Goal: Information Seeking & Learning: Compare options

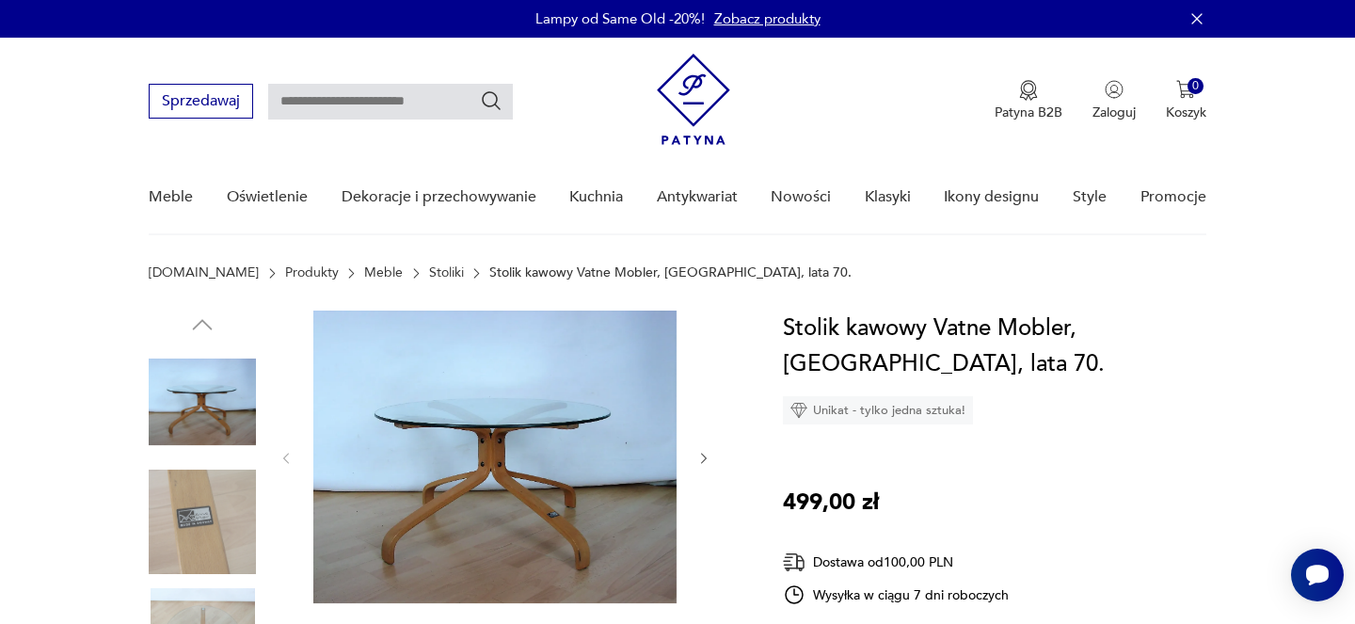
click at [429, 278] on link "Stoliki" at bounding box center [446, 272] width 35 height 15
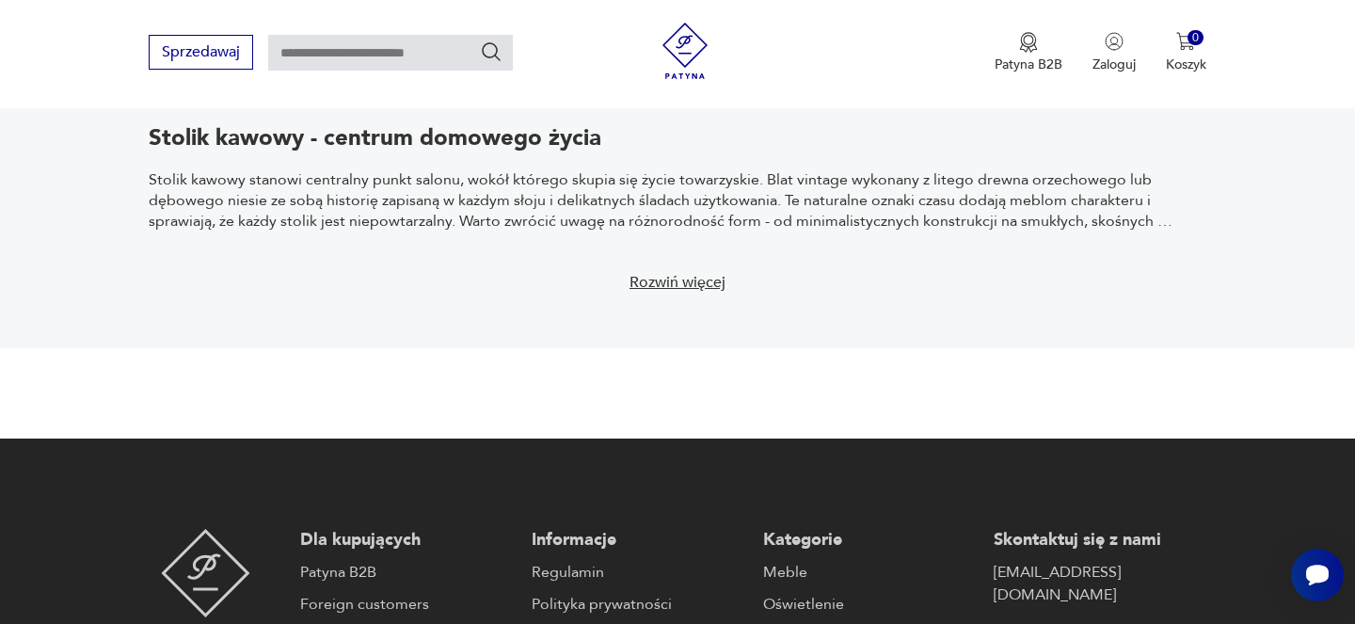
scroll to position [3170, 0]
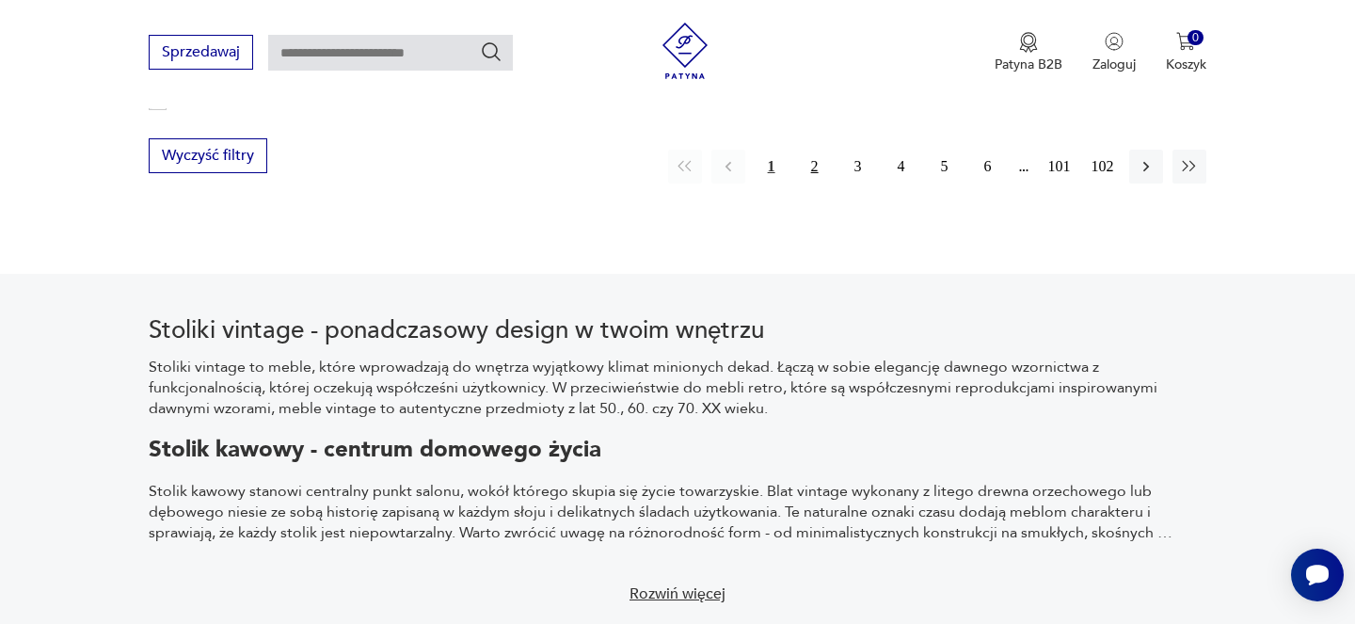
click at [818, 150] on button "2" at bounding box center [815, 167] width 34 height 34
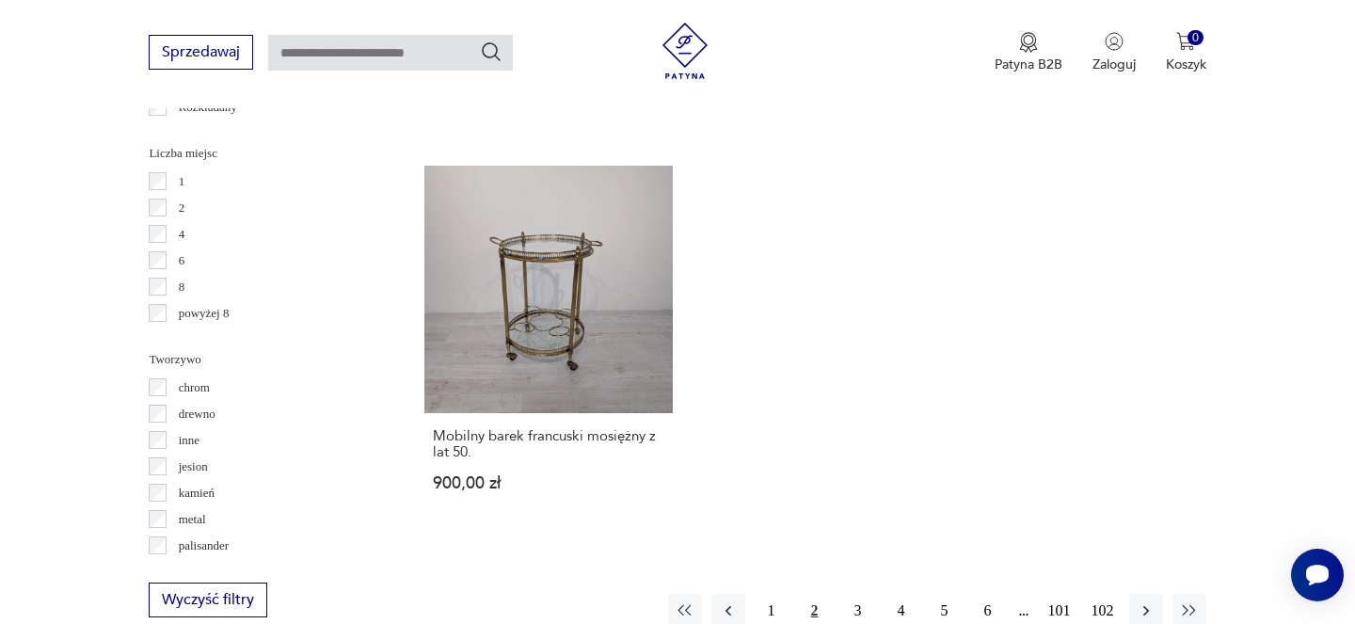
scroll to position [2718, 0]
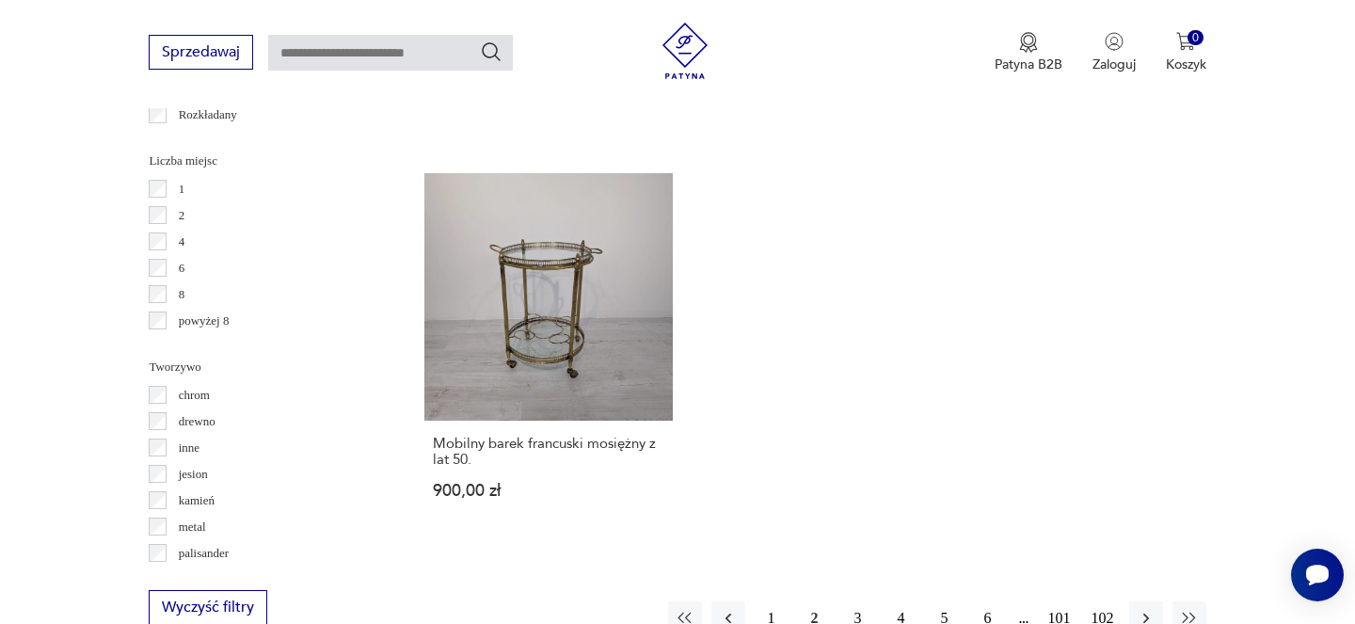
click at [850, 601] on button "3" at bounding box center [858, 618] width 34 height 34
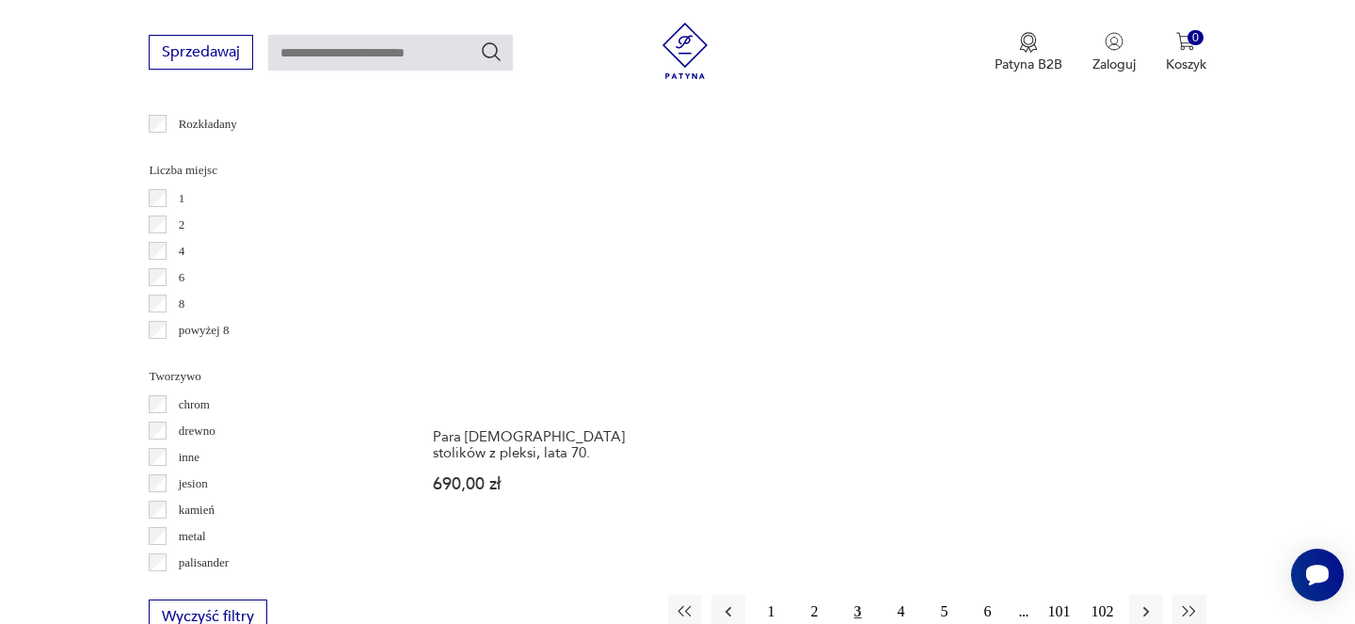
scroll to position [2913, 0]
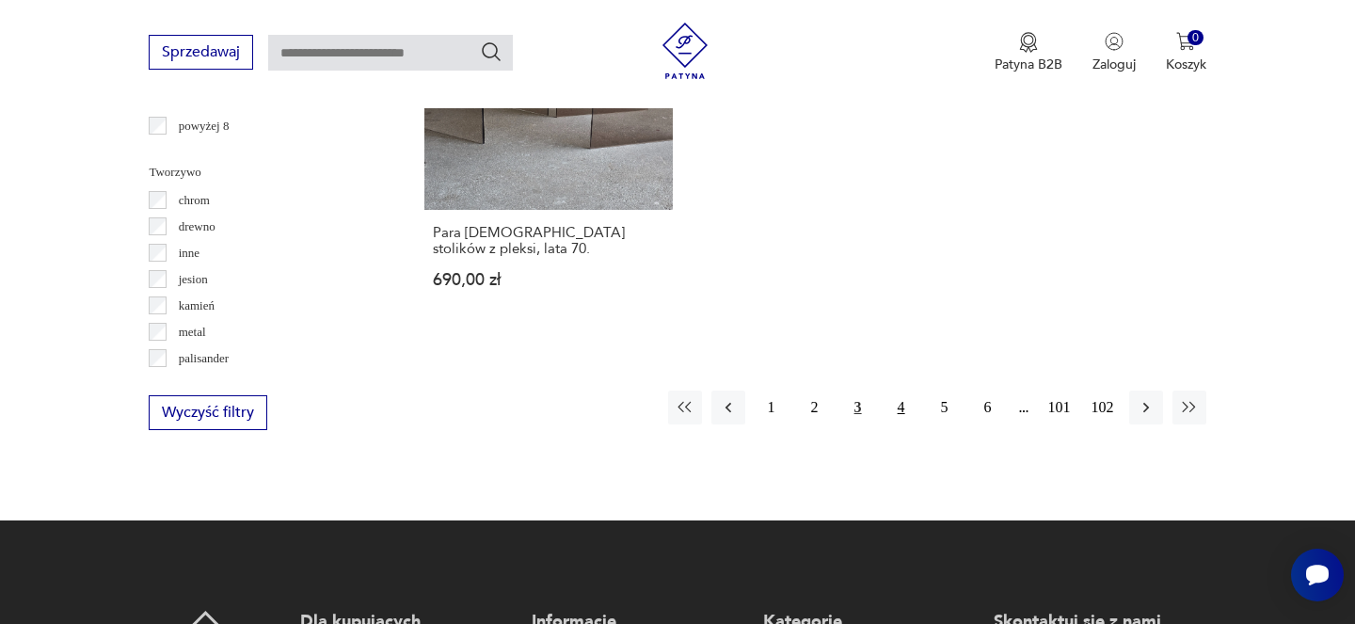
click at [898, 391] on button "4" at bounding box center [902, 408] width 34 height 34
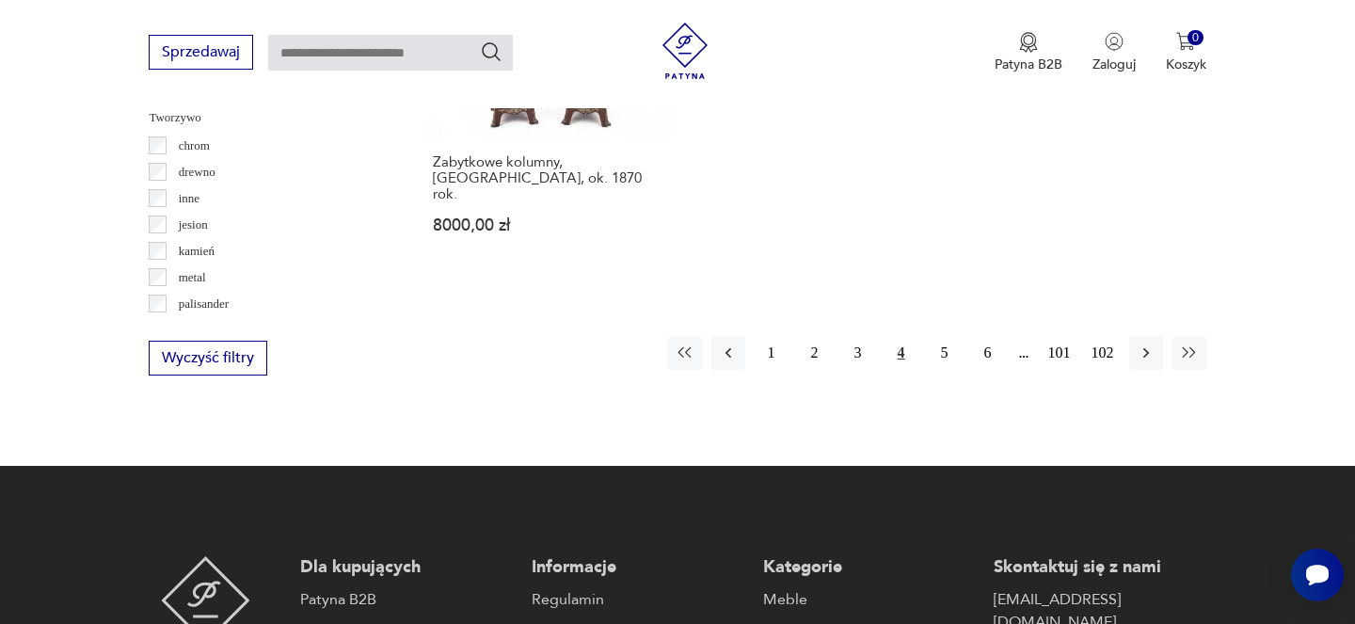
scroll to position [3065, 0]
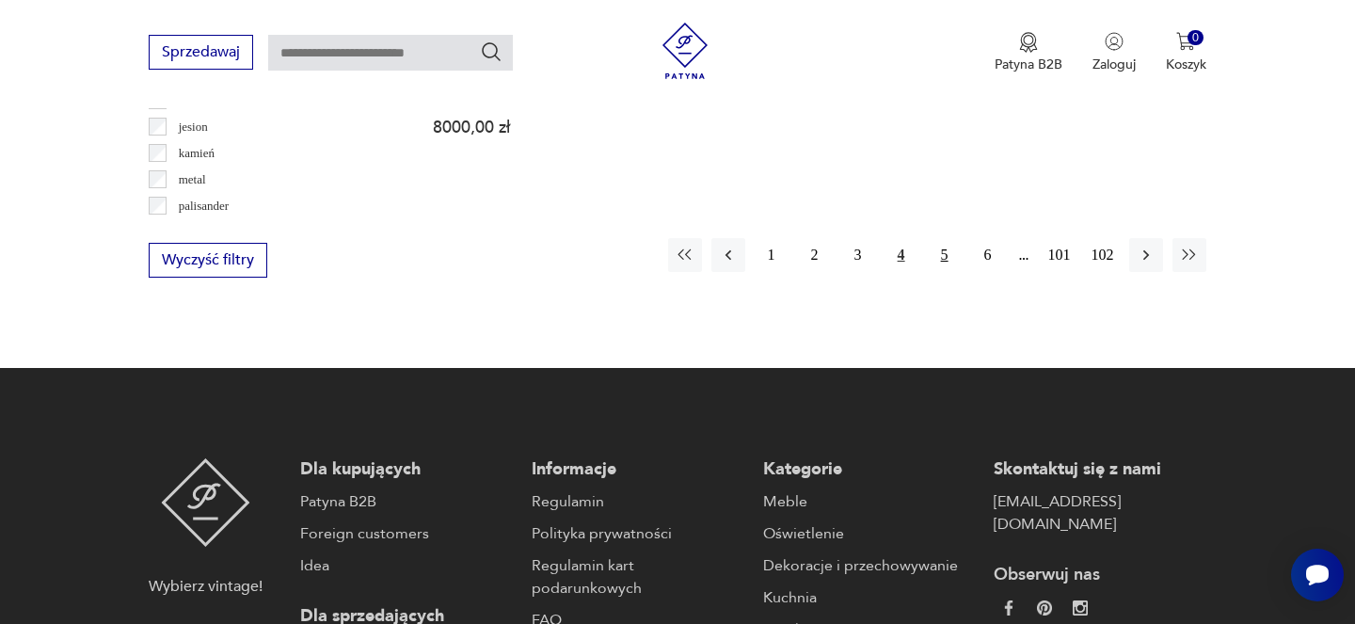
click at [951, 238] on button "5" at bounding box center [945, 255] width 34 height 34
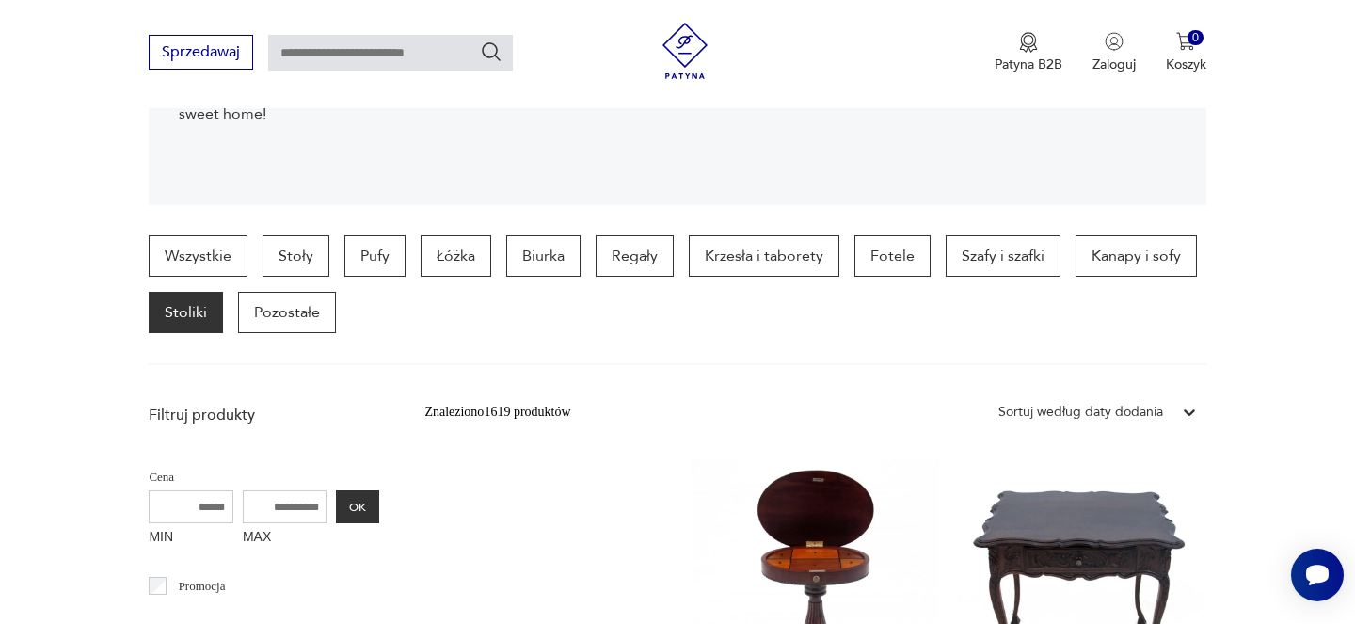
scroll to position [730, 0]
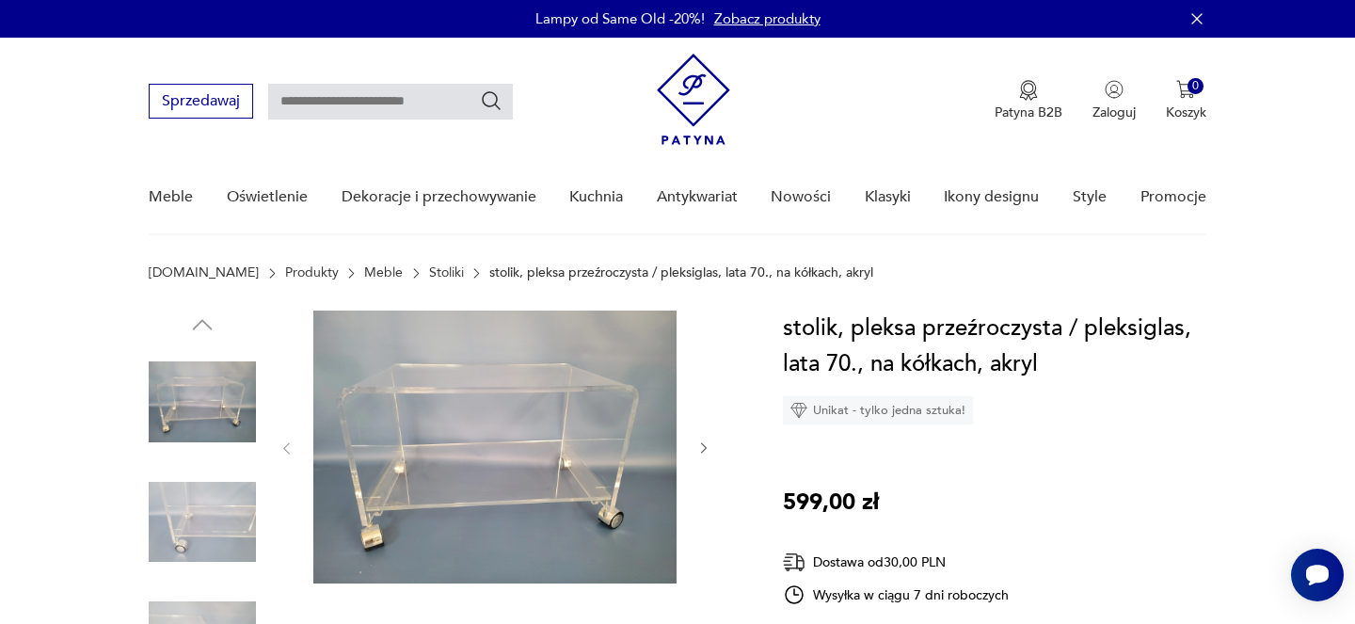
scroll to position [85, 0]
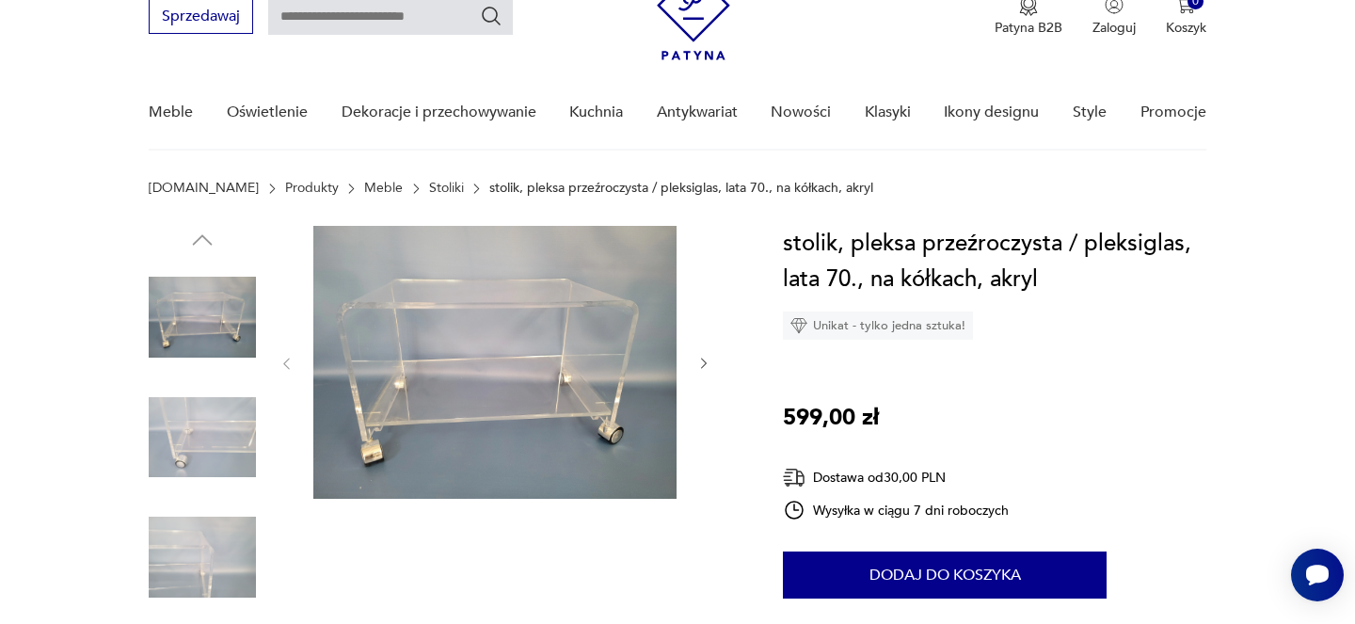
click at [227, 408] on img at bounding box center [202, 437] width 107 height 107
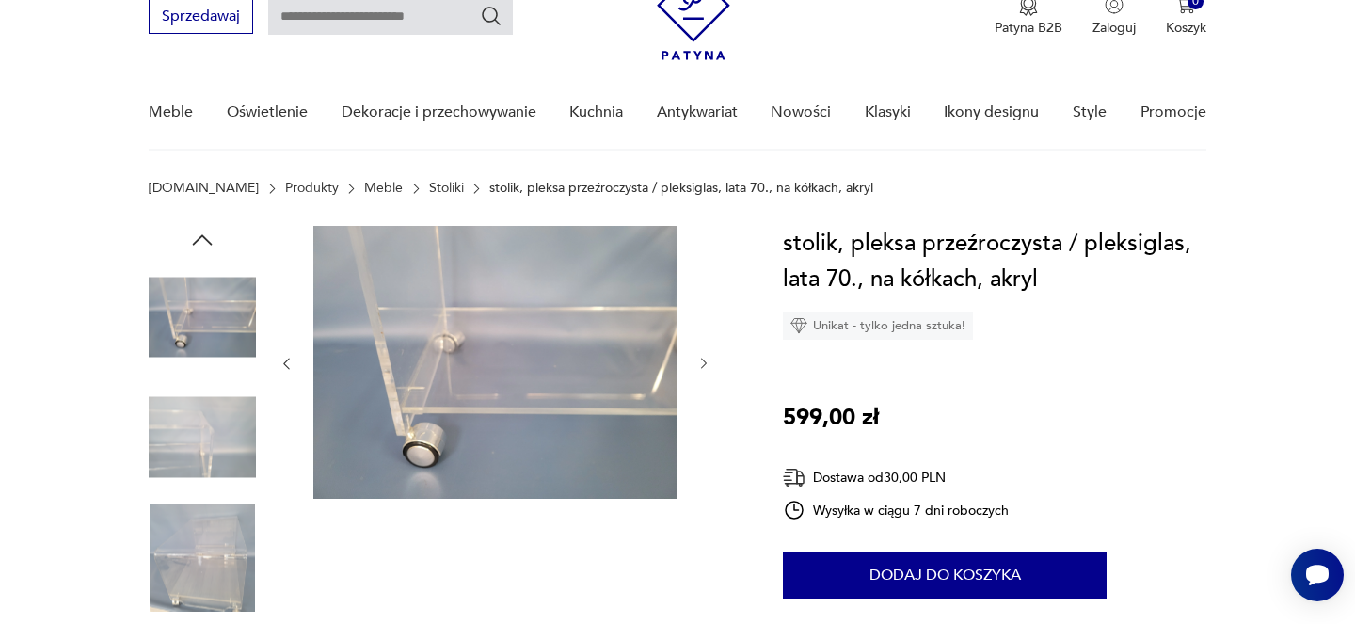
click at [215, 522] on img at bounding box center [202, 556] width 107 height 107
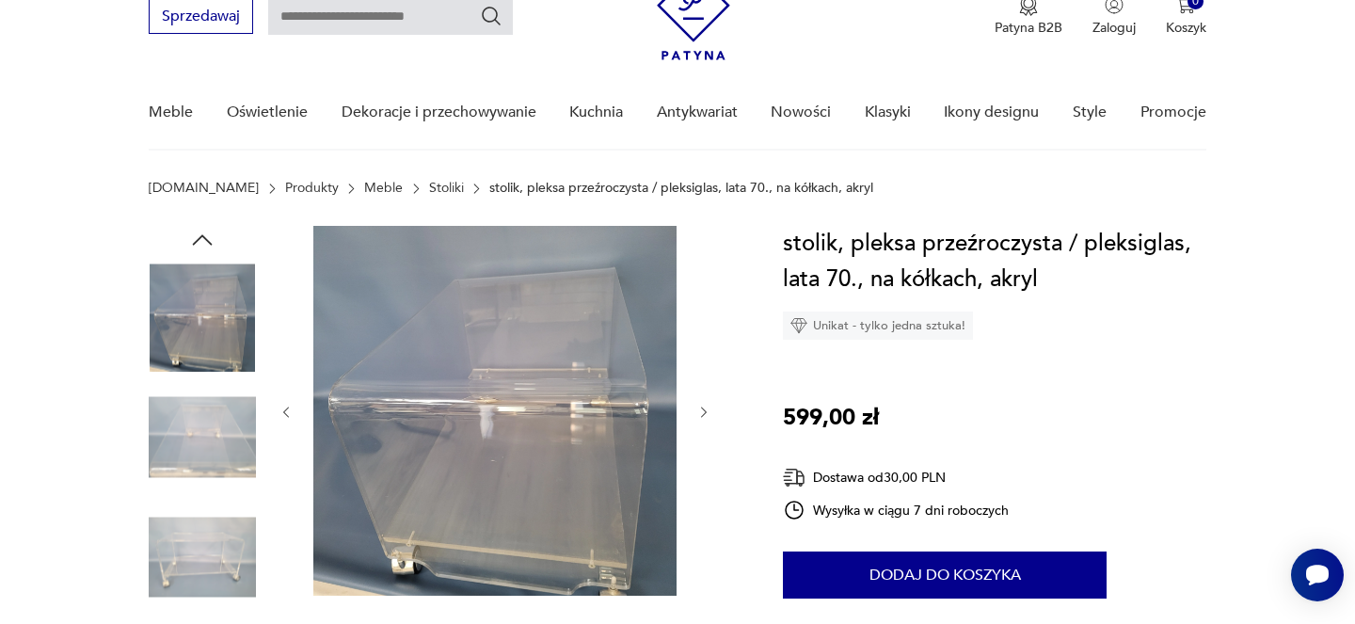
click at [220, 354] on img at bounding box center [202, 317] width 107 height 107
click at [217, 332] on img at bounding box center [202, 317] width 107 height 107
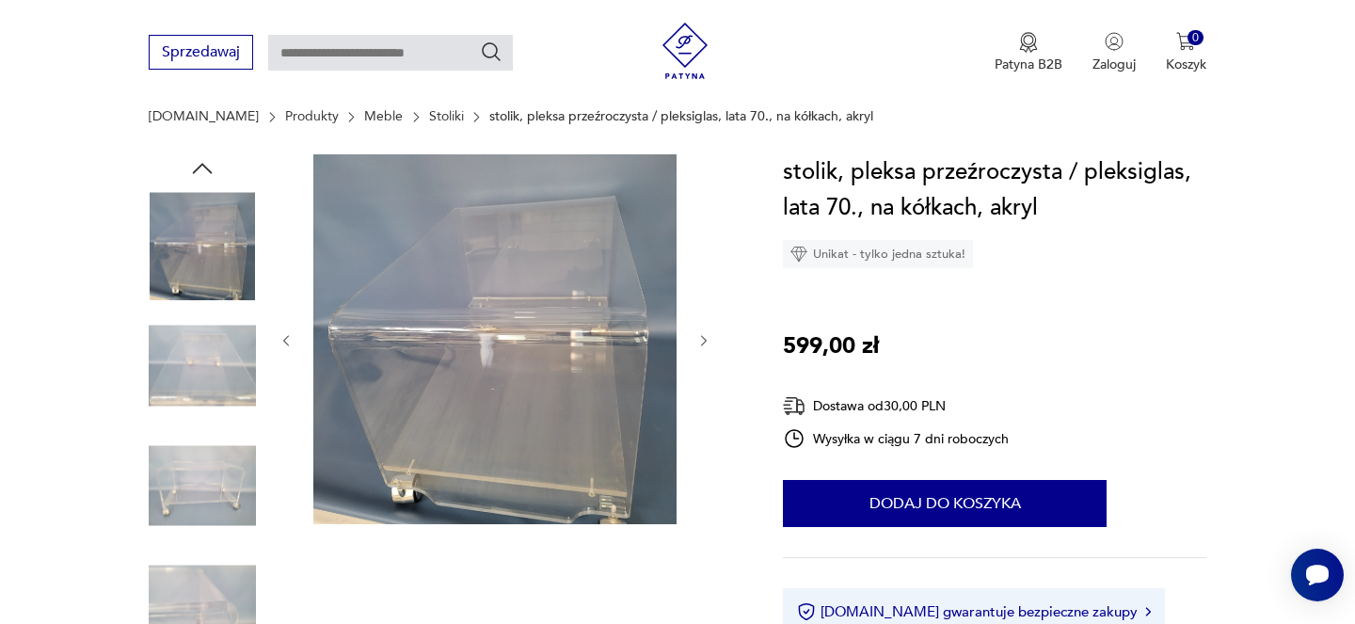
scroll to position [431, 0]
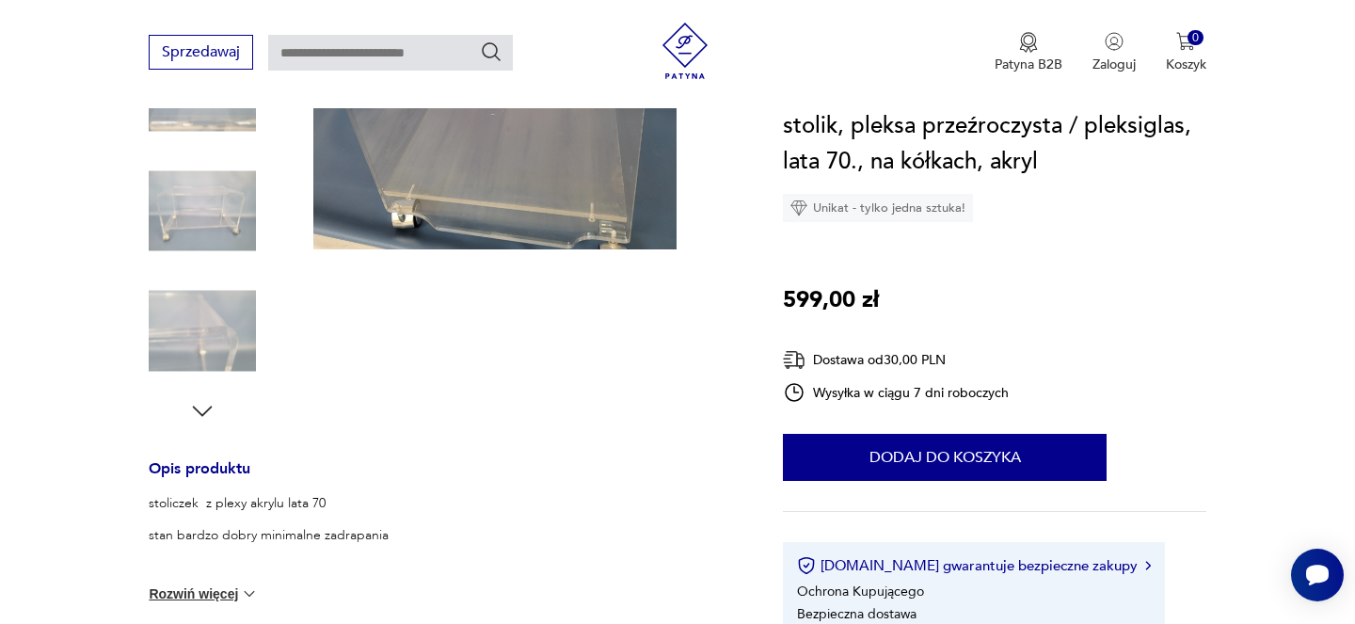
click at [197, 402] on icon "button" at bounding box center [202, 411] width 28 height 28
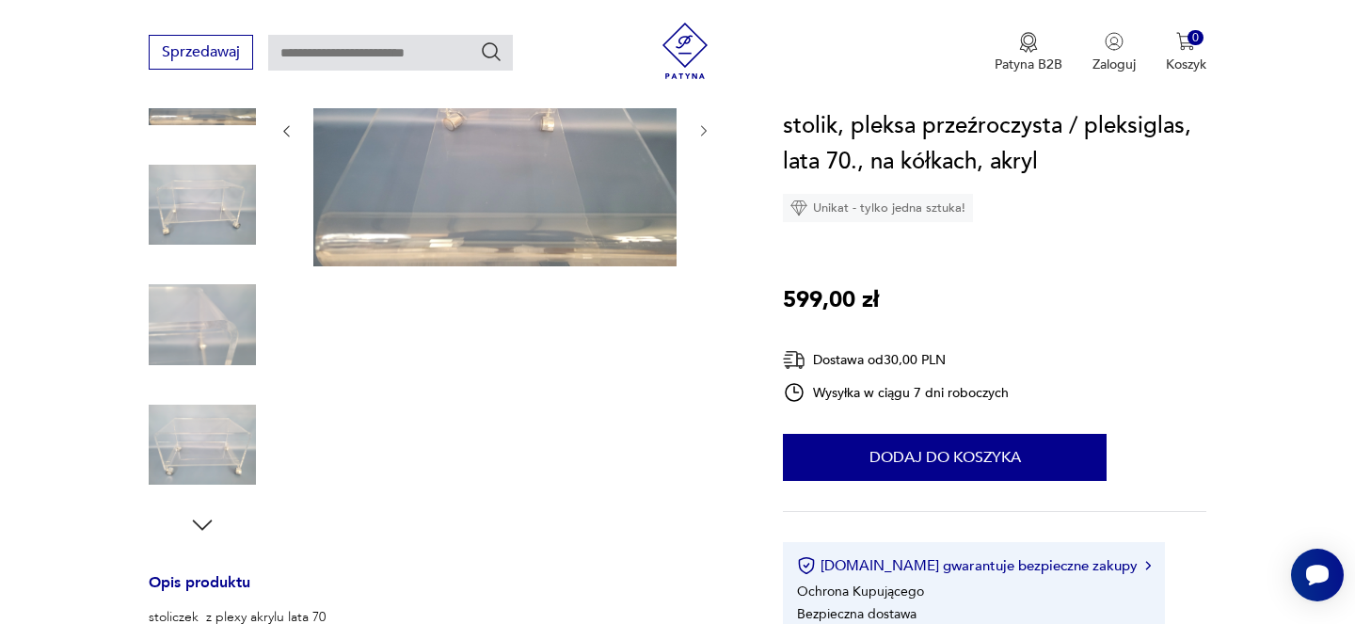
scroll to position [132, 0]
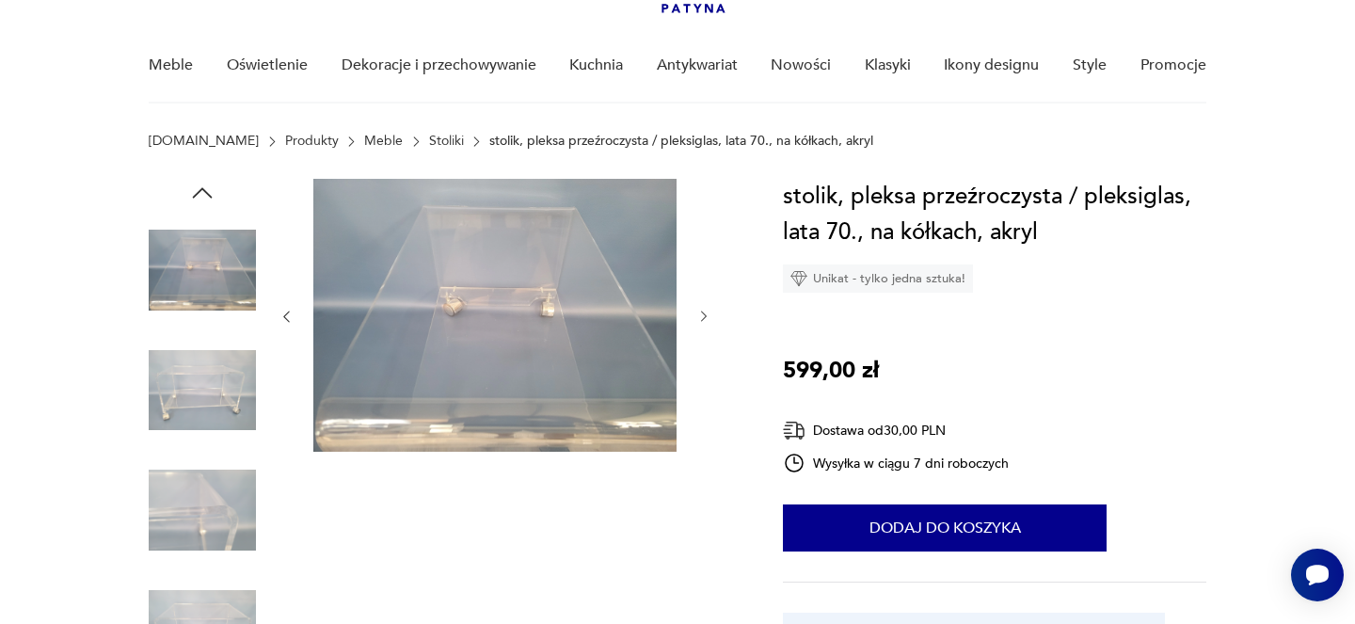
click at [227, 381] on img at bounding box center [202, 390] width 107 height 107
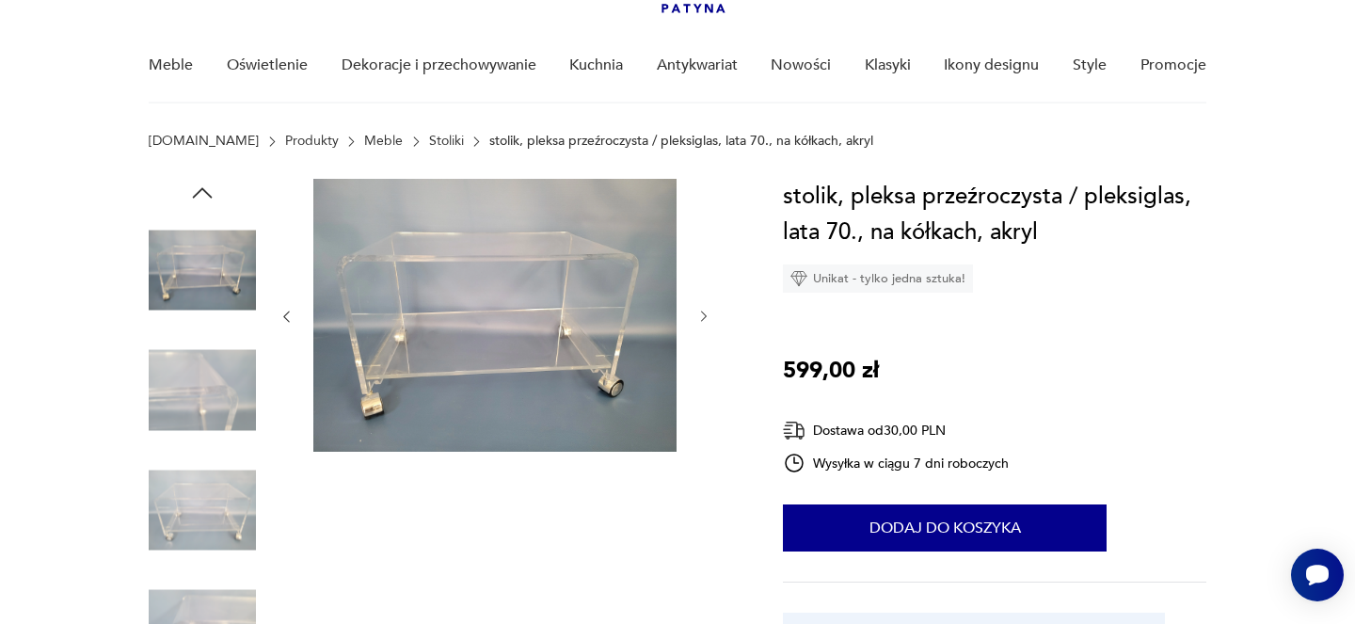
click at [205, 464] on img at bounding box center [202, 509] width 107 height 107
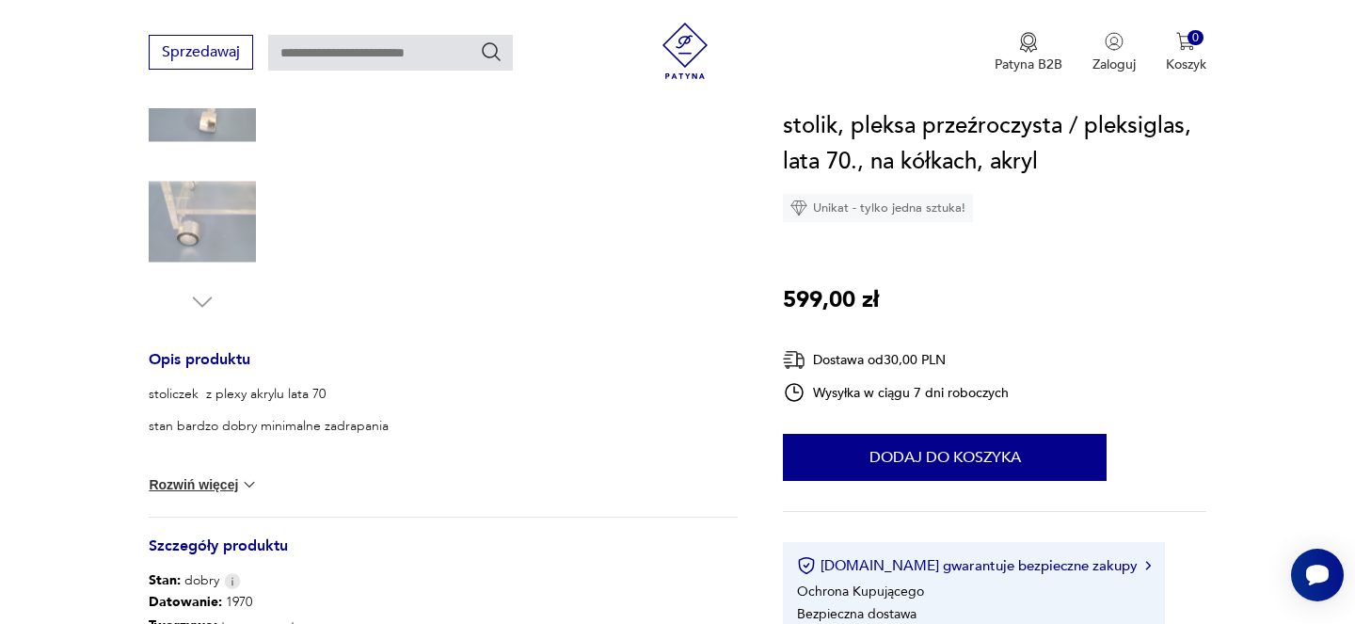
scroll to position [652, 0]
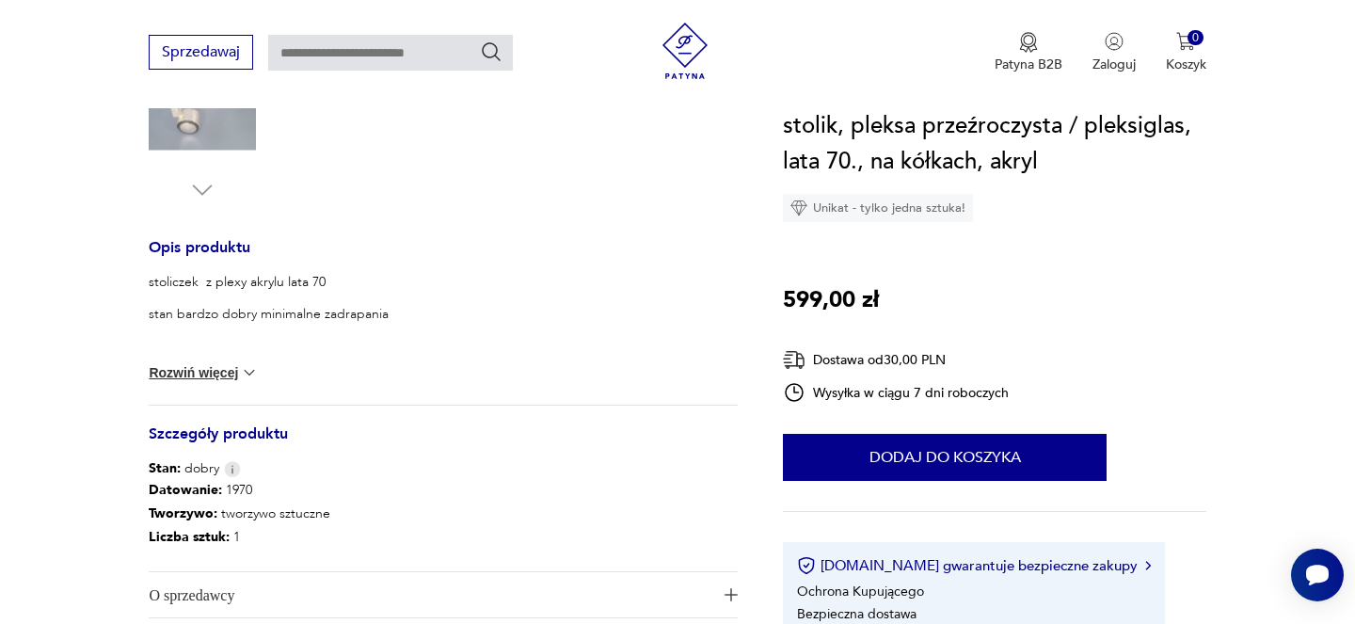
click at [216, 380] on button "Rozwiń więcej" at bounding box center [203, 372] width 109 height 19
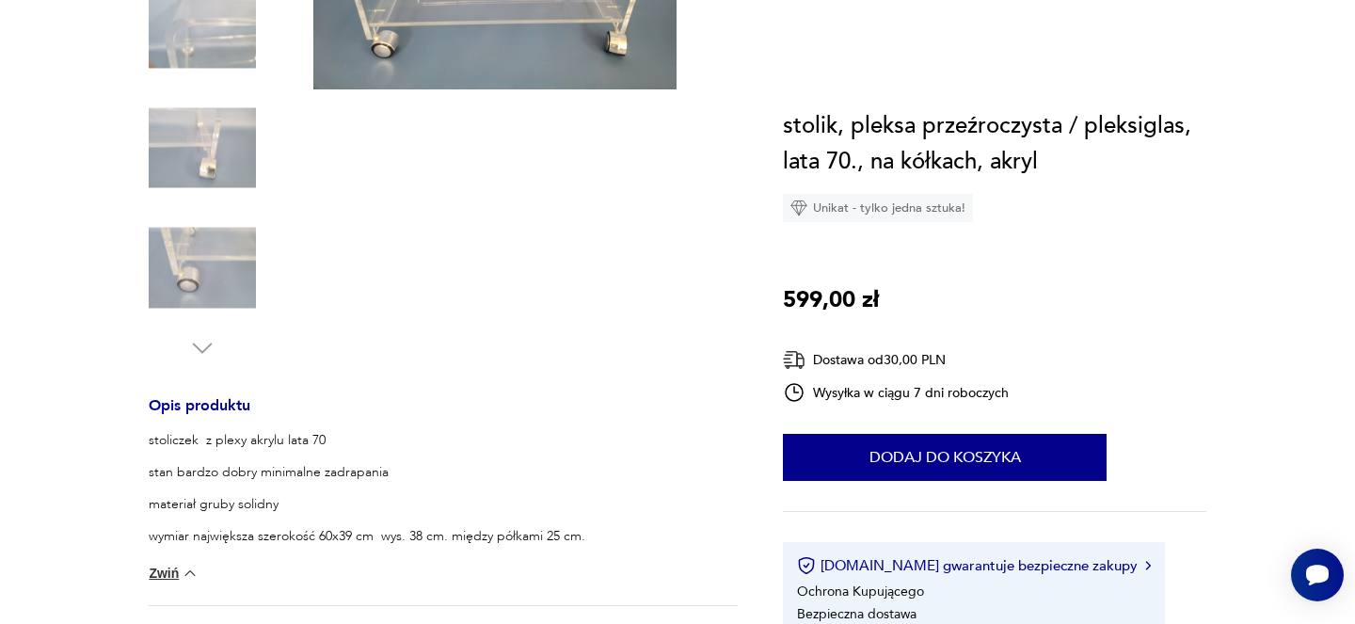
scroll to position [0, 0]
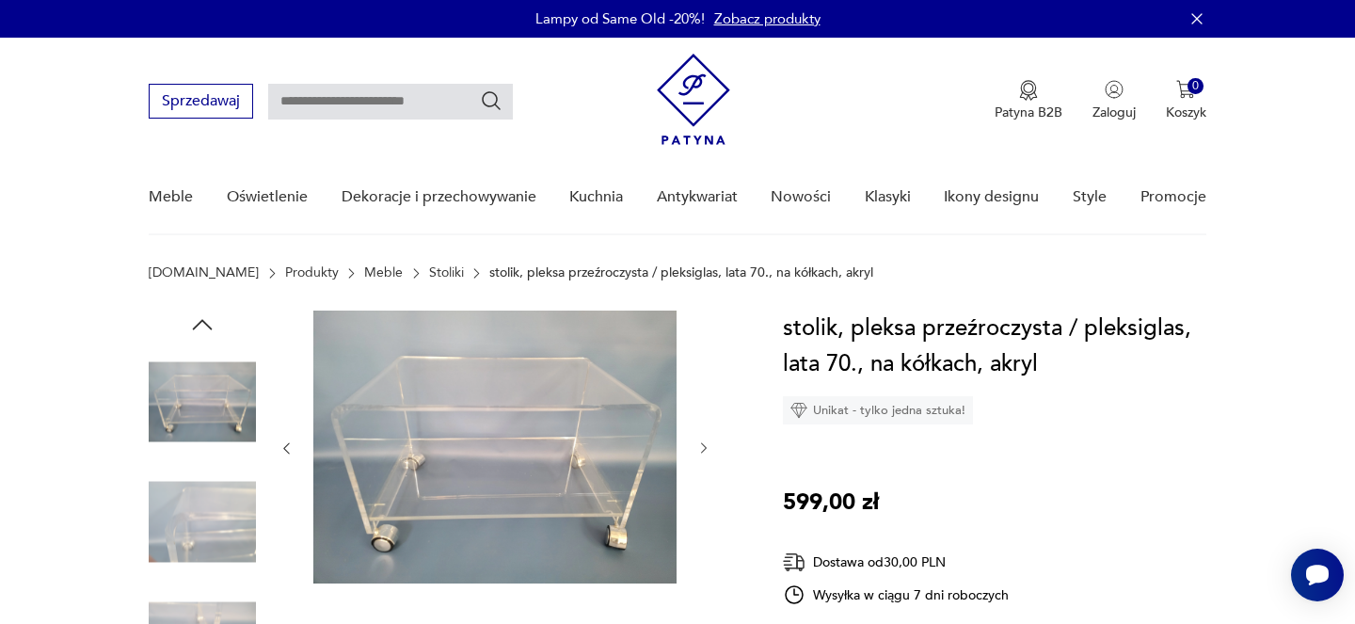
click at [429, 276] on link "Stoliki" at bounding box center [446, 272] width 35 height 15
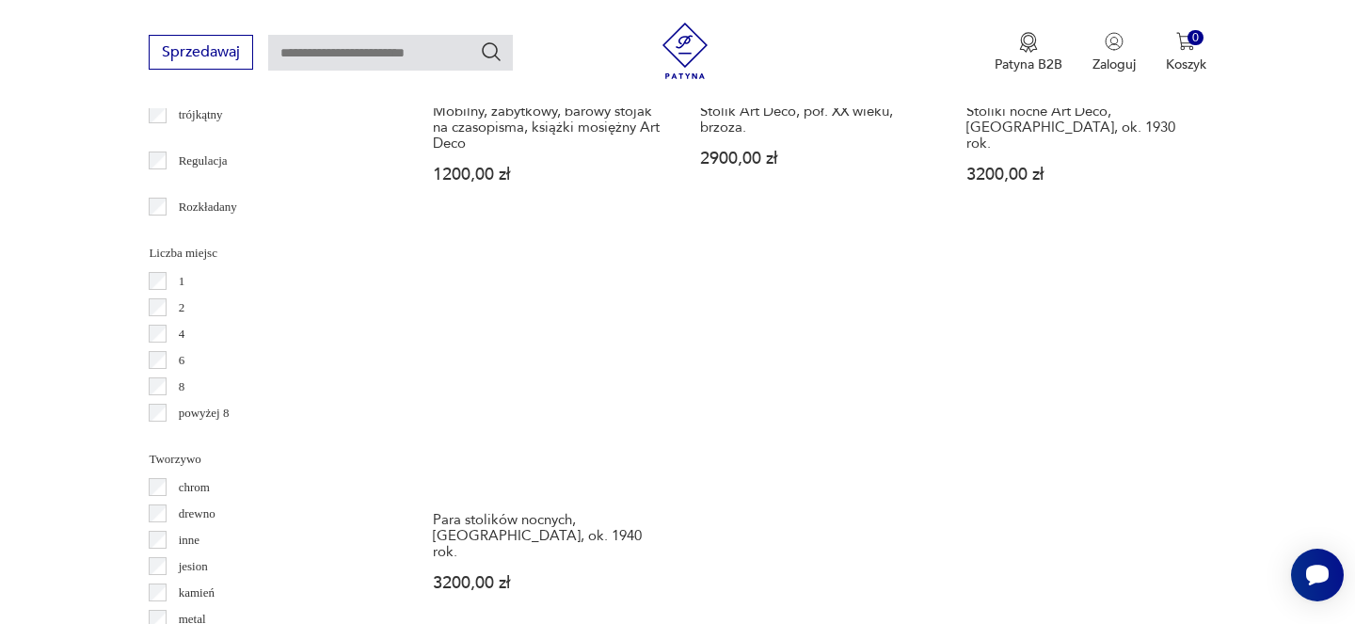
scroll to position [2927, 0]
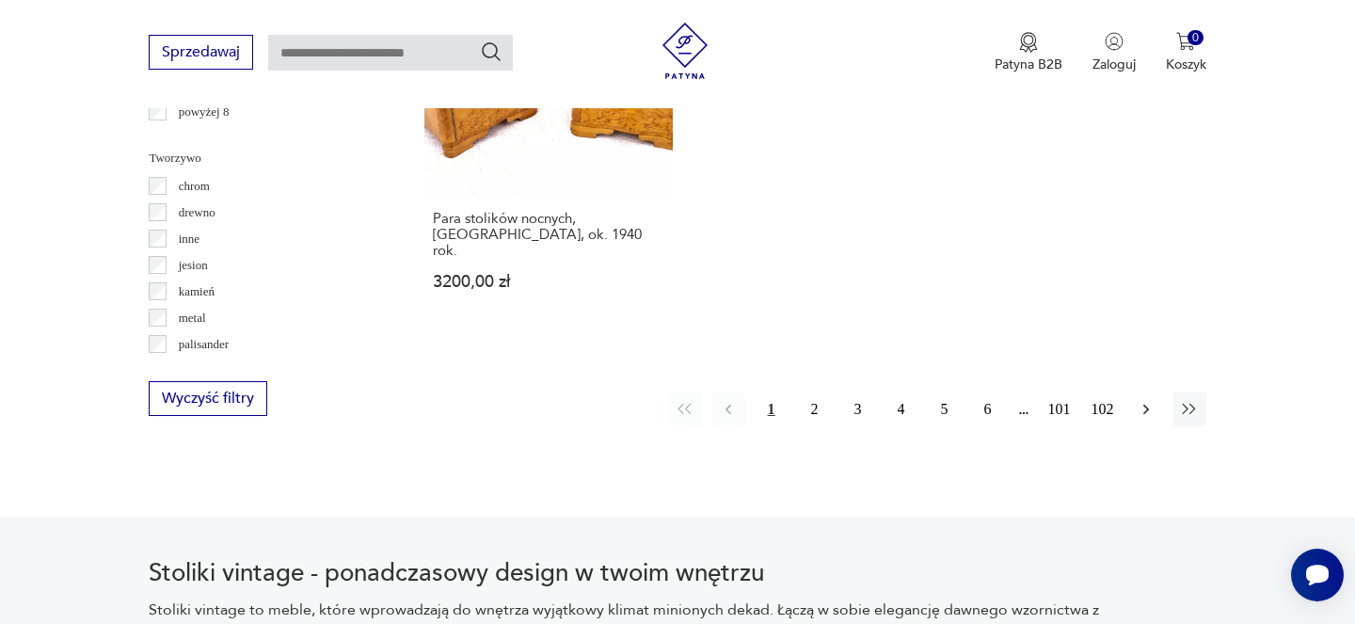
click at [1134, 392] on button "button" at bounding box center [1146, 409] width 34 height 34
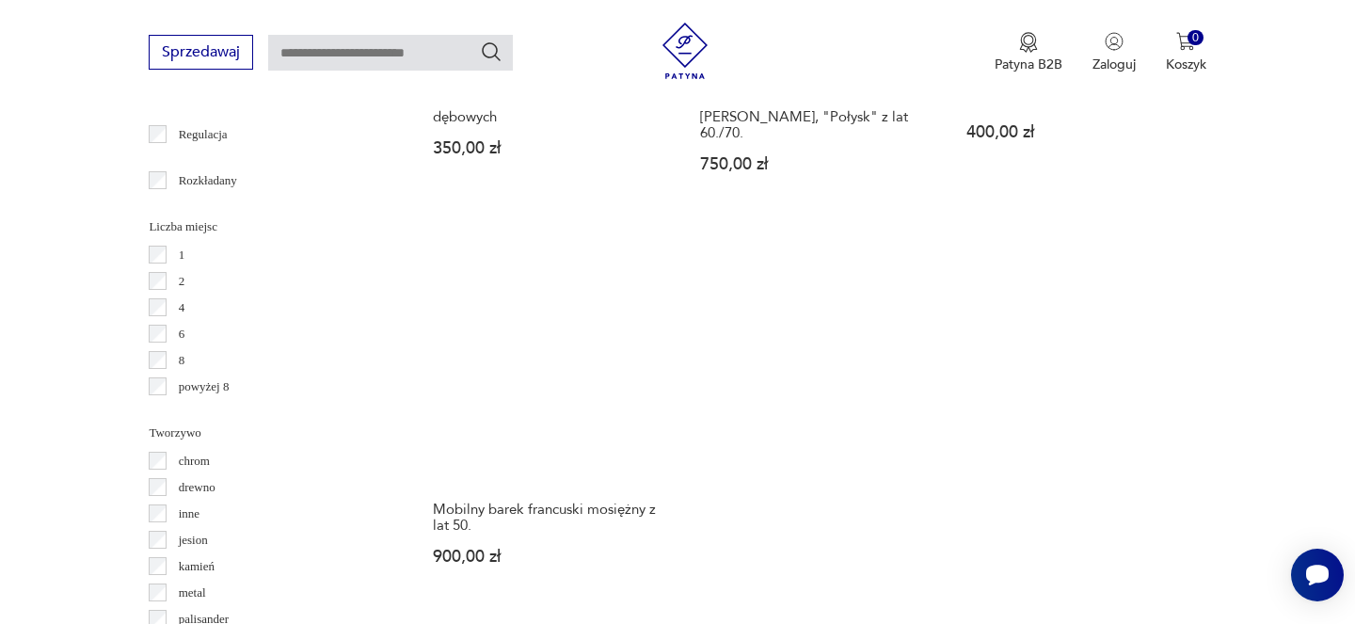
scroll to position [2988, 0]
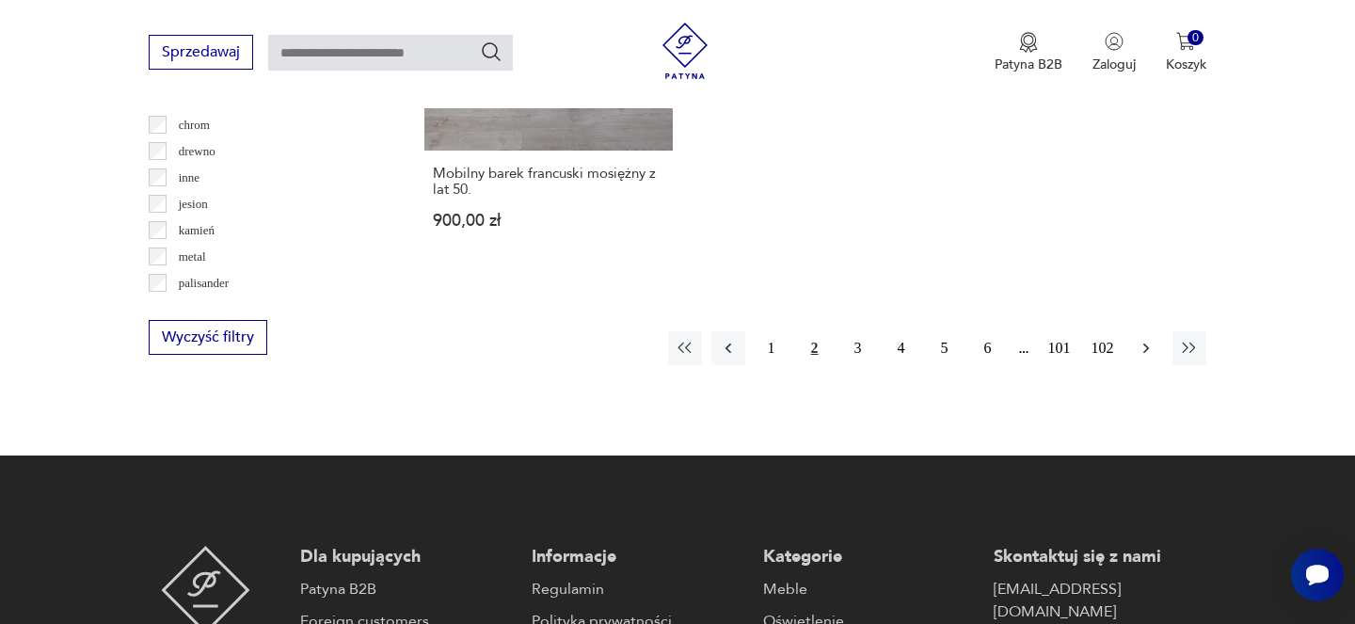
click at [1138, 331] on button "button" at bounding box center [1146, 348] width 34 height 34
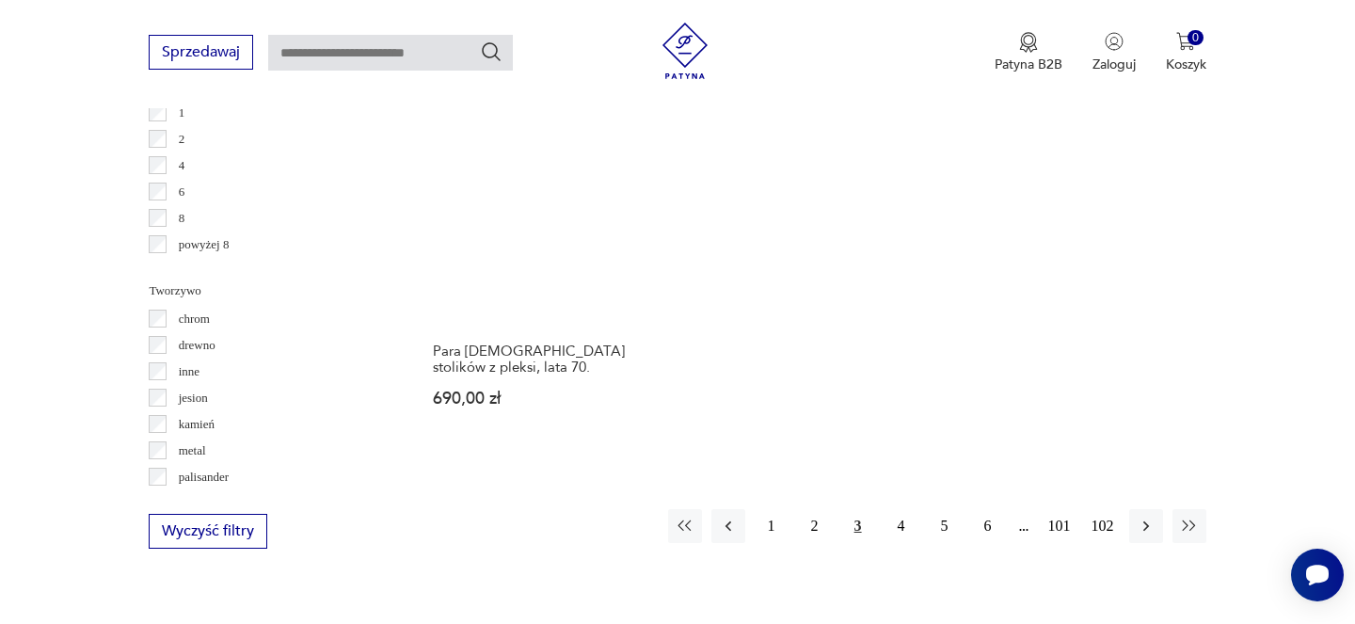
scroll to position [2796, 0]
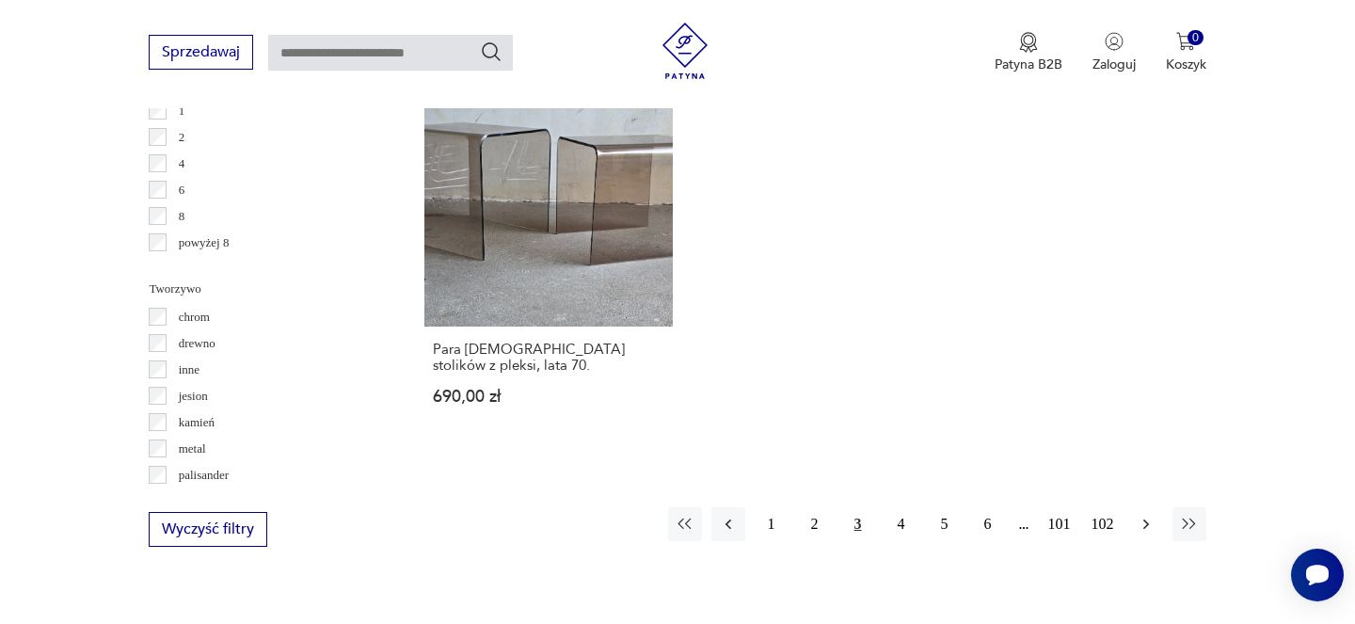
click at [1141, 515] on icon "button" at bounding box center [1146, 524] width 19 height 19
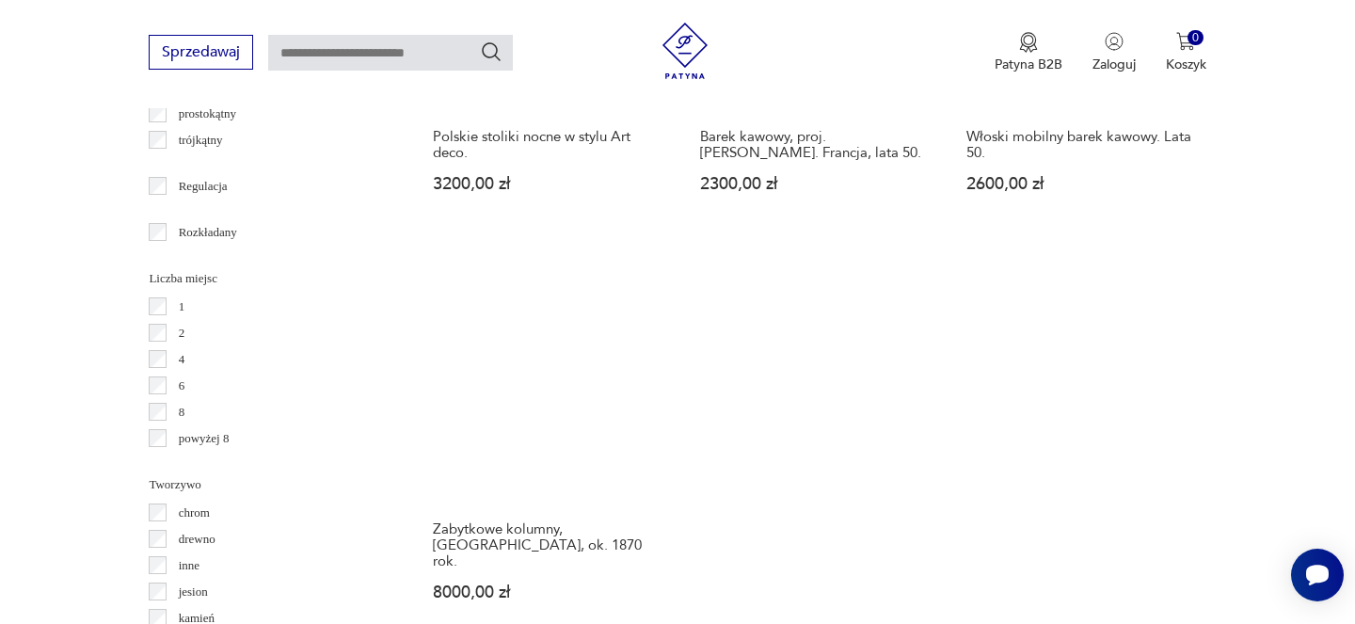
scroll to position [2694, 0]
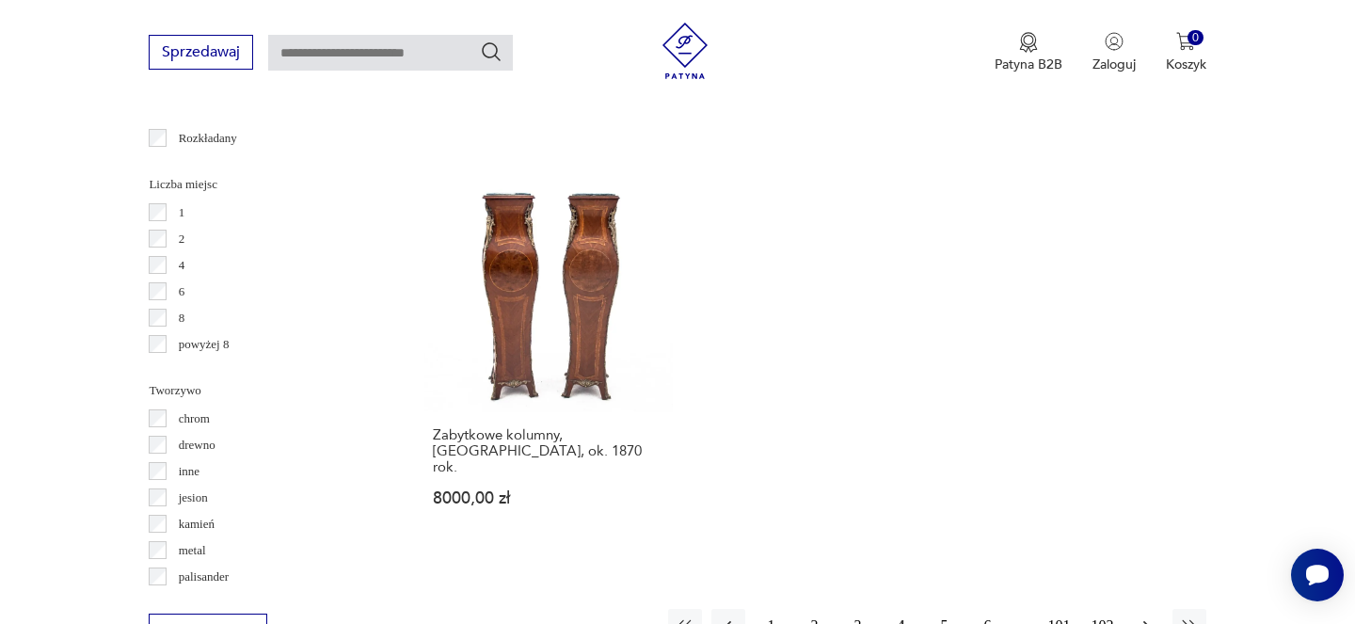
click at [1143, 616] on icon "button" at bounding box center [1146, 625] width 19 height 19
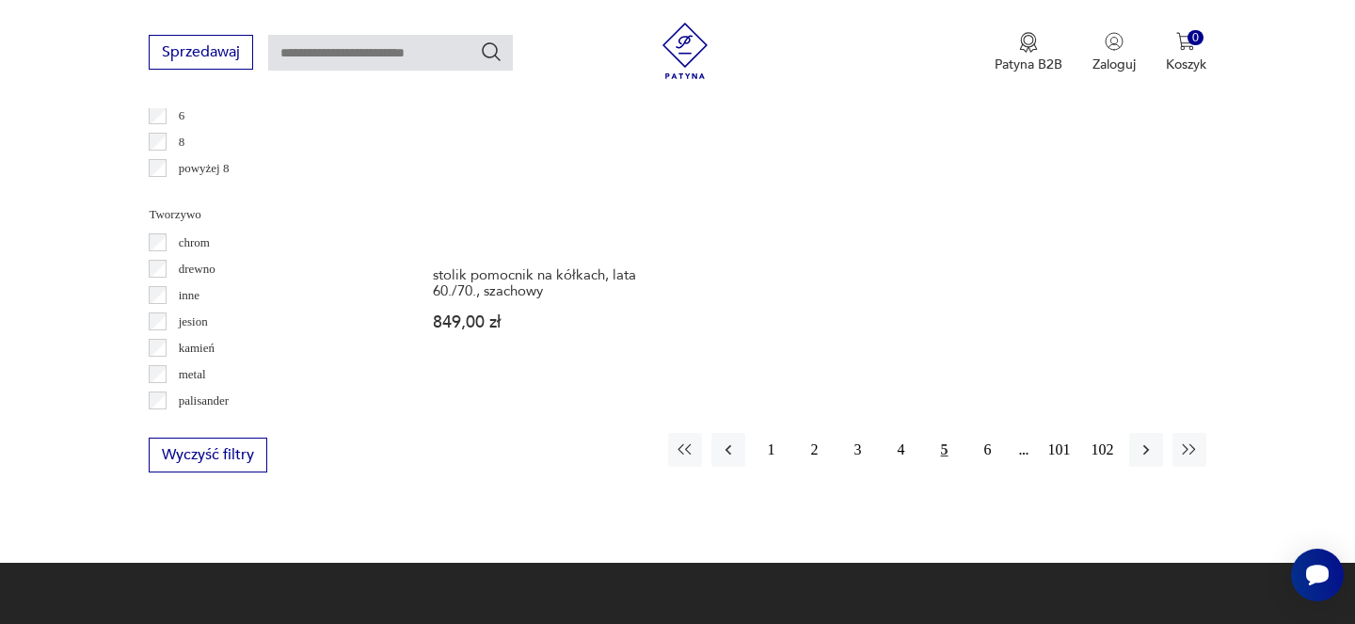
scroll to position [2899, 0]
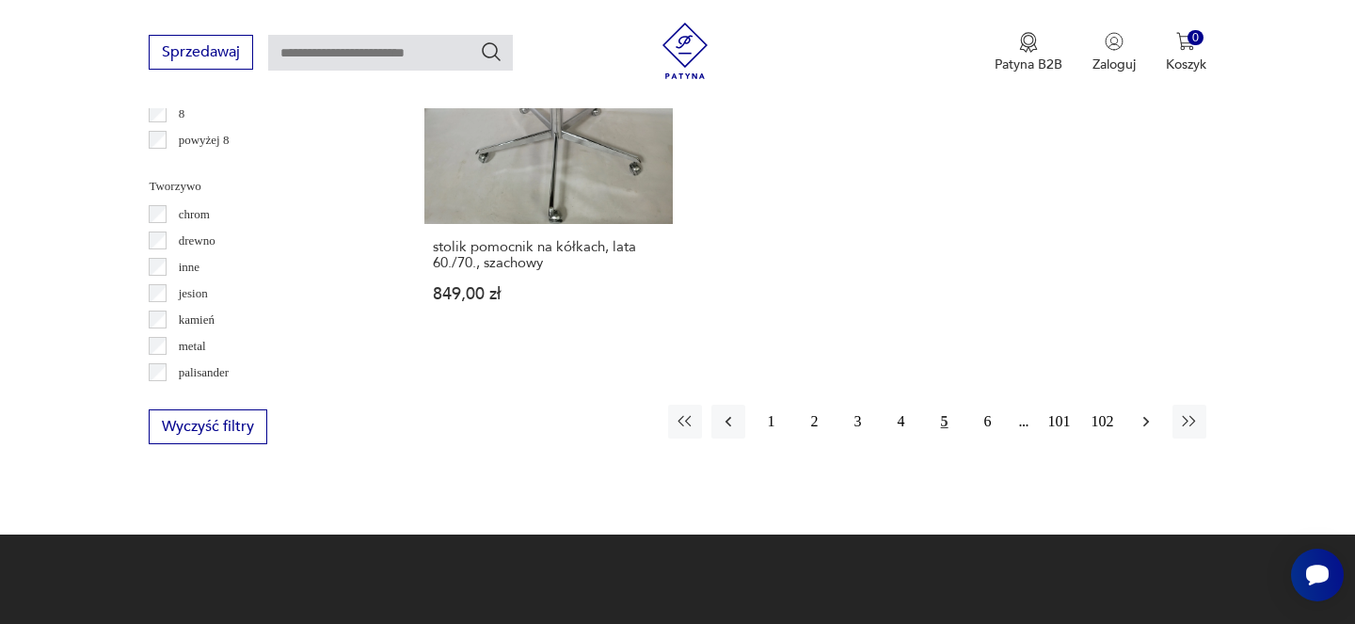
click at [1139, 412] on icon "button" at bounding box center [1146, 421] width 19 height 19
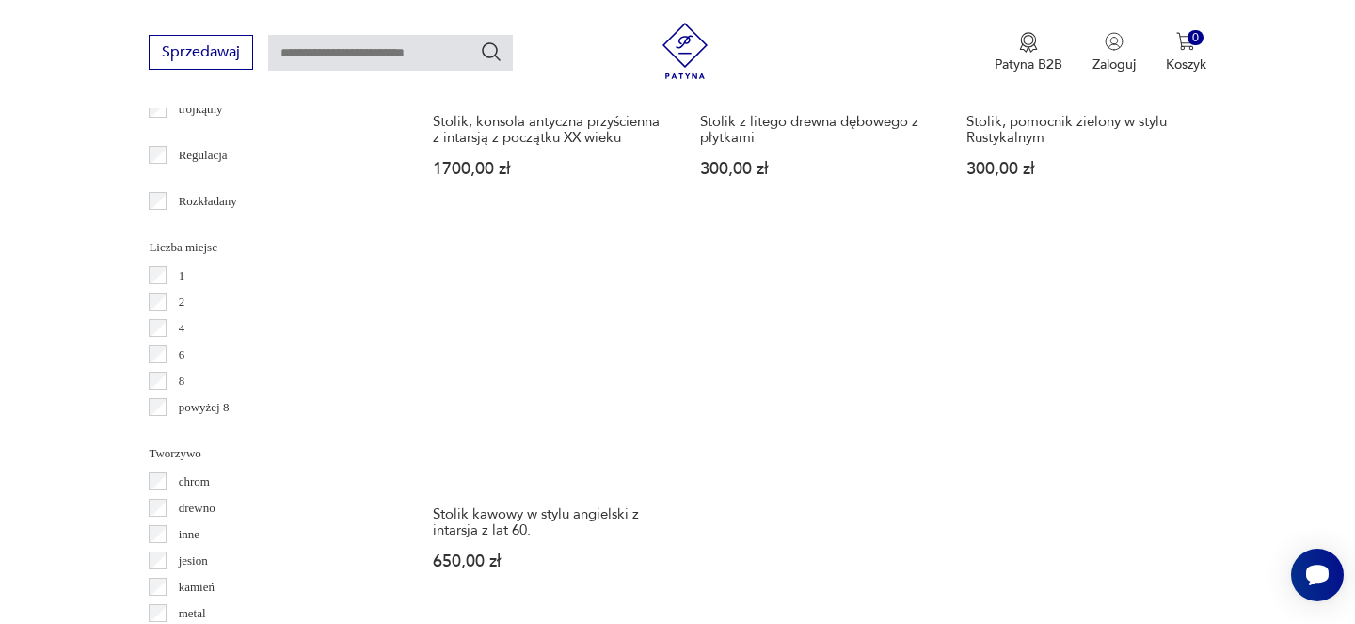
scroll to position [2786, 0]
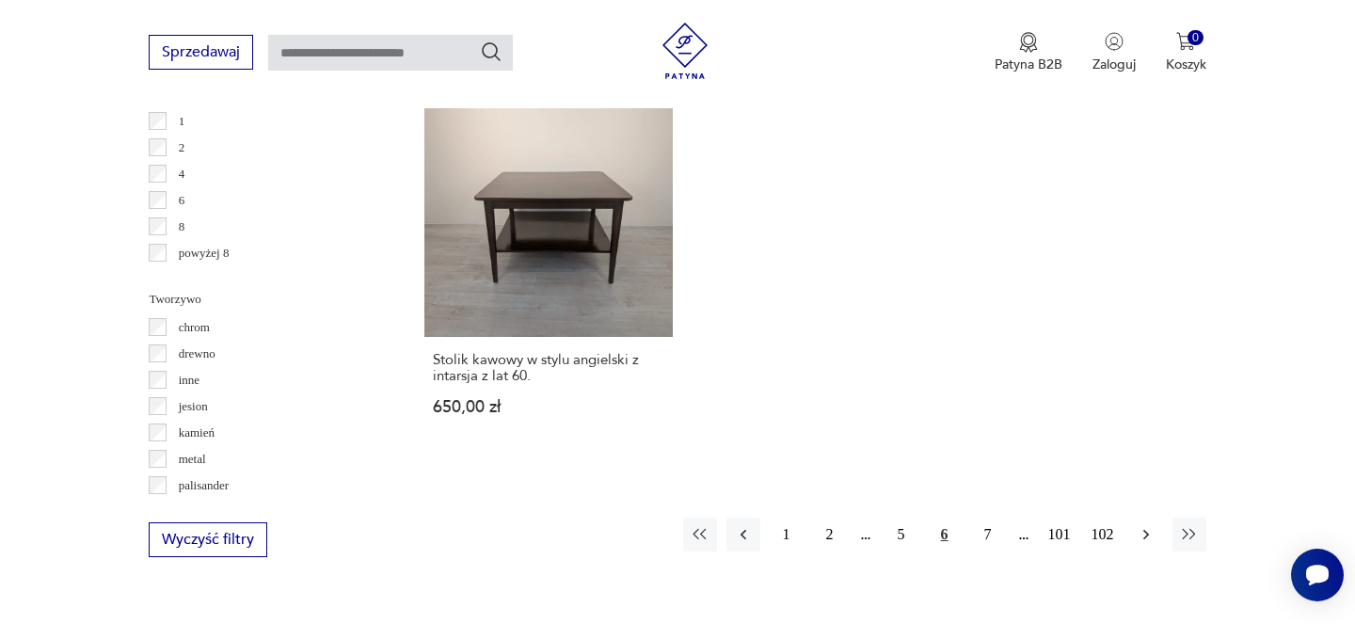
click at [1139, 525] on icon "button" at bounding box center [1146, 534] width 19 height 19
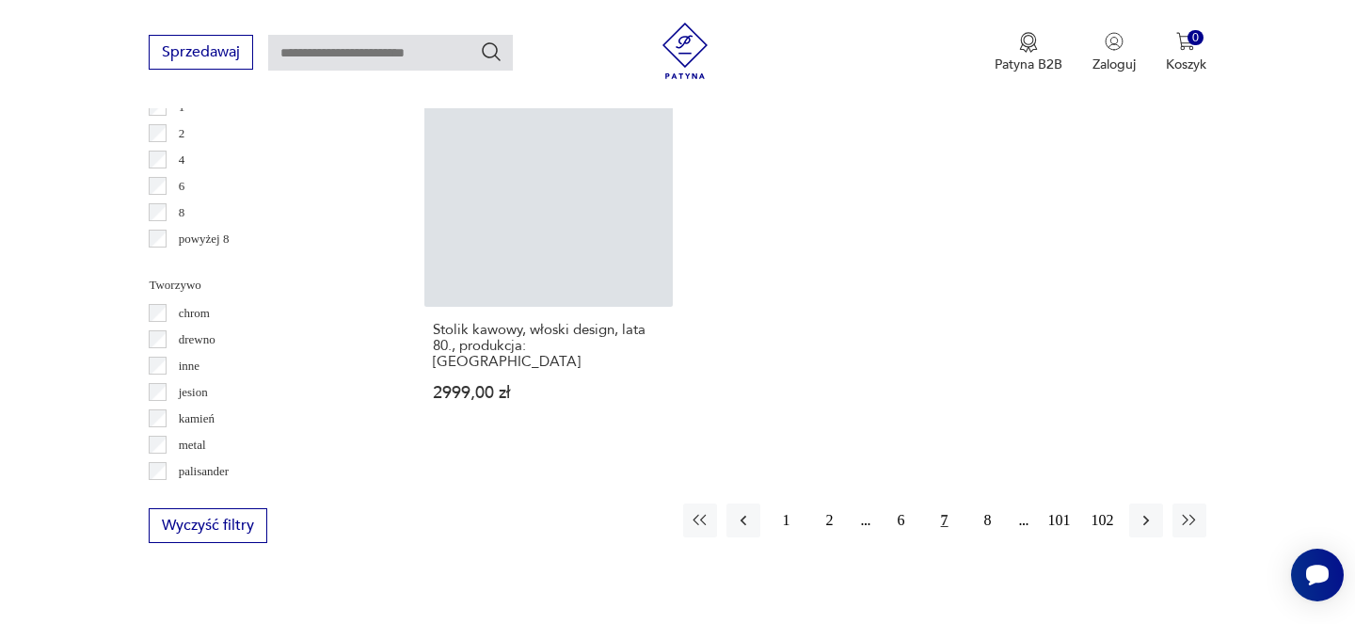
scroll to position [2844, 0]
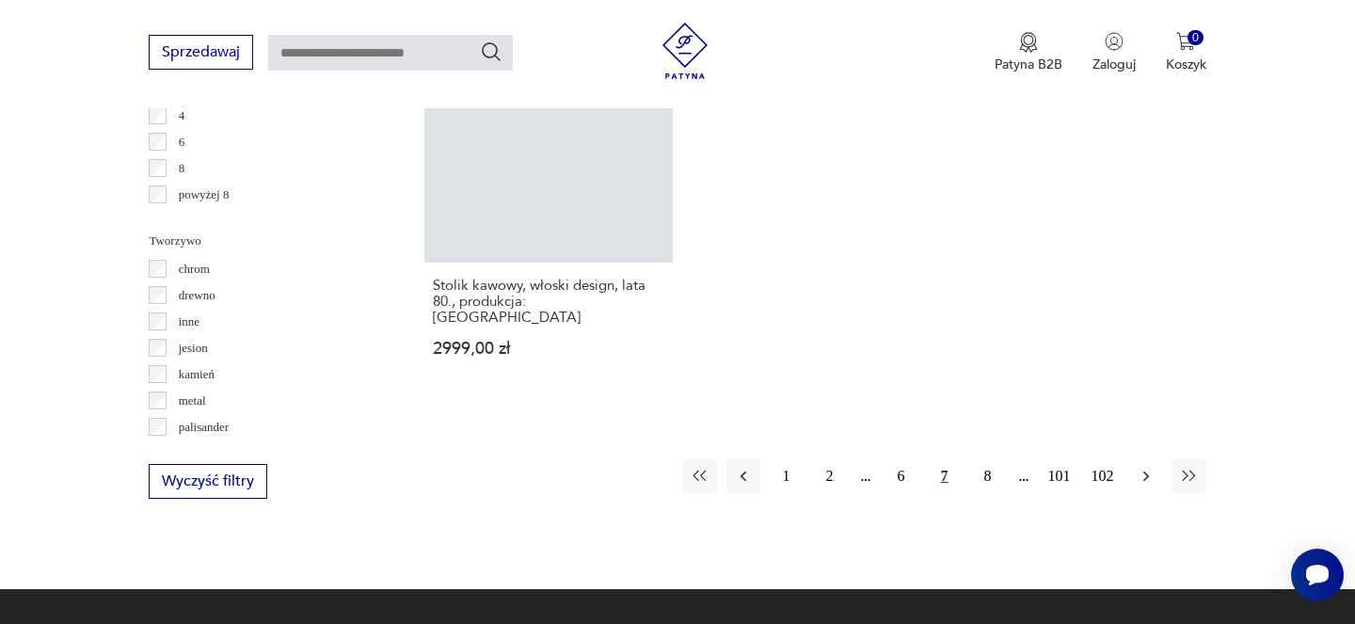
click at [1145, 467] on icon "button" at bounding box center [1146, 476] width 19 height 19
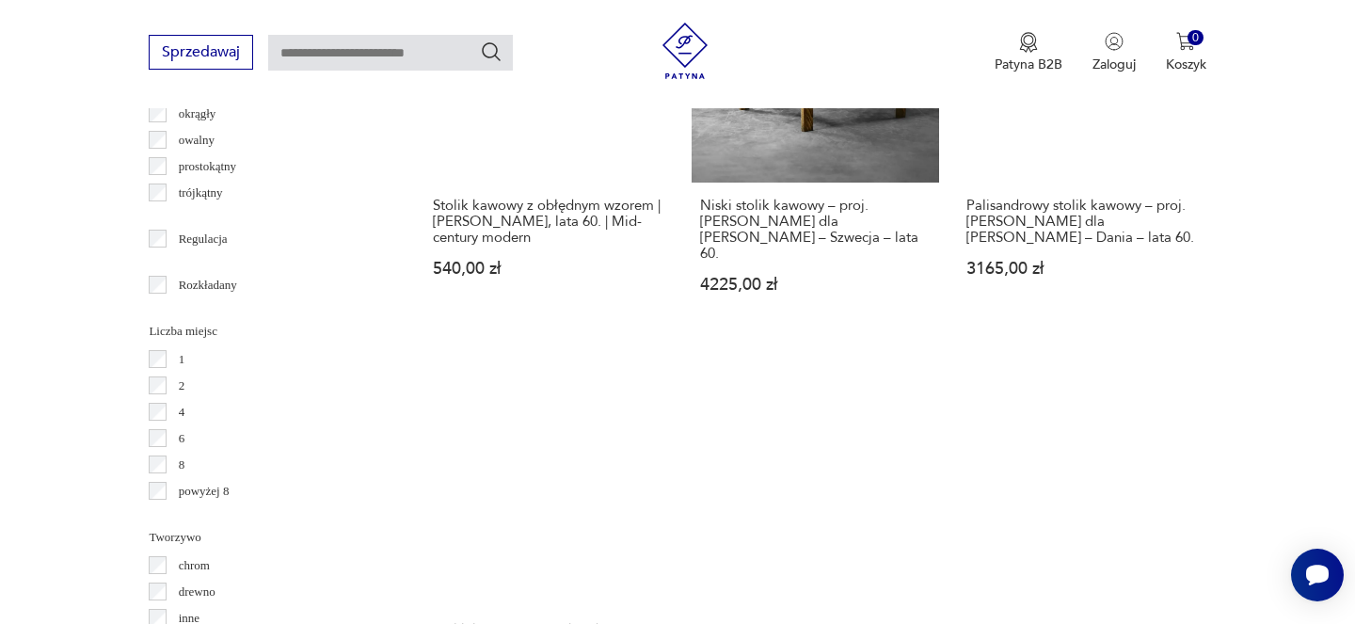
scroll to position [2767, 0]
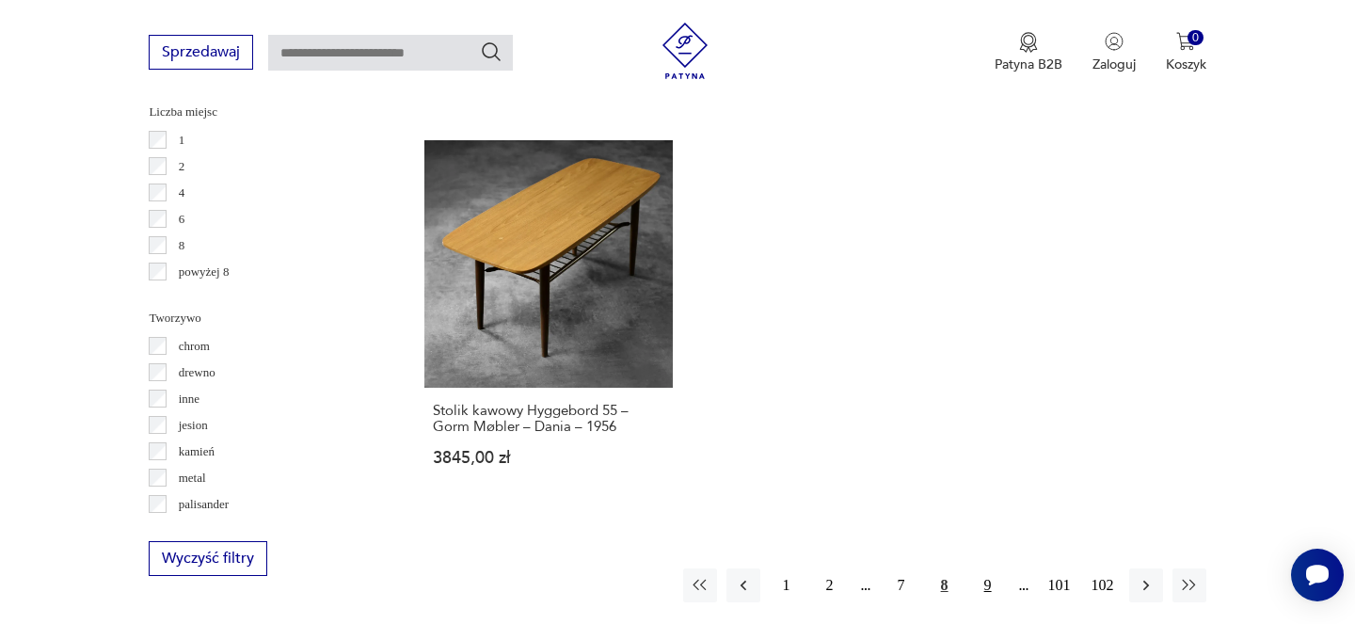
click at [985, 568] on button "9" at bounding box center [988, 585] width 34 height 34
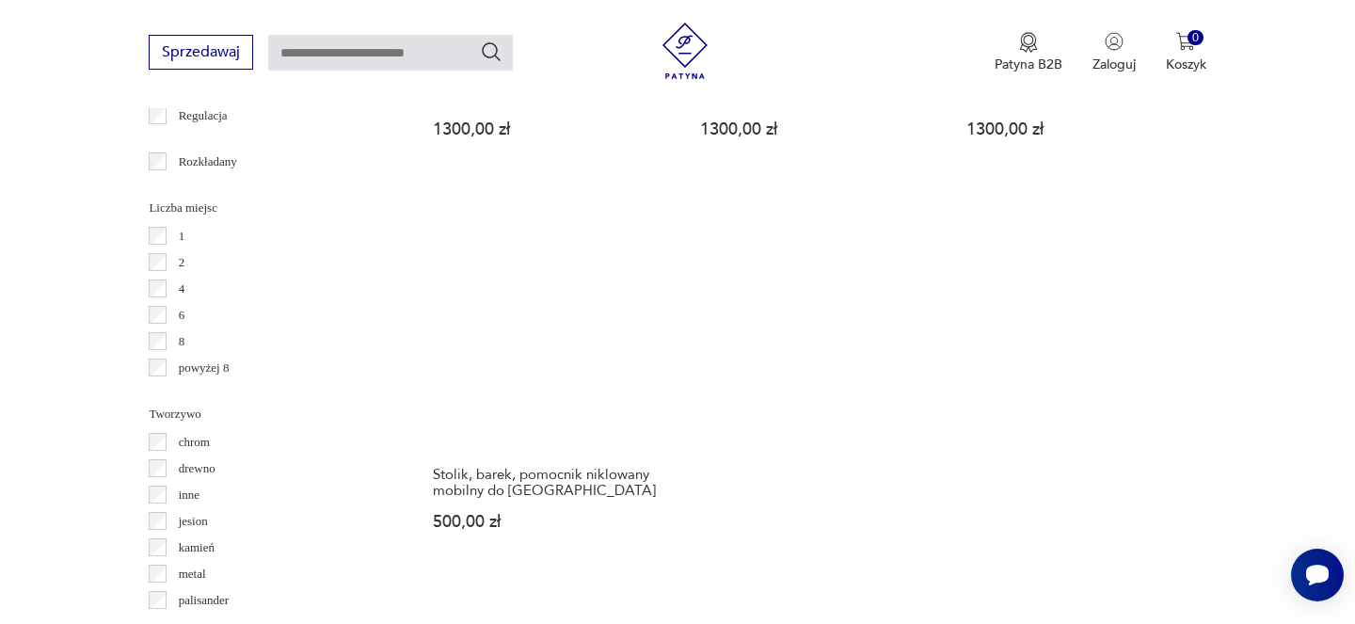
scroll to position [2732, 0]
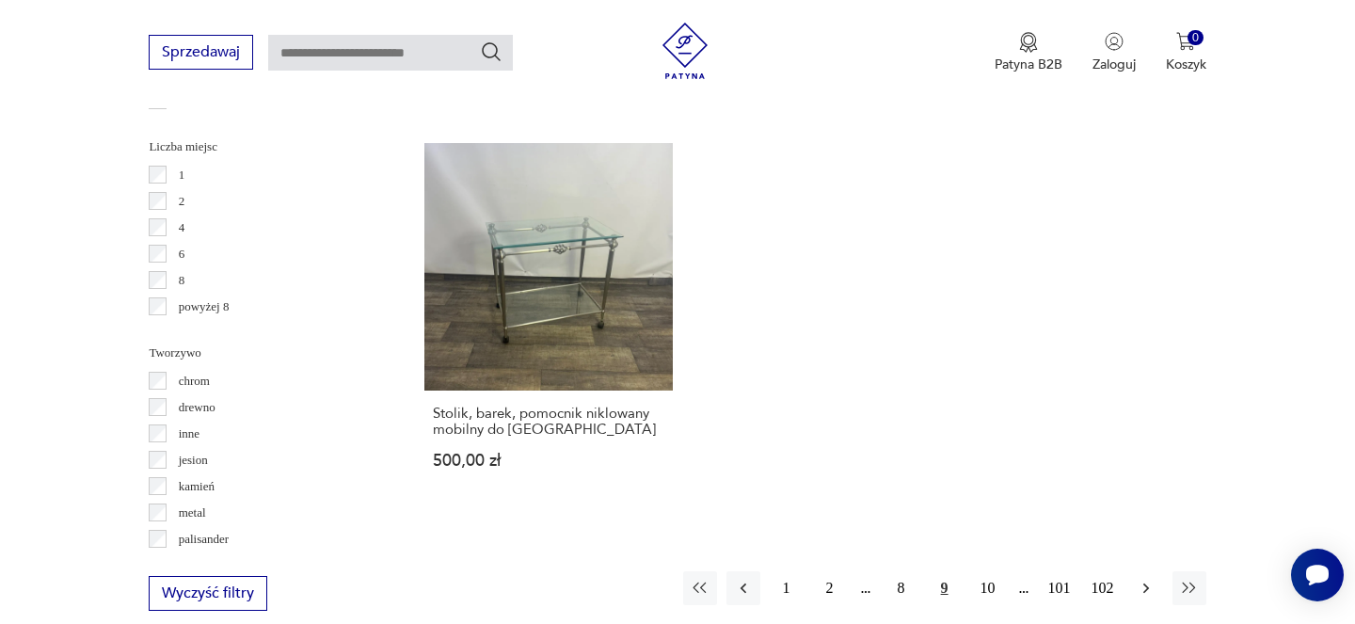
click at [1141, 579] on icon "button" at bounding box center [1146, 588] width 19 height 19
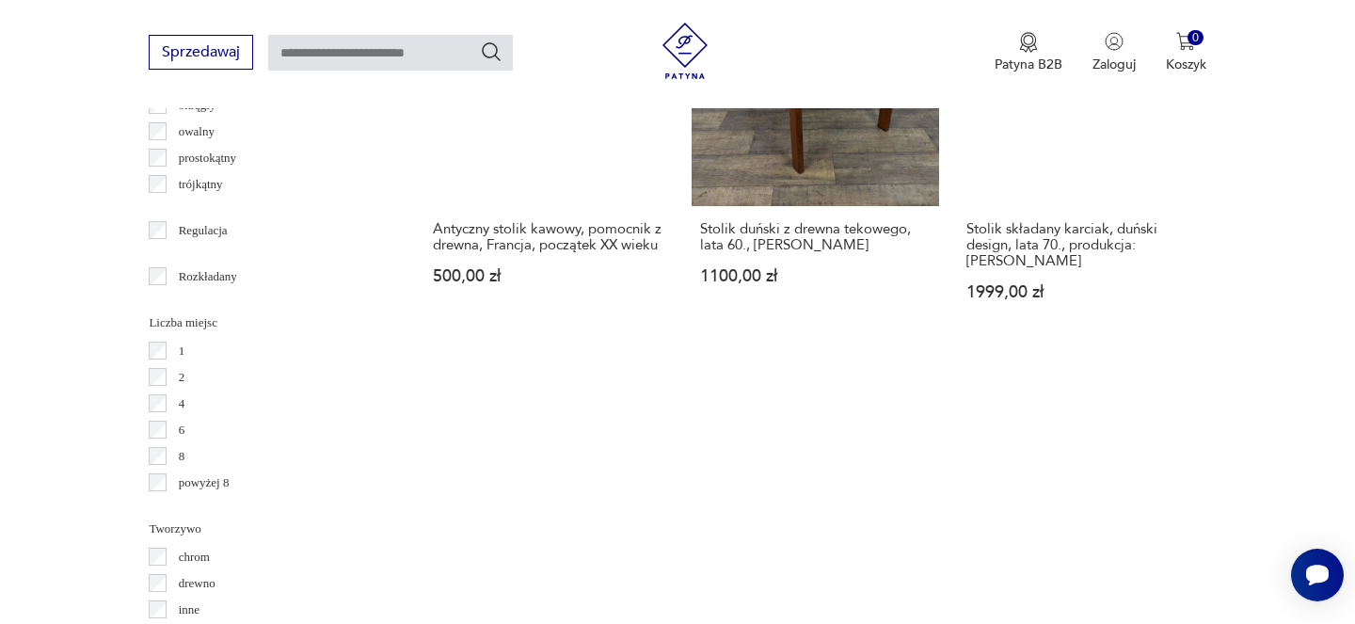
scroll to position [2799, 0]
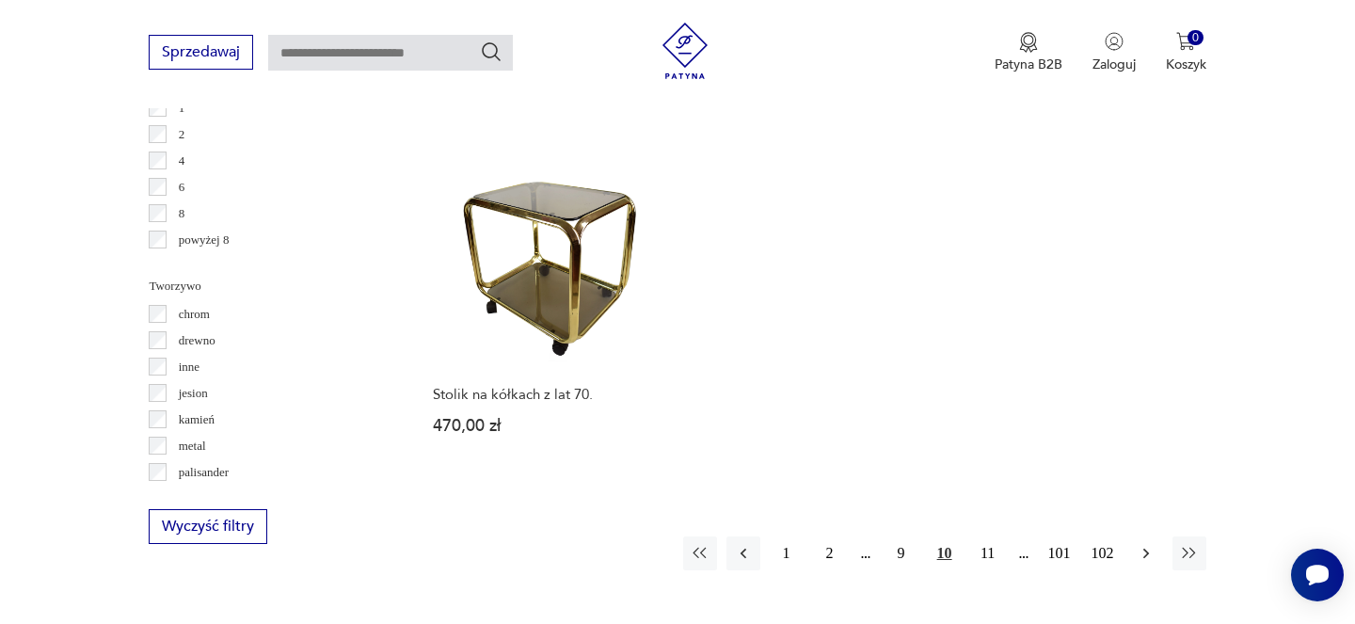
click at [1137, 544] on icon "button" at bounding box center [1146, 553] width 19 height 19
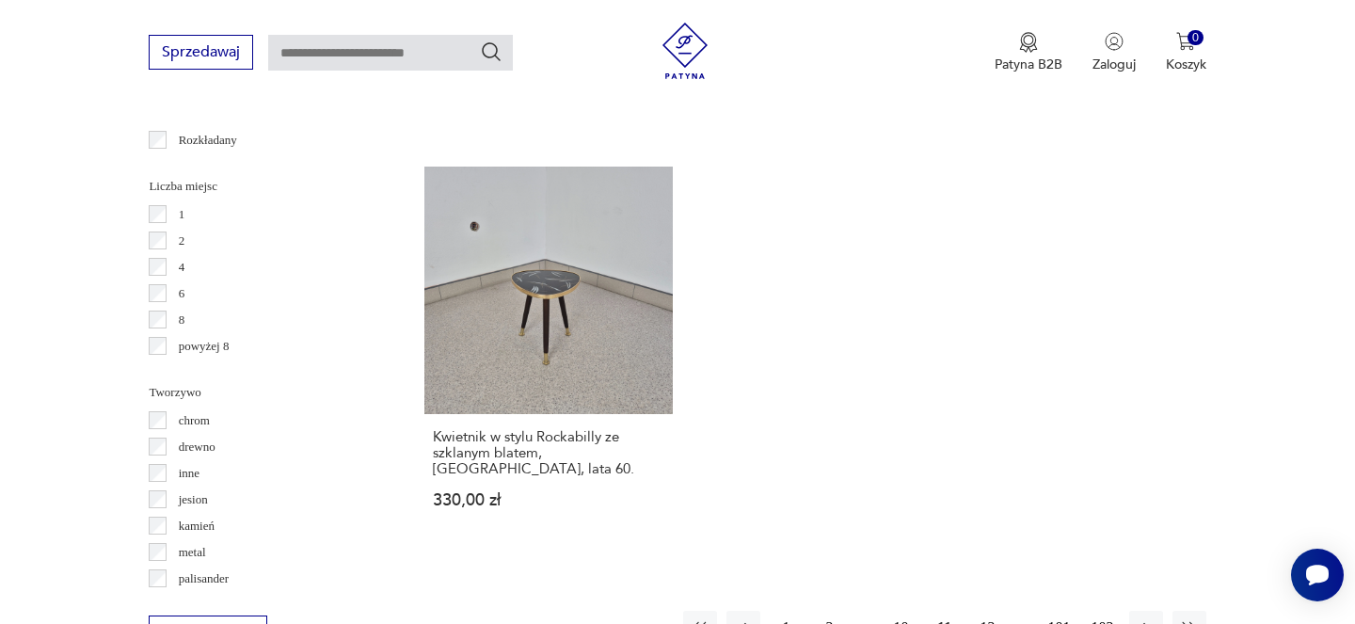
scroll to position [2692, 0]
click at [1149, 619] on icon "button" at bounding box center [1146, 628] width 19 height 19
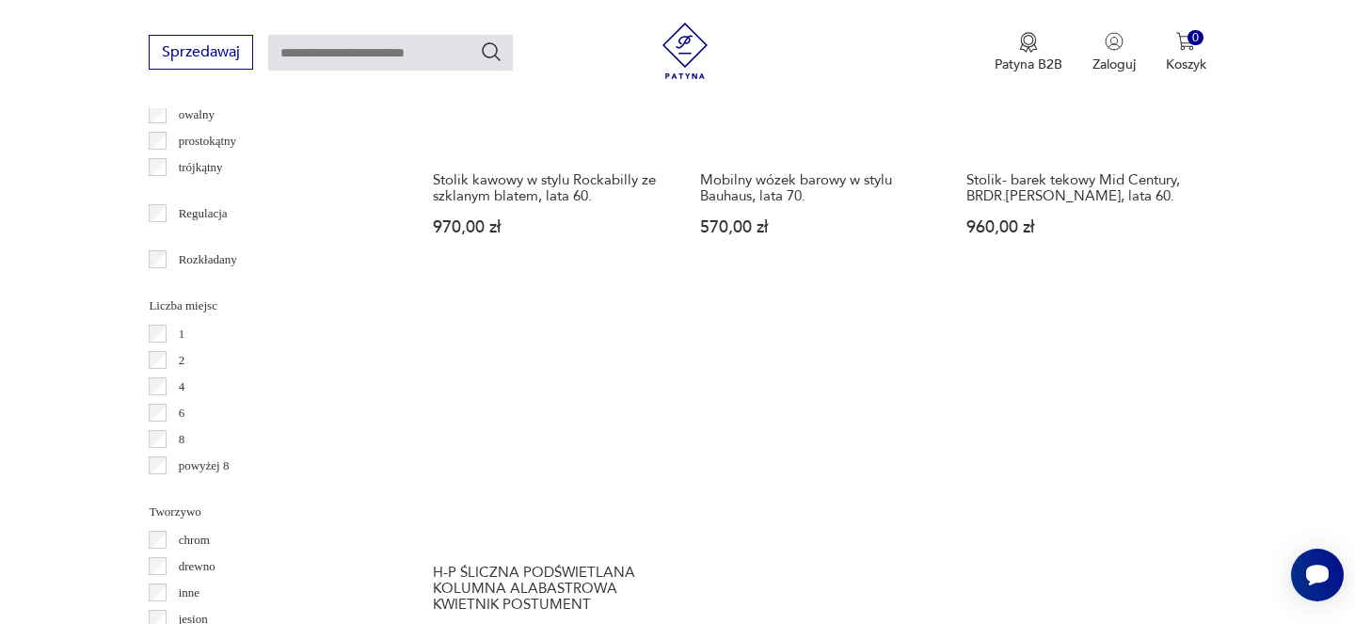
scroll to position [2881, 0]
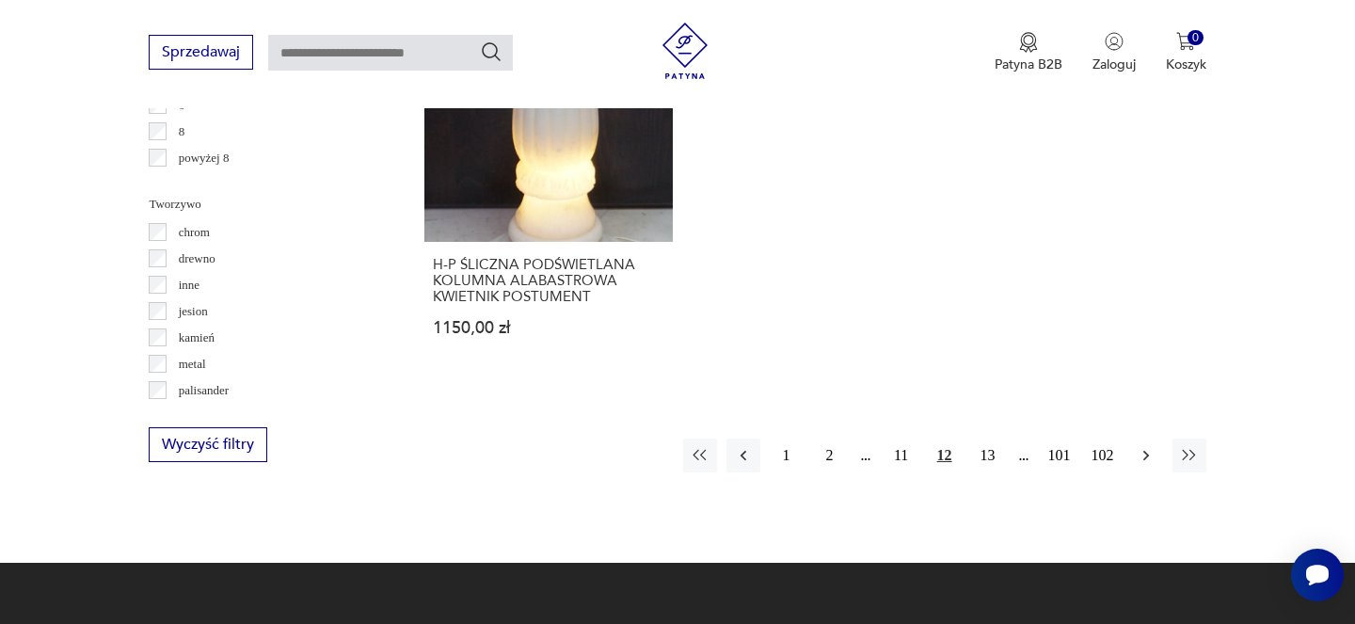
click at [1145, 446] on icon "button" at bounding box center [1146, 455] width 19 height 19
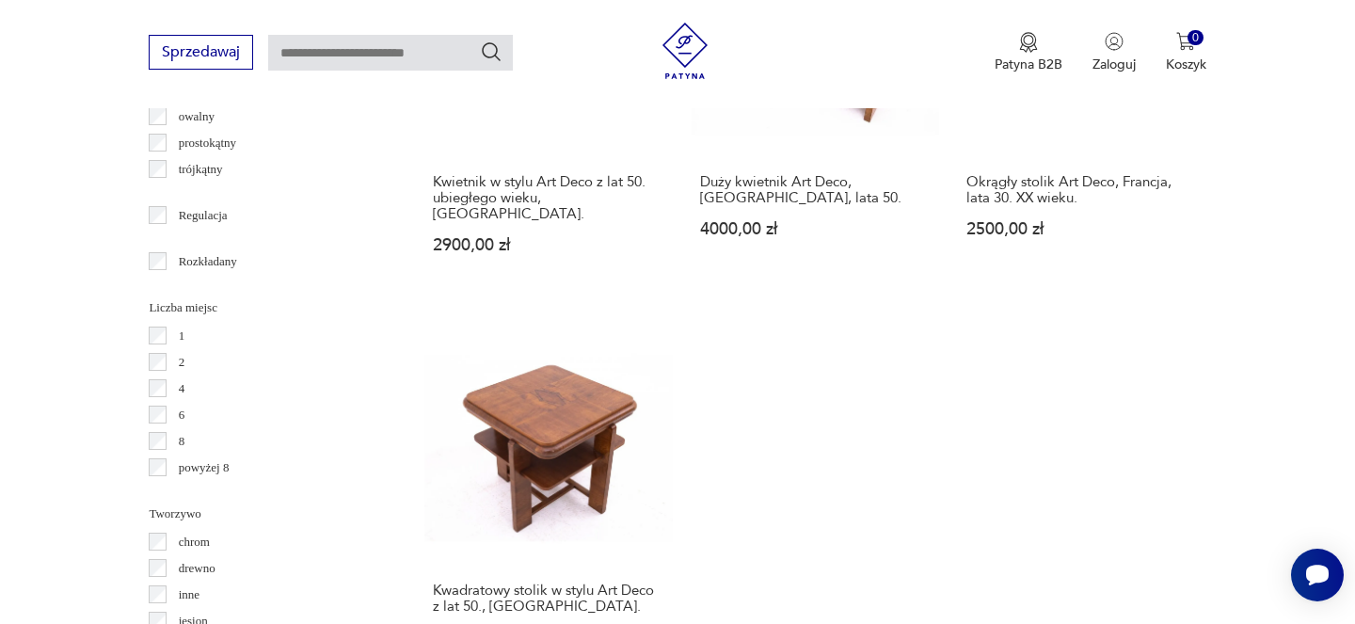
scroll to position [2824, 0]
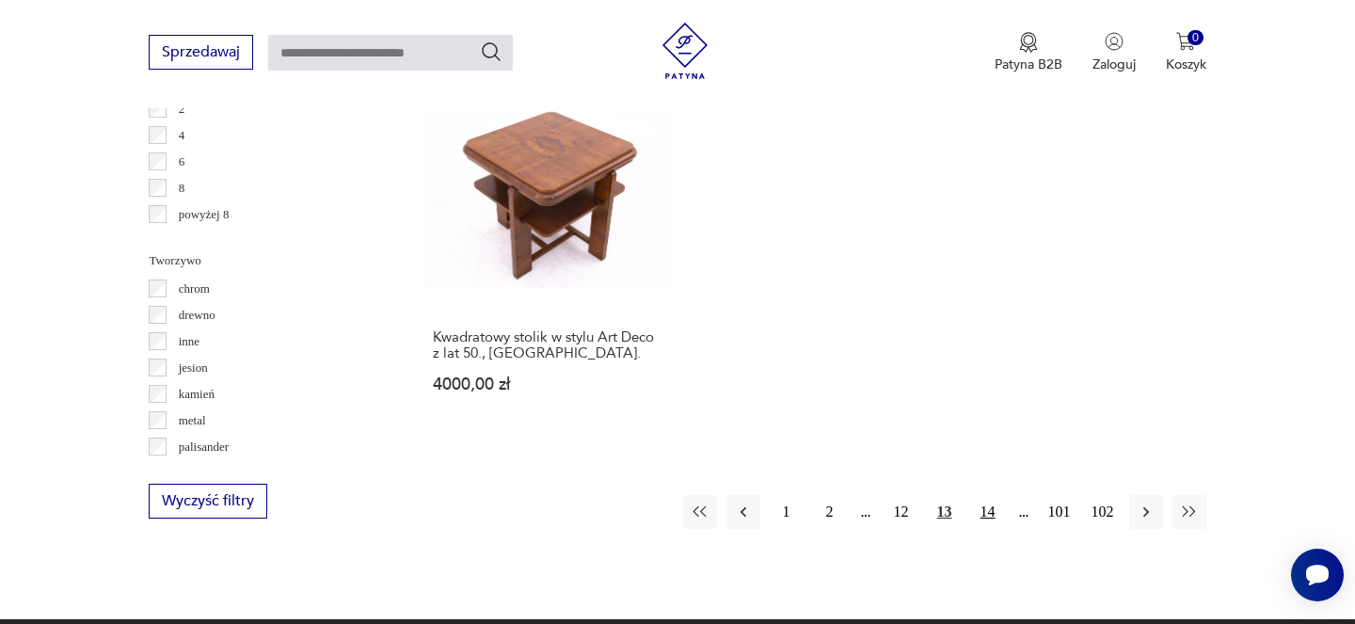
click at [996, 495] on button "14" at bounding box center [988, 512] width 34 height 34
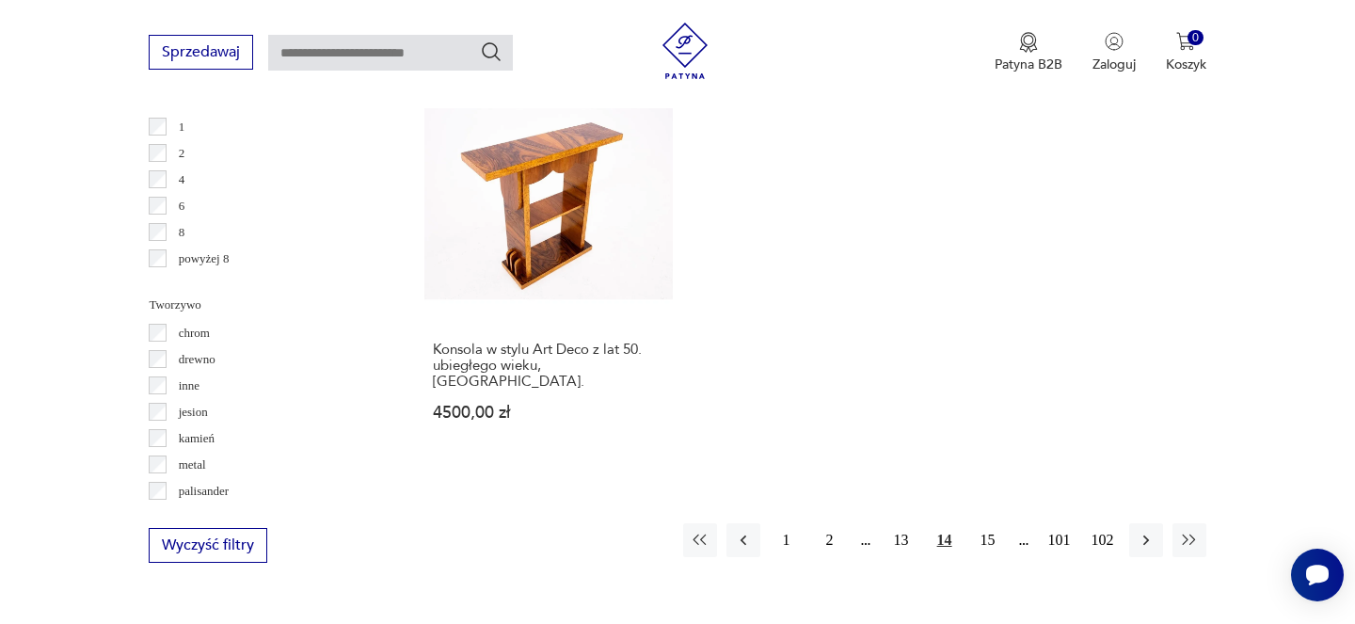
scroll to position [2965, 0]
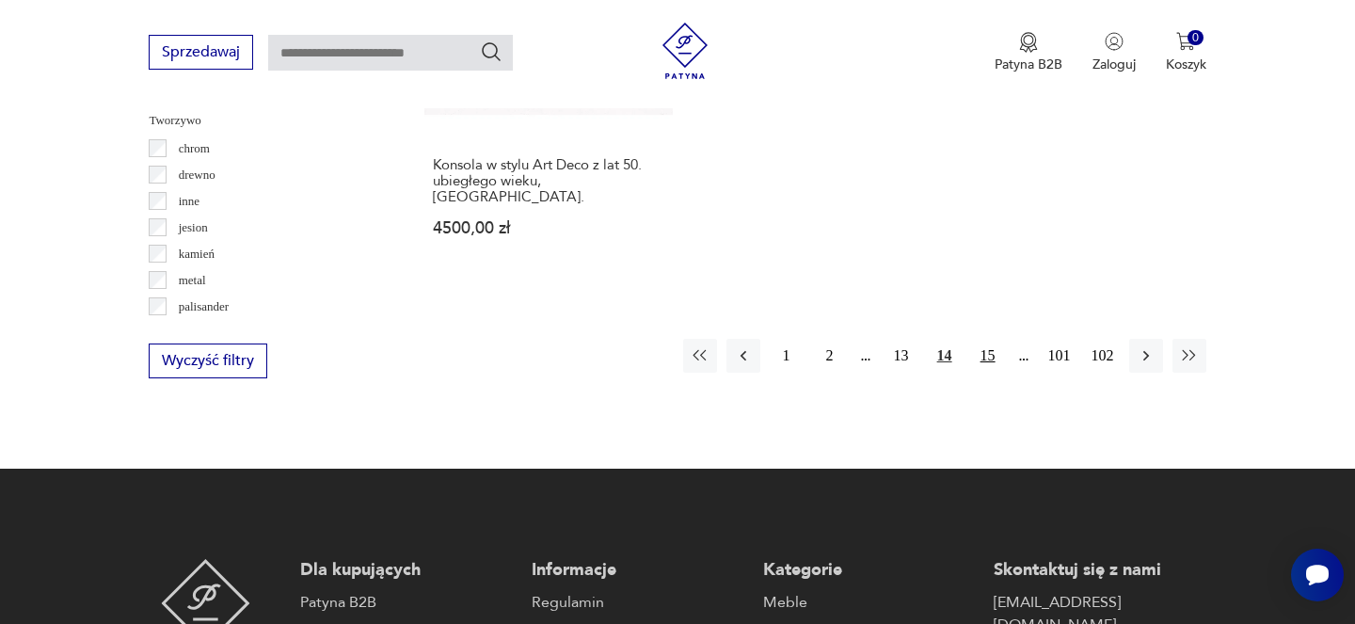
click at [976, 339] on button "15" at bounding box center [988, 356] width 34 height 34
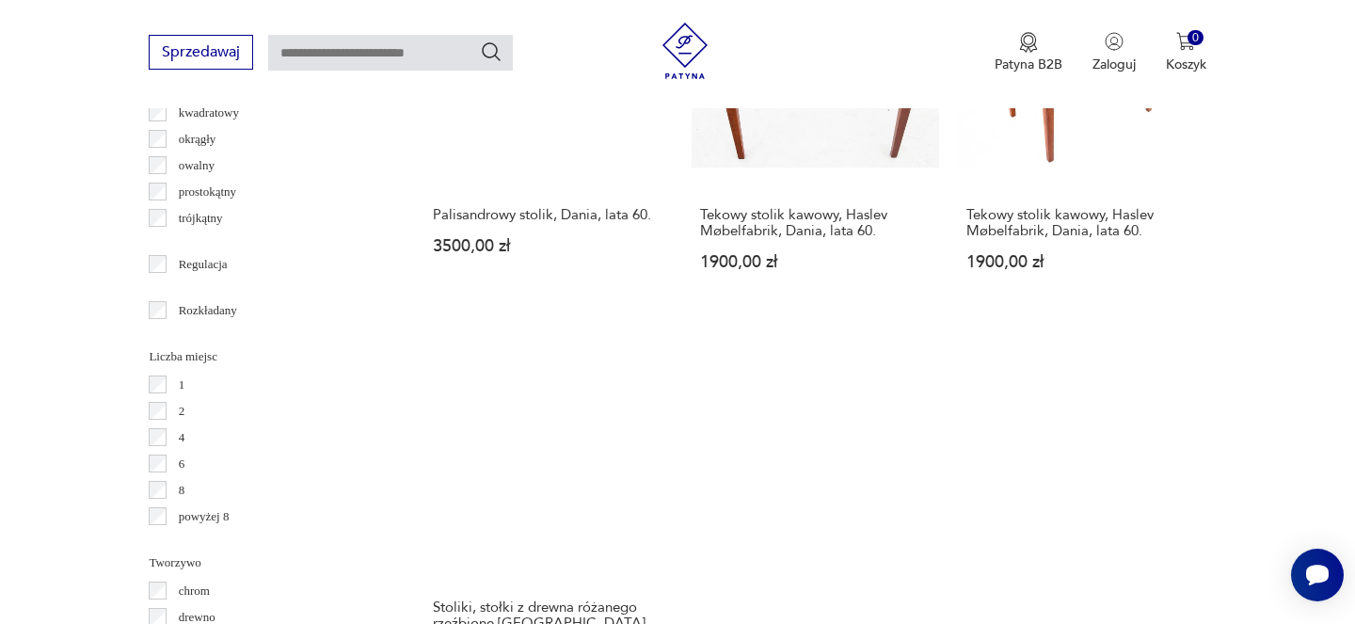
scroll to position [2752, 0]
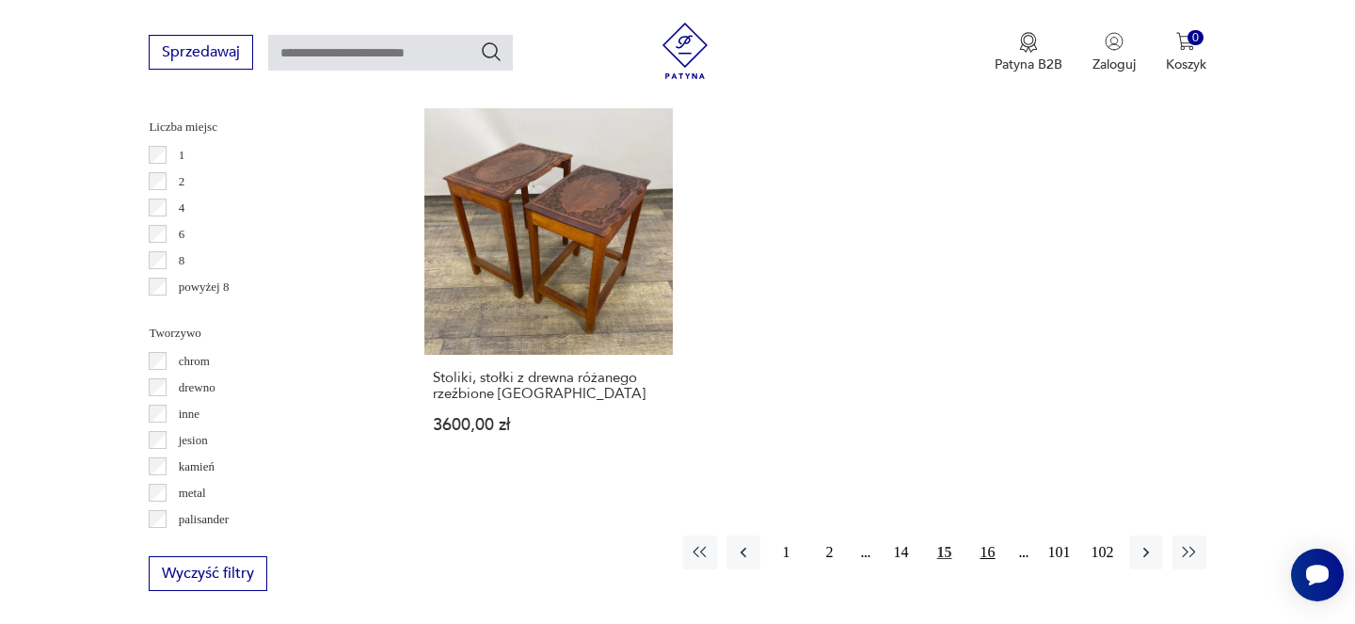
click at [995, 535] on button "16" at bounding box center [988, 552] width 34 height 34
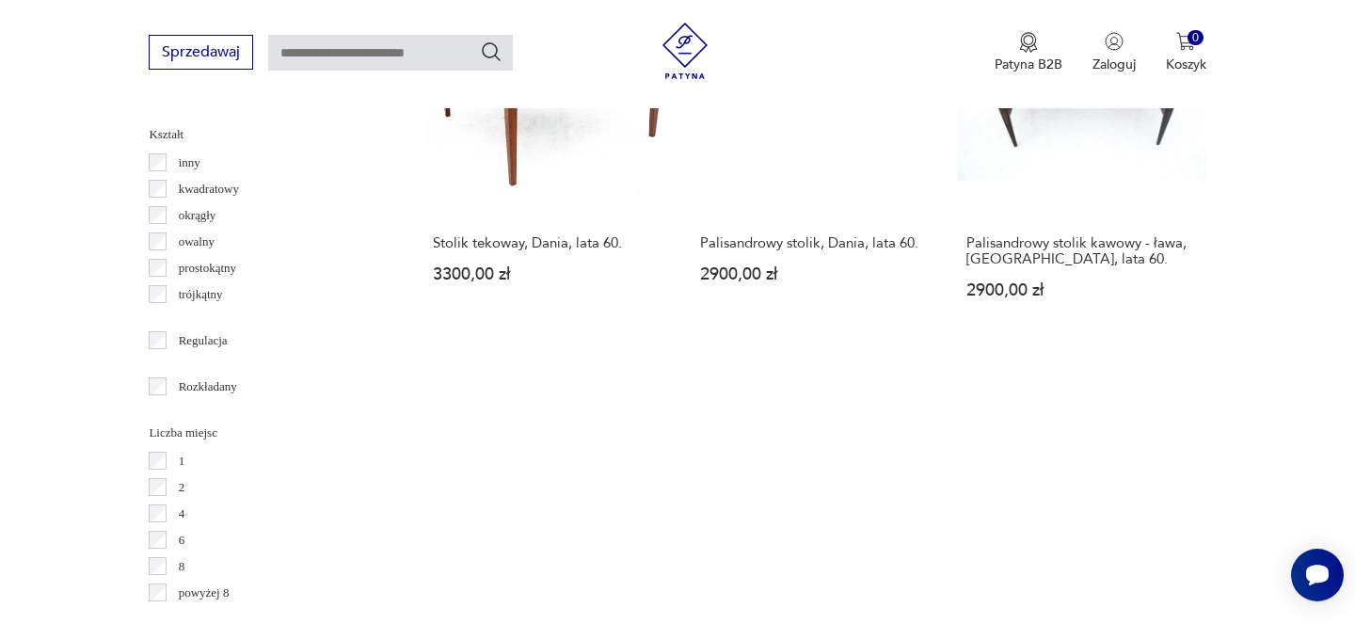
scroll to position [2645, 0]
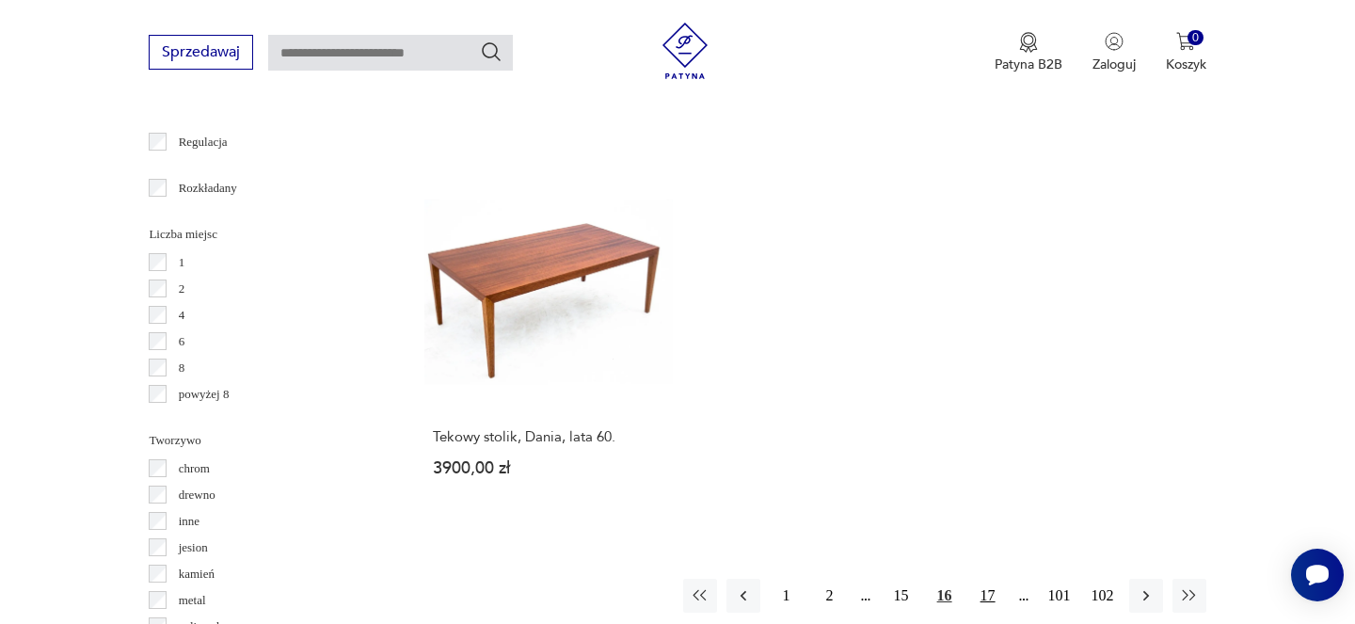
click at [982, 580] on button "17" at bounding box center [988, 596] width 34 height 34
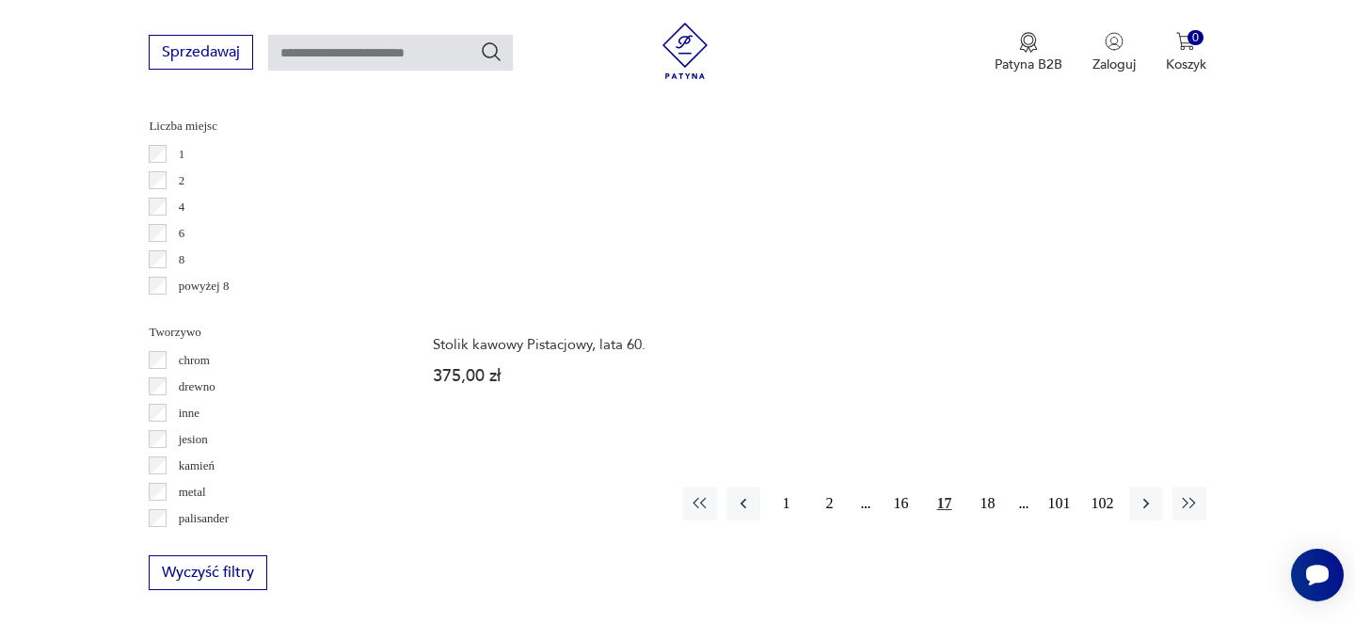
scroll to position [2864, 0]
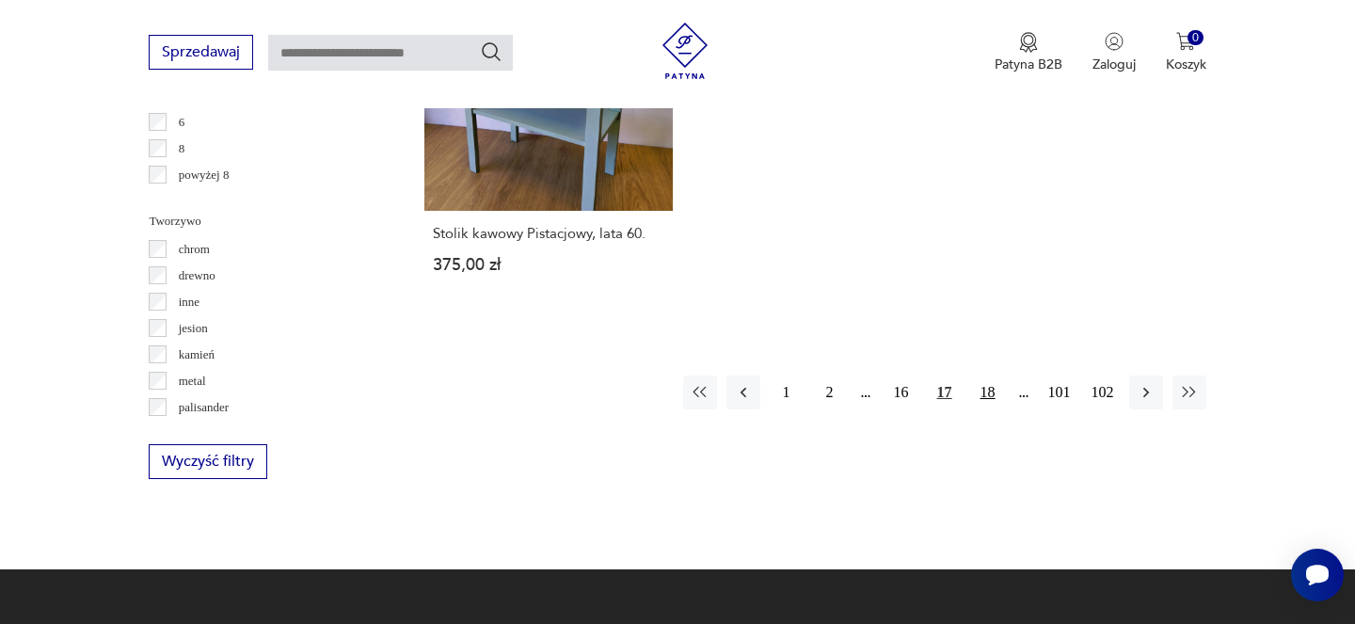
click at [986, 397] on button "18" at bounding box center [988, 393] width 34 height 34
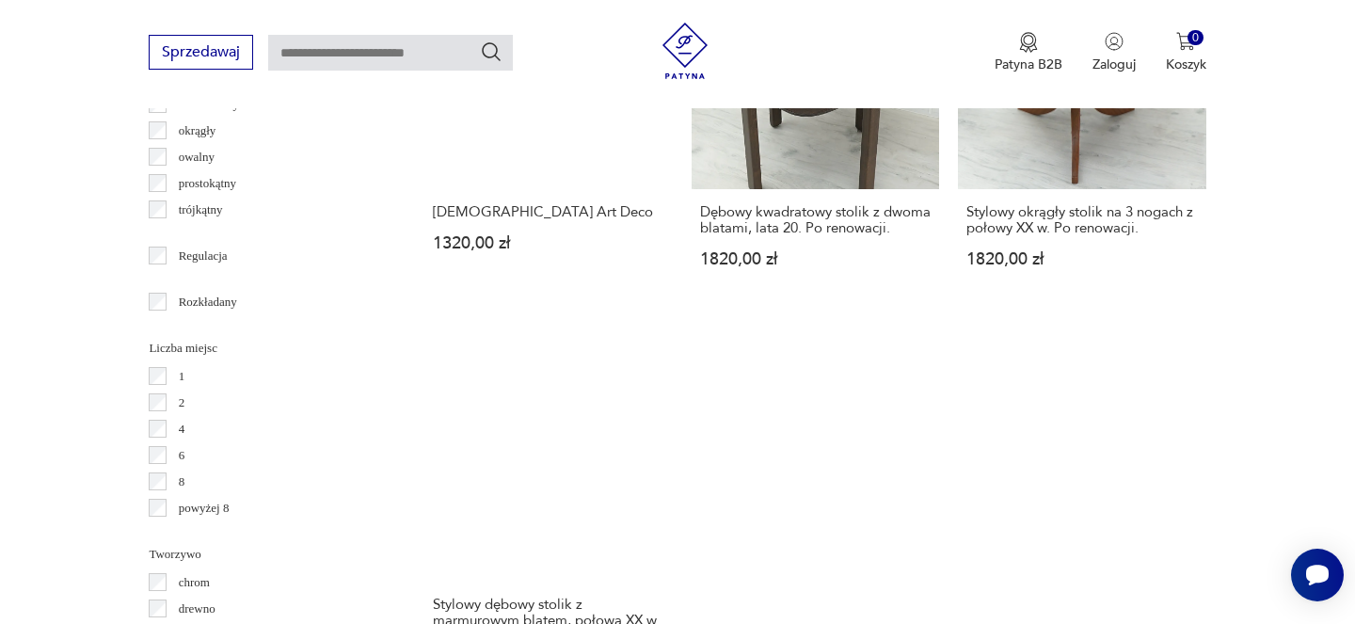
scroll to position [2842, 0]
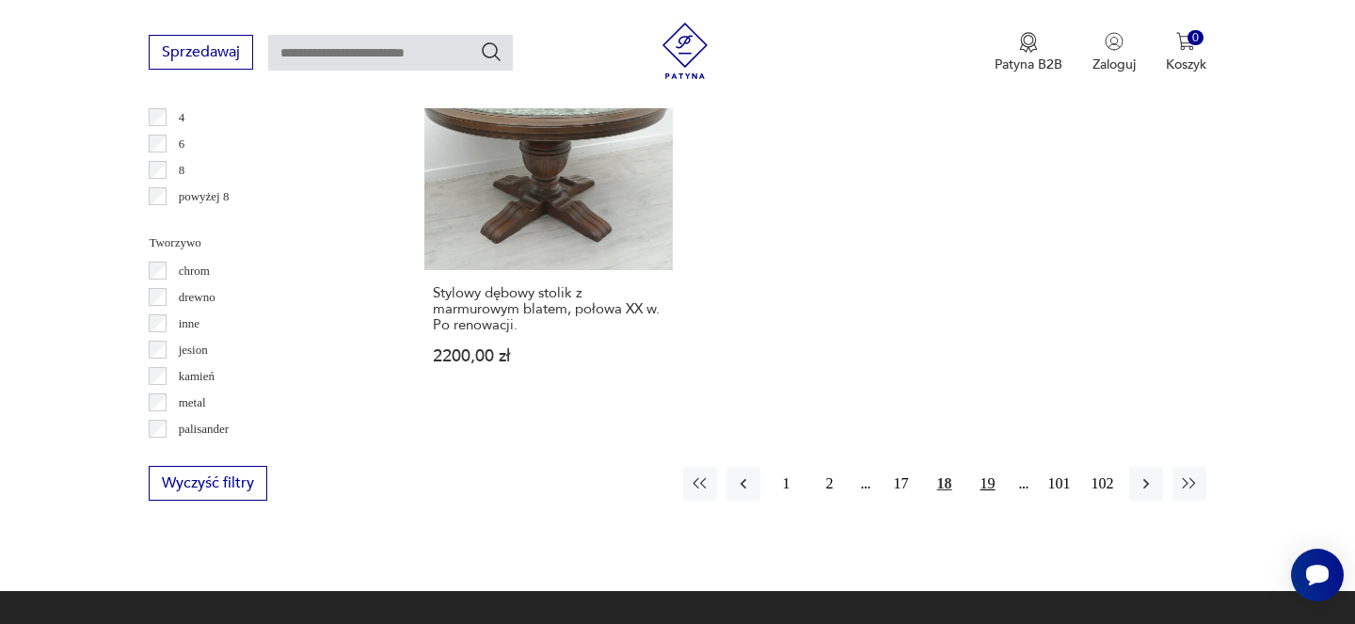
click at [985, 501] on button "19" at bounding box center [988, 484] width 34 height 34
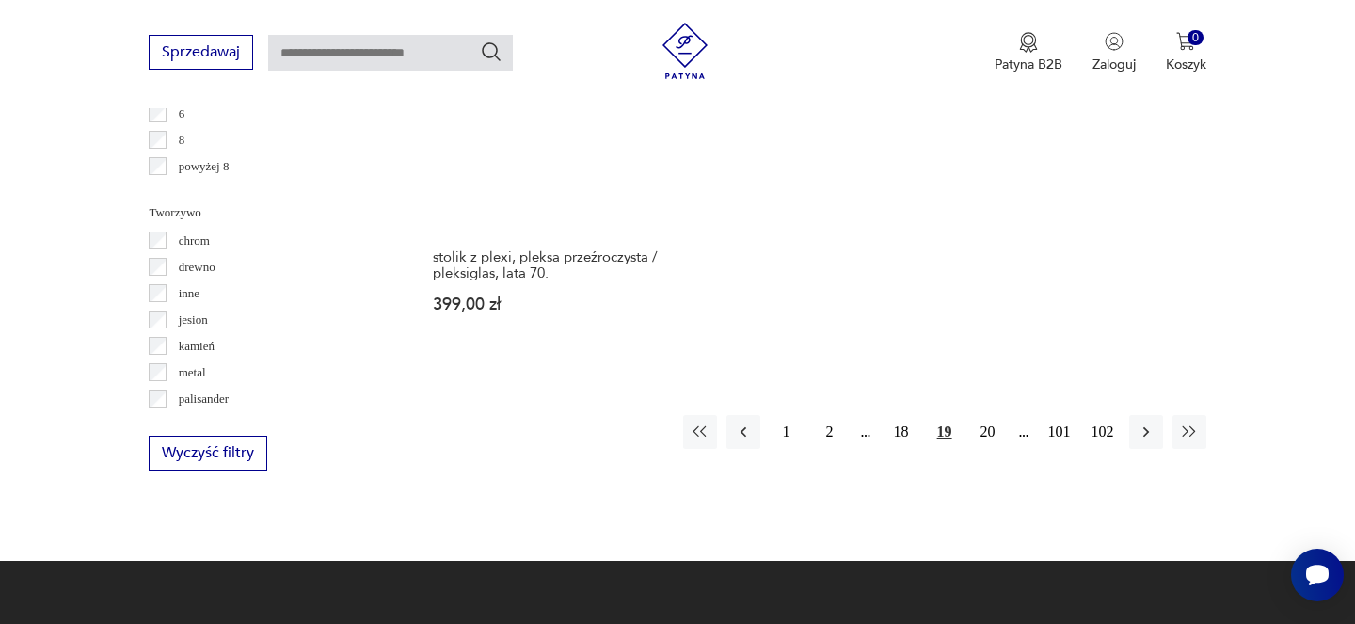
scroll to position [3000, 0]
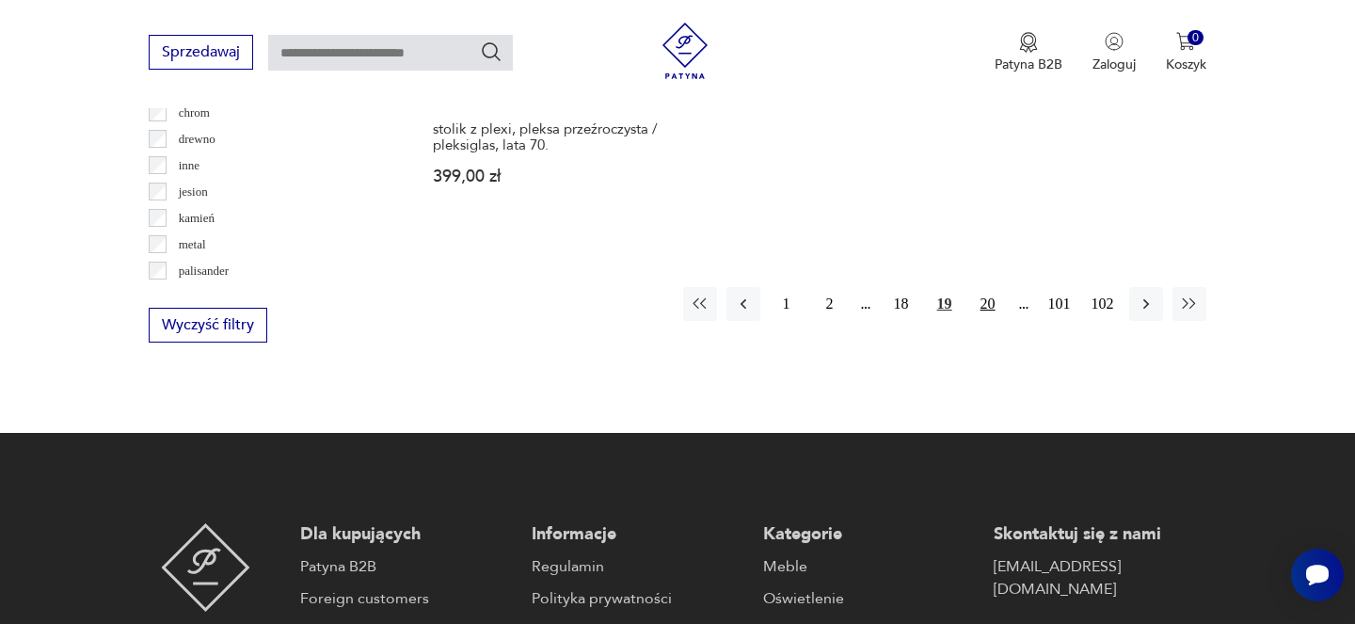
click at [980, 287] on button "20" at bounding box center [988, 304] width 34 height 34
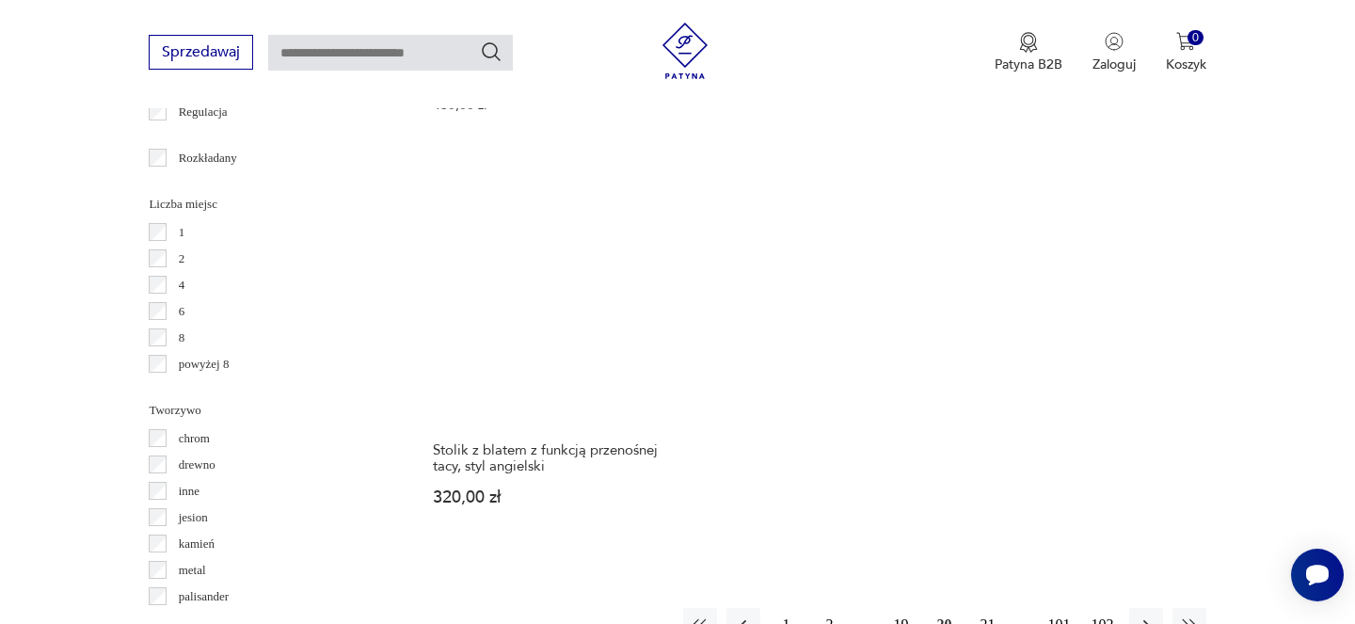
scroll to position [2786, 0]
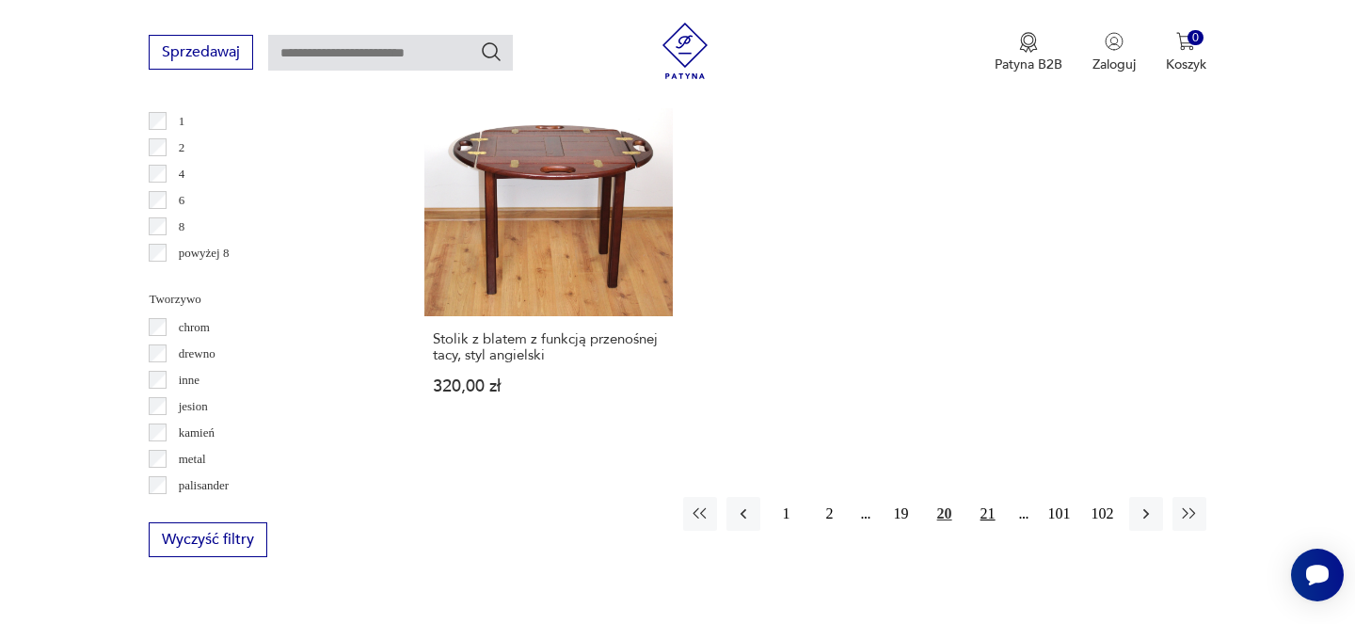
click at [984, 498] on button "21" at bounding box center [988, 514] width 34 height 34
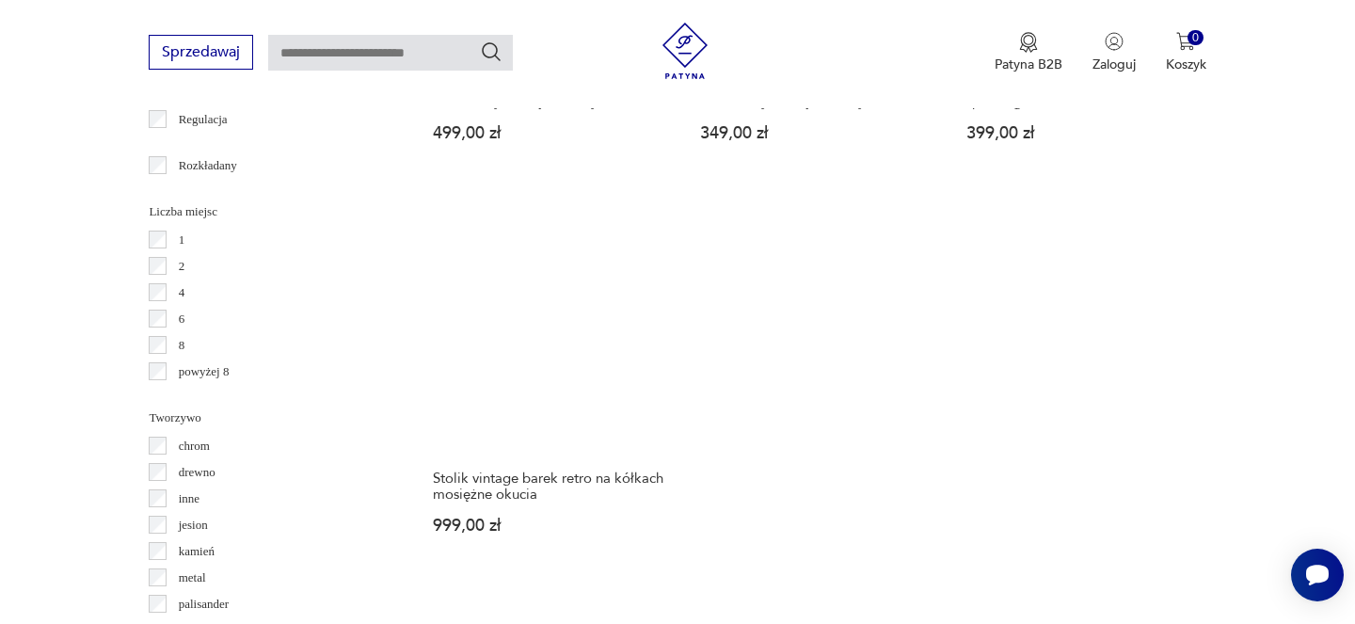
scroll to position [2725, 0]
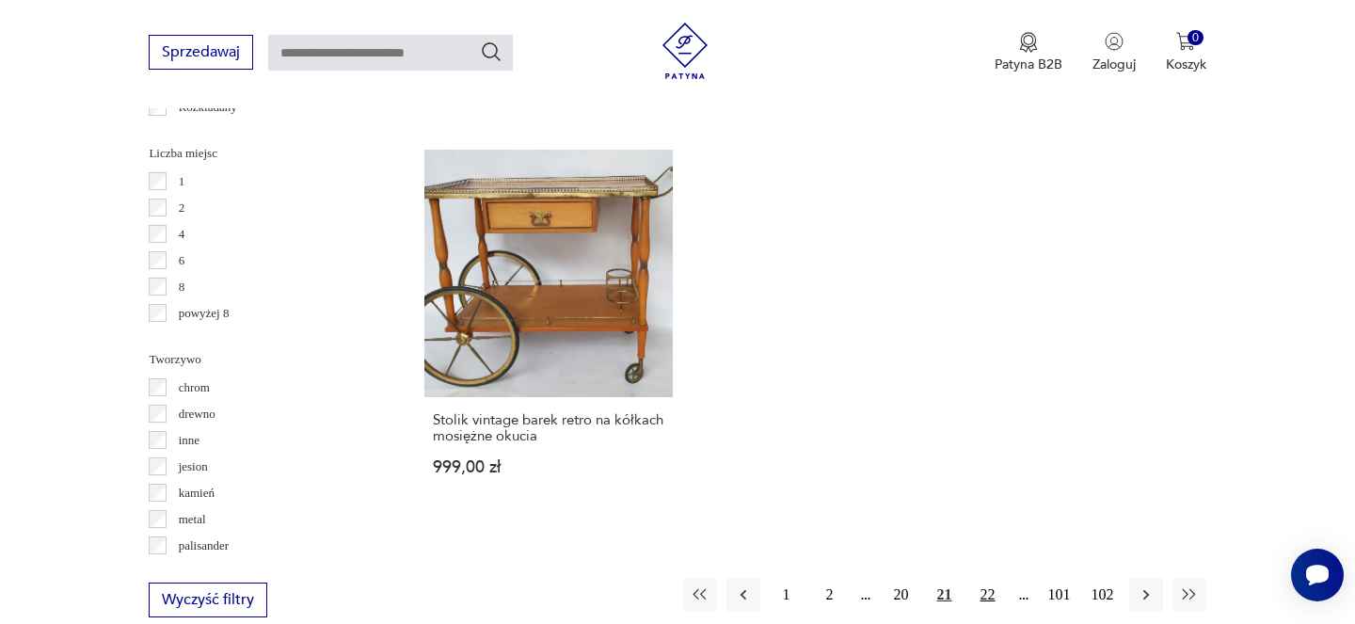
click at [972, 578] on button "22" at bounding box center [988, 595] width 34 height 34
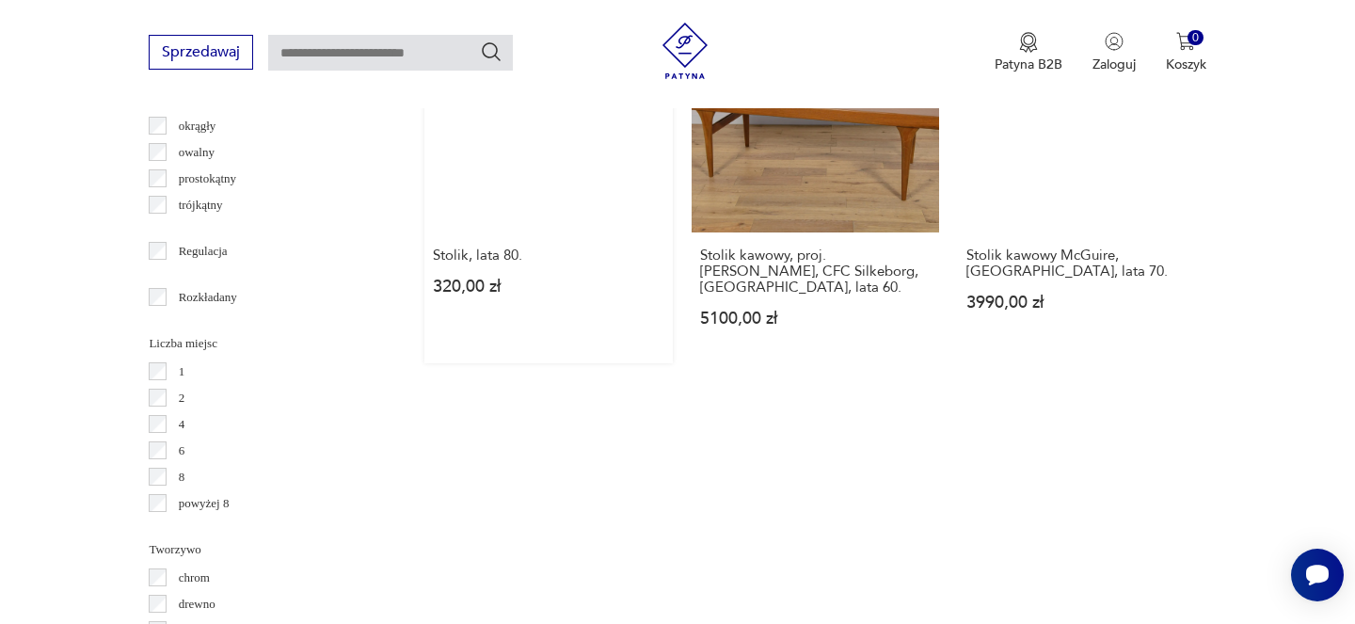
scroll to position [2757, 0]
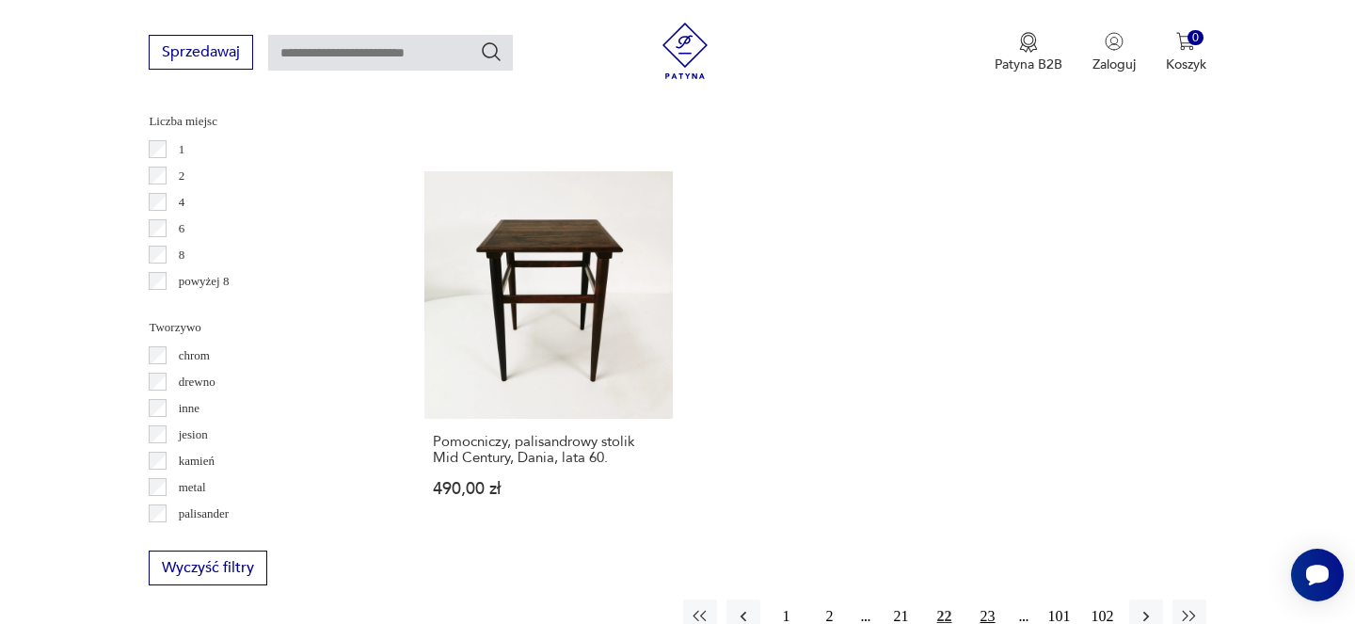
click at [996, 599] on button "23" at bounding box center [988, 616] width 34 height 34
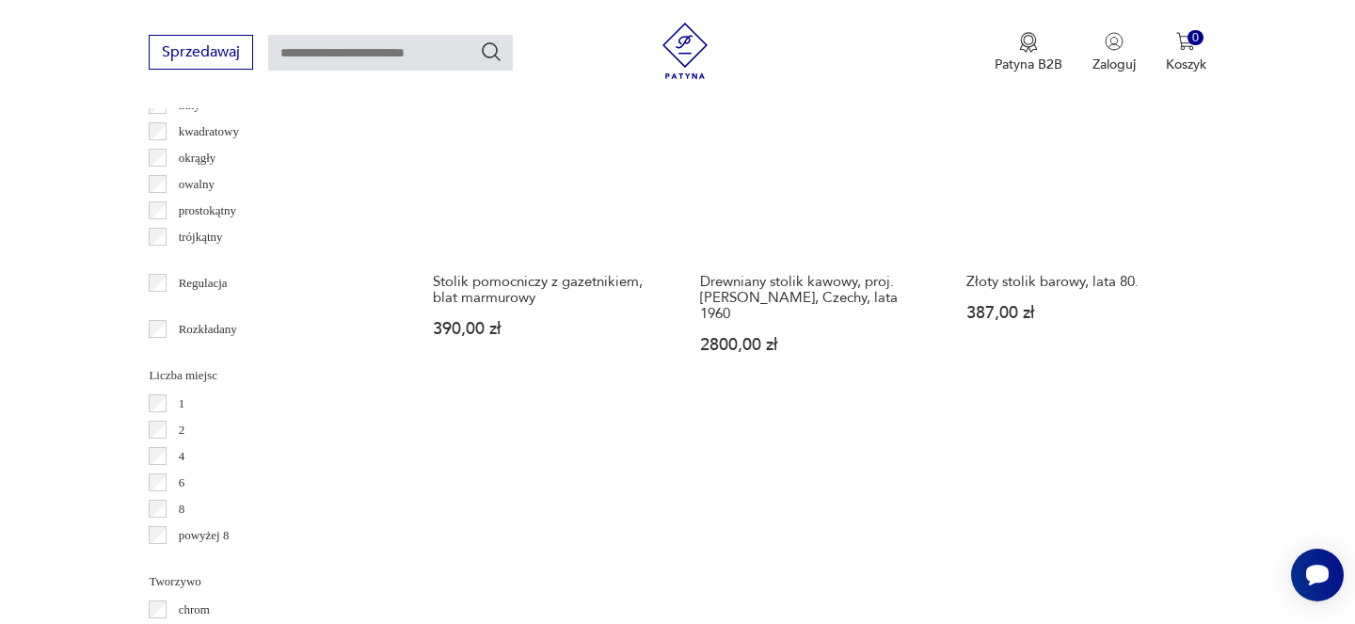
scroll to position [2709, 0]
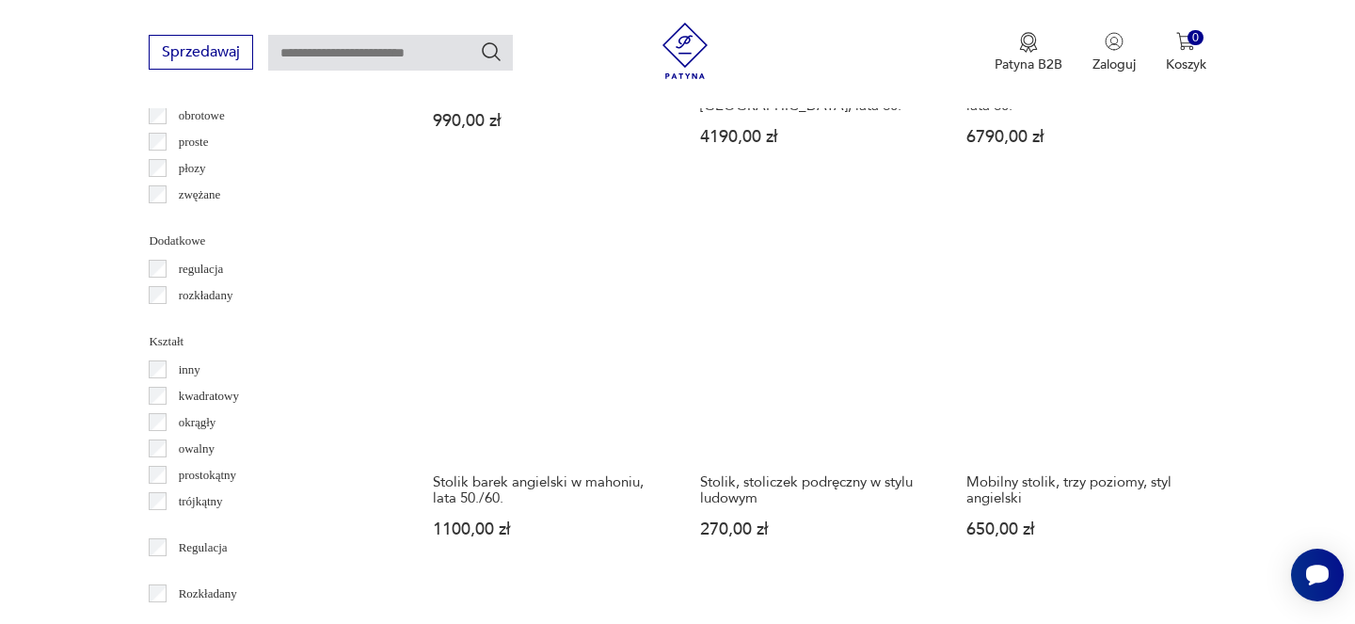
scroll to position [2705, 0]
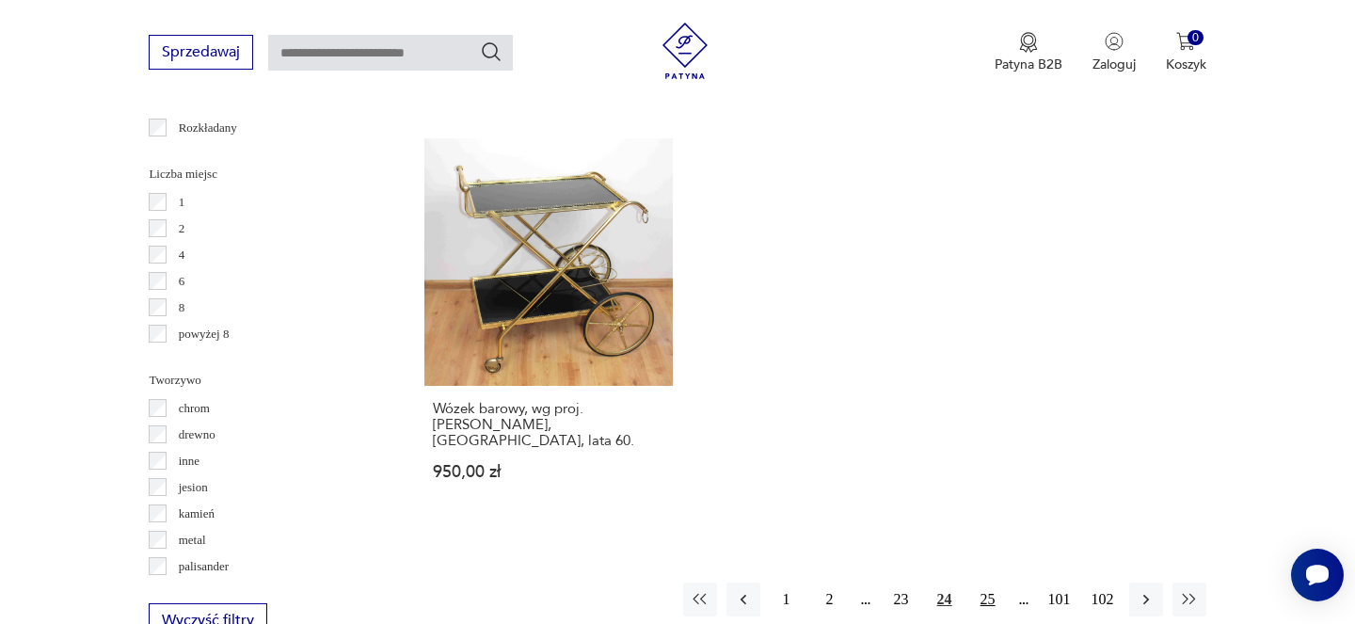
click at [994, 583] on button "25" at bounding box center [988, 600] width 34 height 34
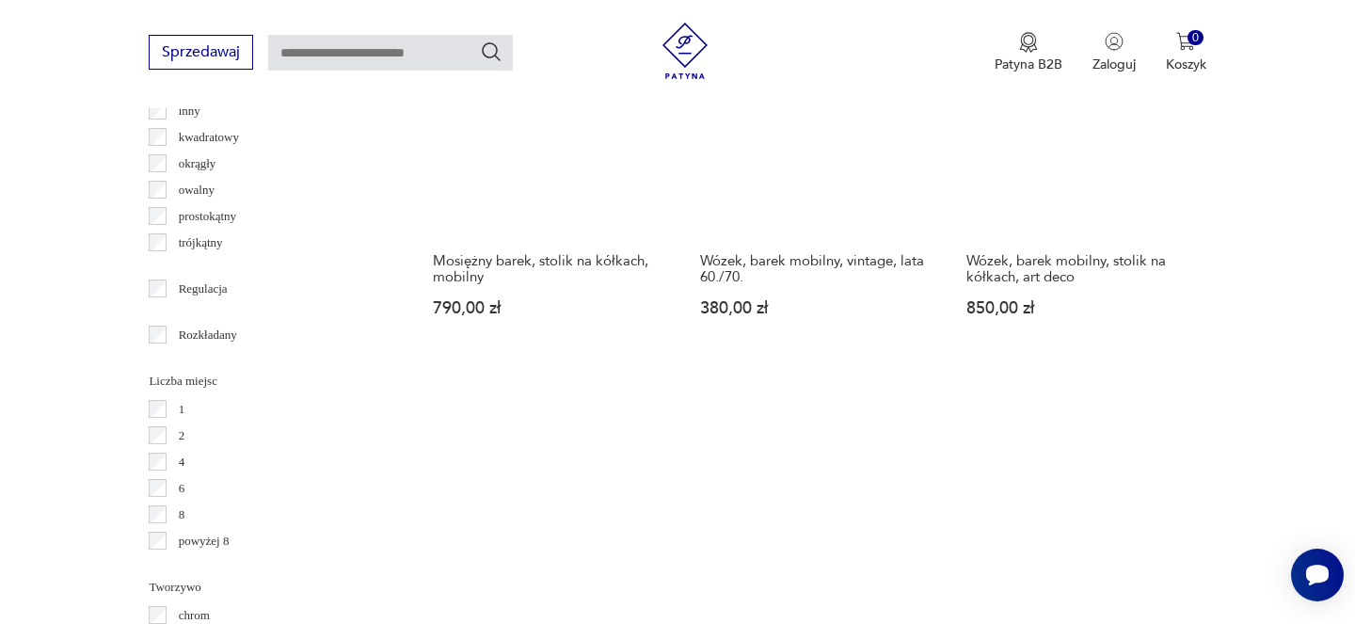
scroll to position [2727, 0]
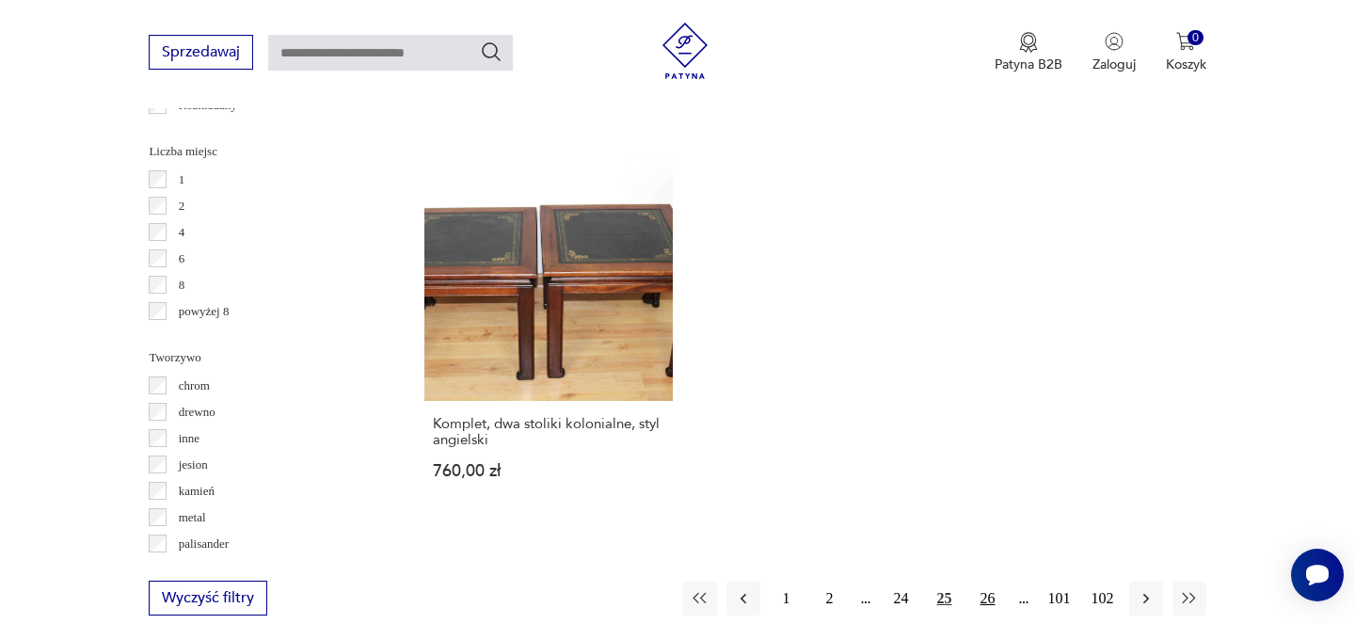
click at [989, 582] on button "26" at bounding box center [988, 599] width 34 height 34
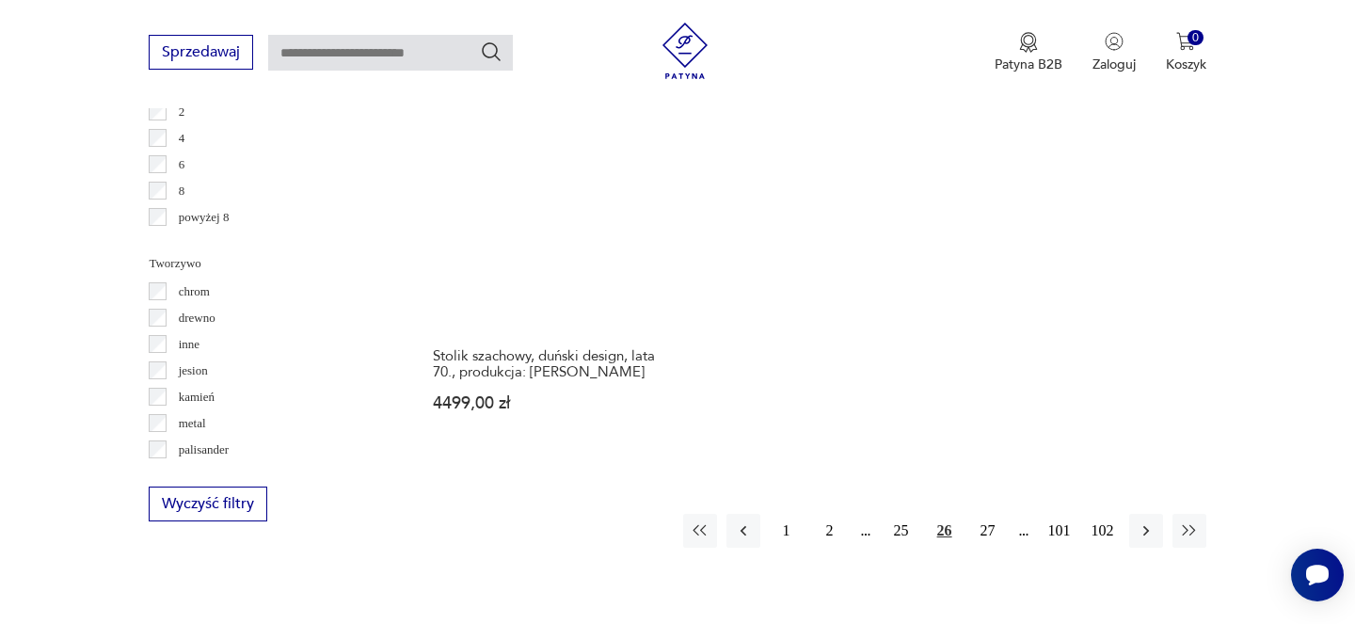
scroll to position [2992, 0]
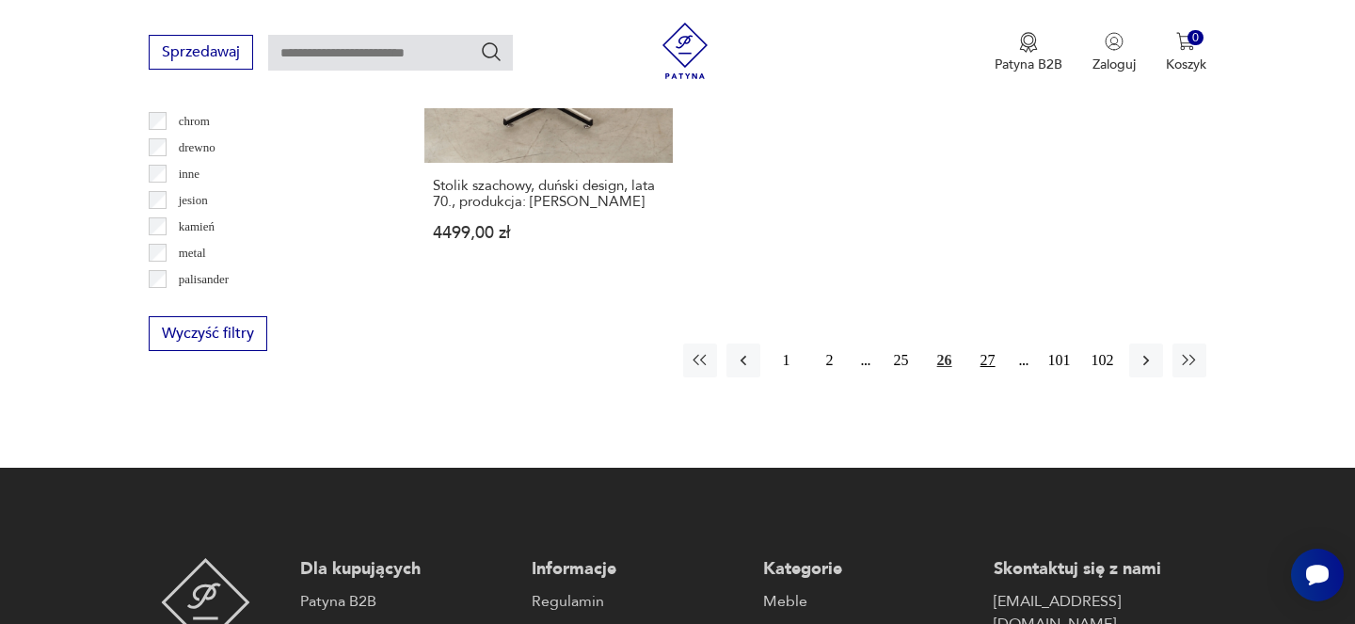
click at [989, 344] on button "27" at bounding box center [988, 361] width 34 height 34
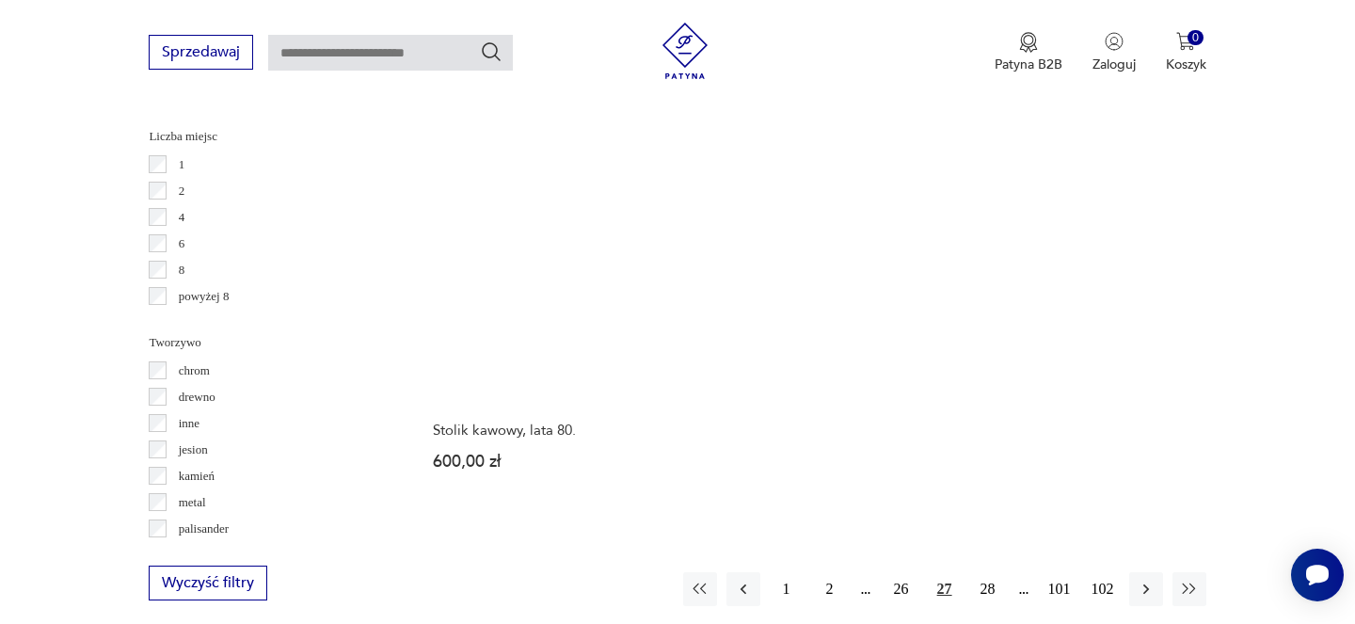
scroll to position [2744, 0]
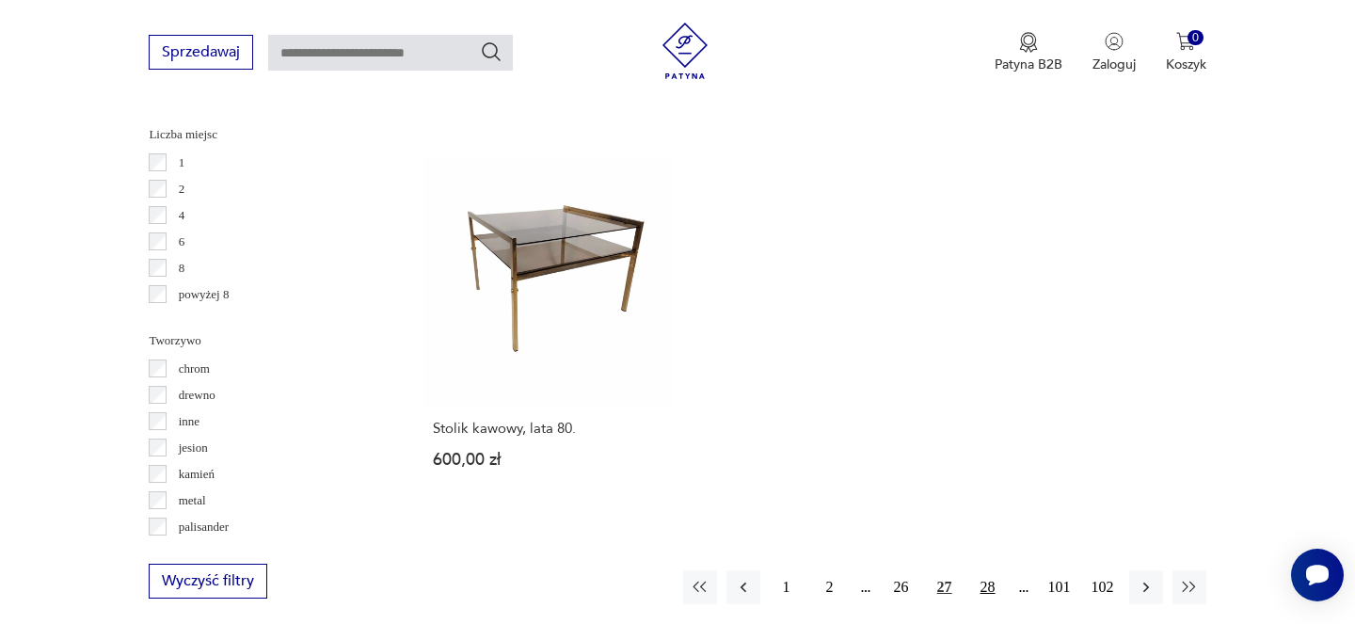
click at [986, 570] on button "28" at bounding box center [988, 587] width 34 height 34
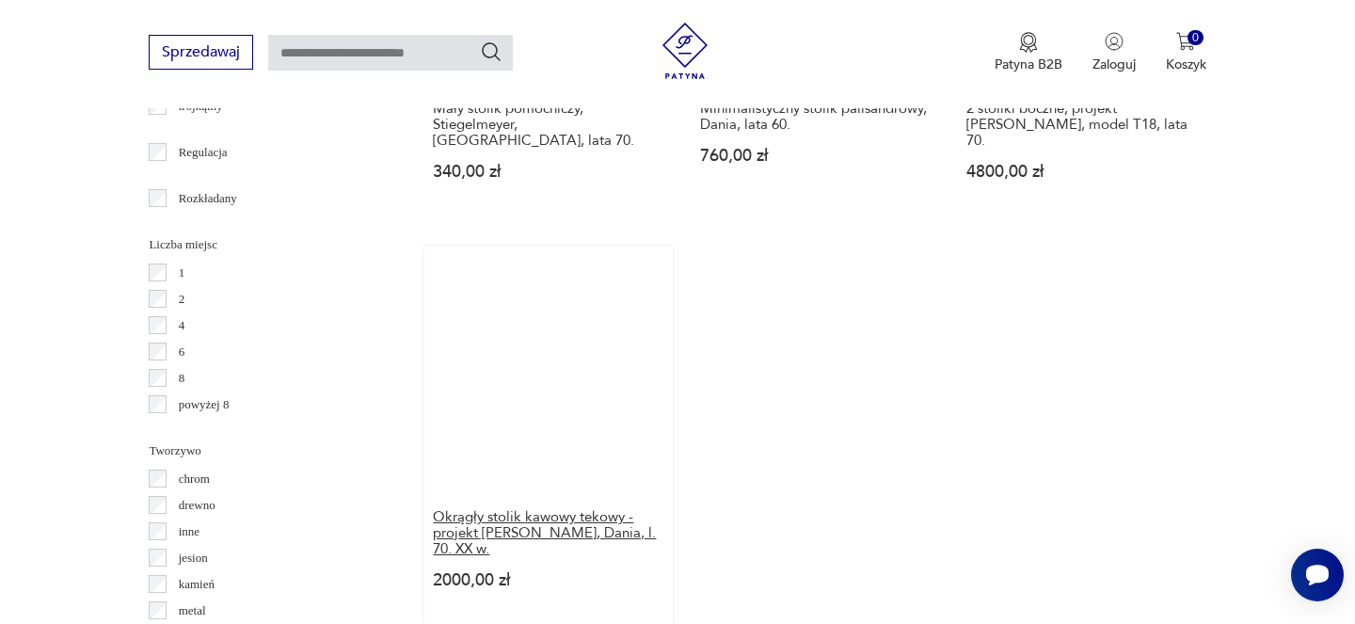
scroll to position [2497, 0]
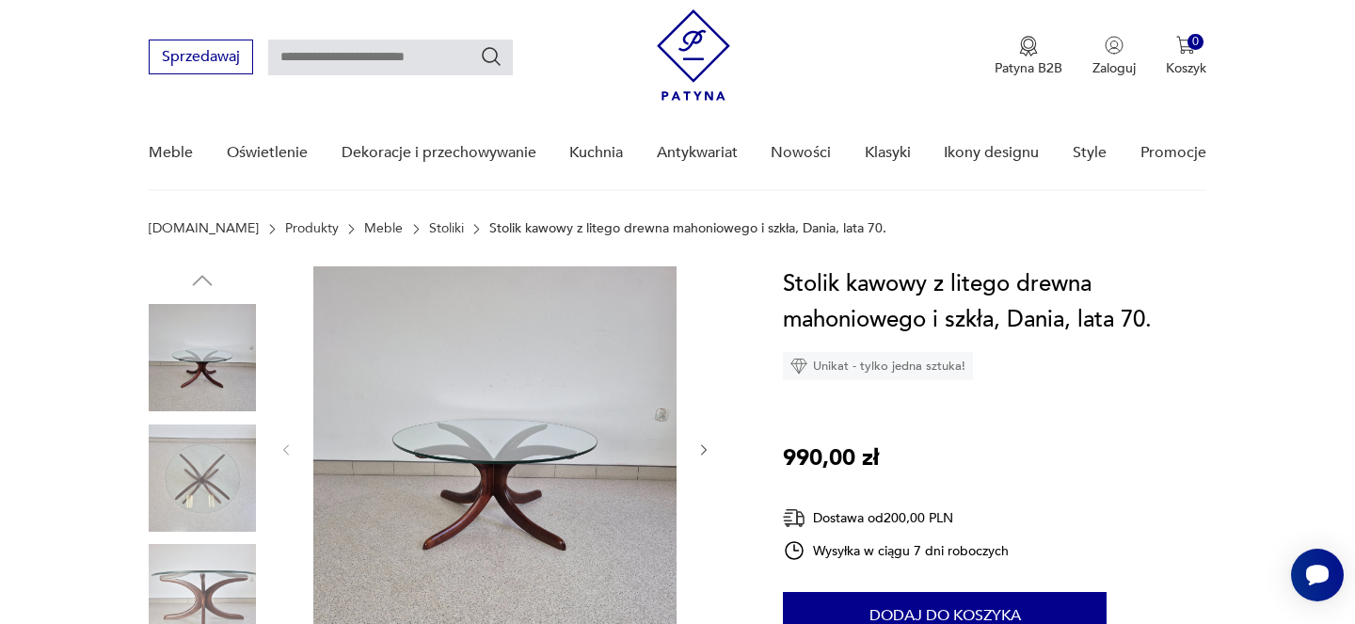
scroll to position [143, 0]
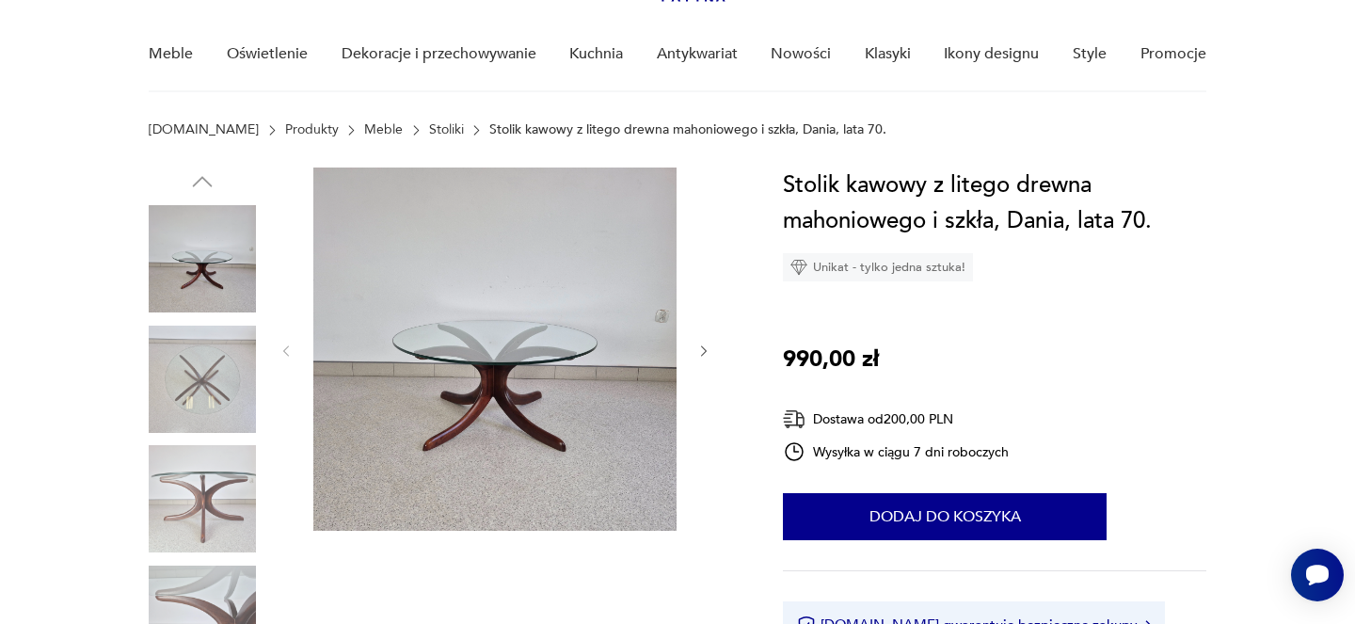
click at [705, 345] on icon "button" at bounding box center [704, 352] width 16 height 16
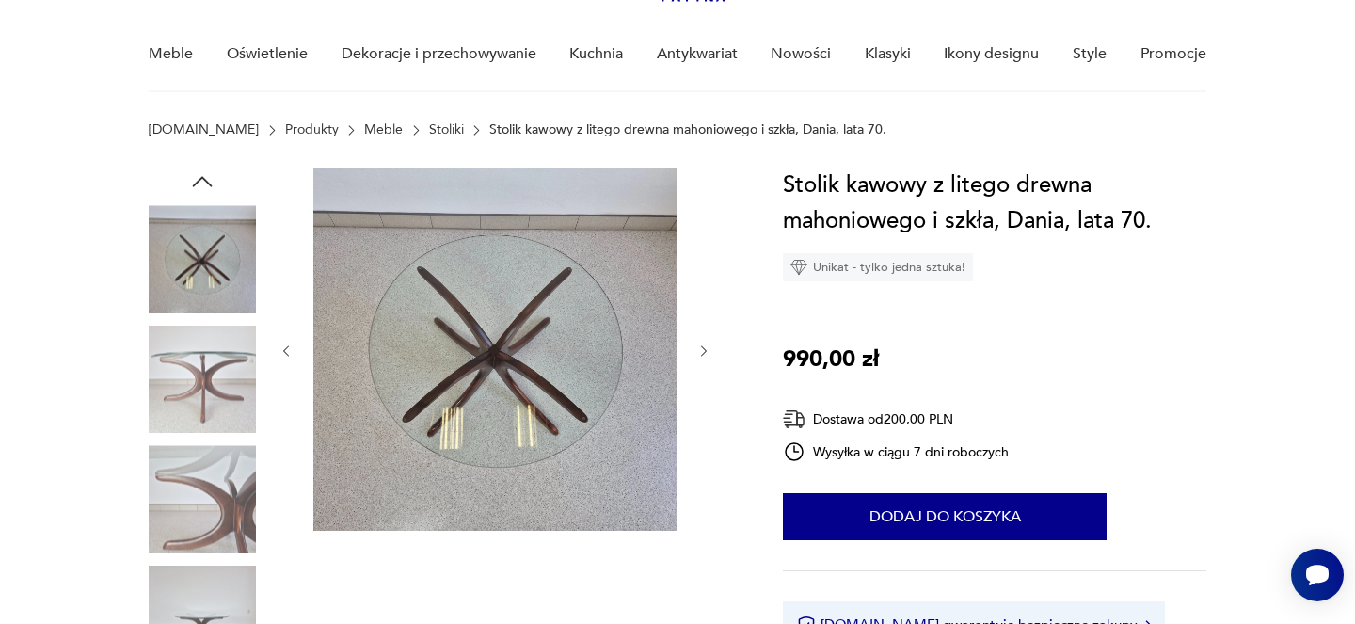
click at [705, 345] on icon "button" at bounding box center [704, 352] width 16 height 16
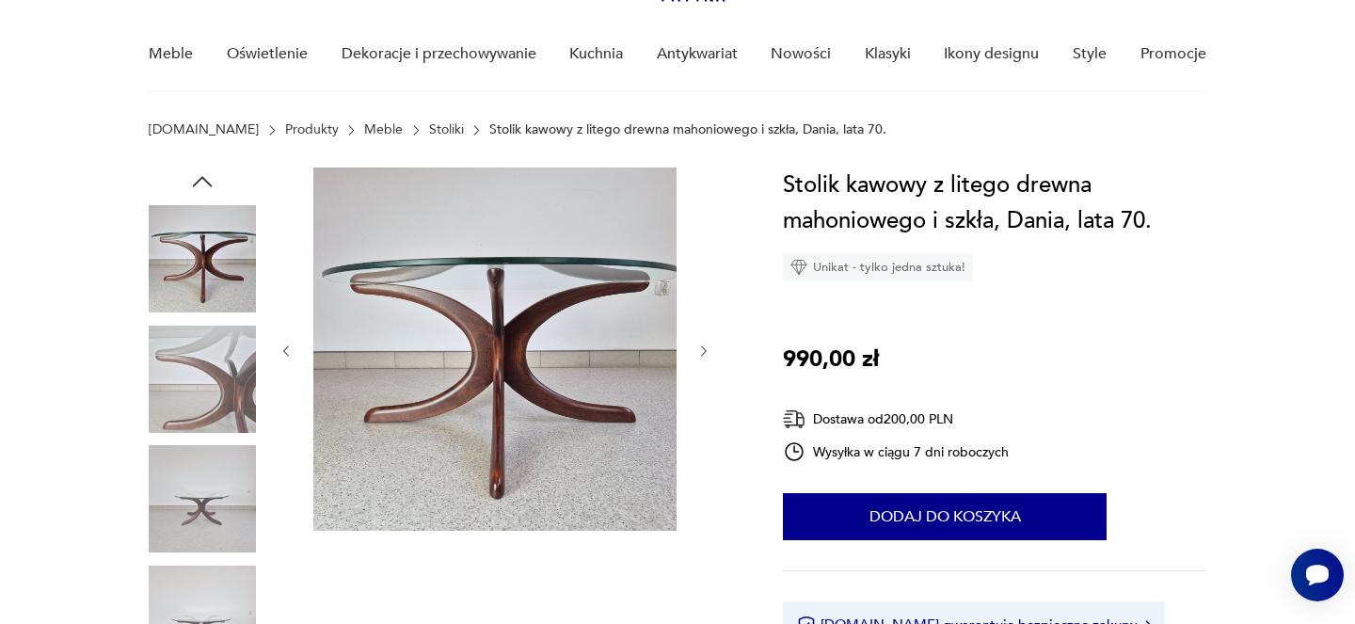
click at [705, 345] on icon "button" at bounding box center [704, 352] width 16 height 16
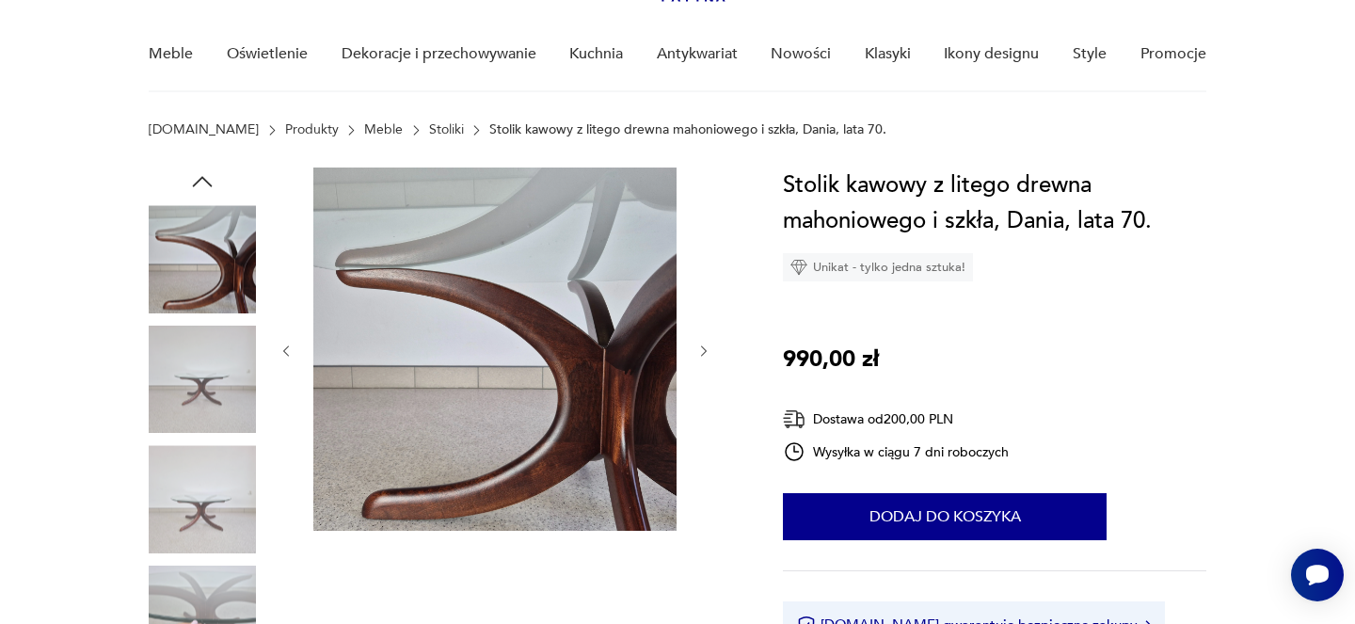
click at [705, 345] on icon "button" at bounding box center [704, 352] width 16 height 16
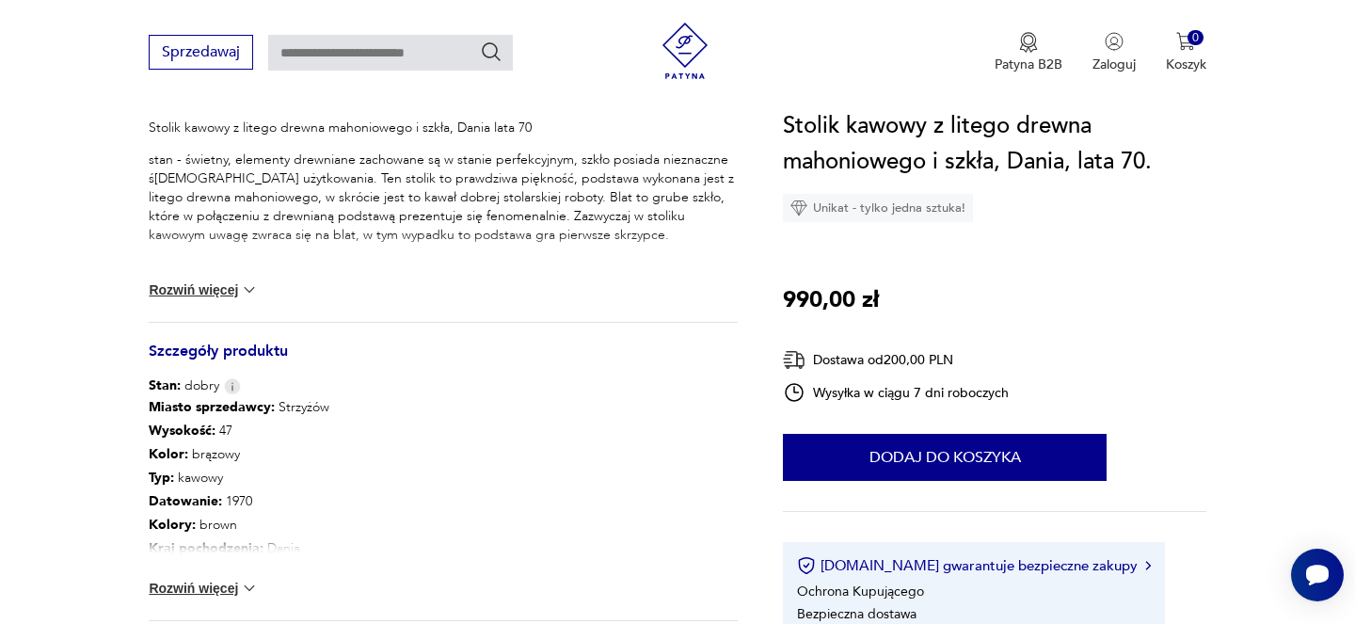
scroll to position [809, 0]
click at [248, 590] on img at bounding box center [249, 585] width 19 height 19
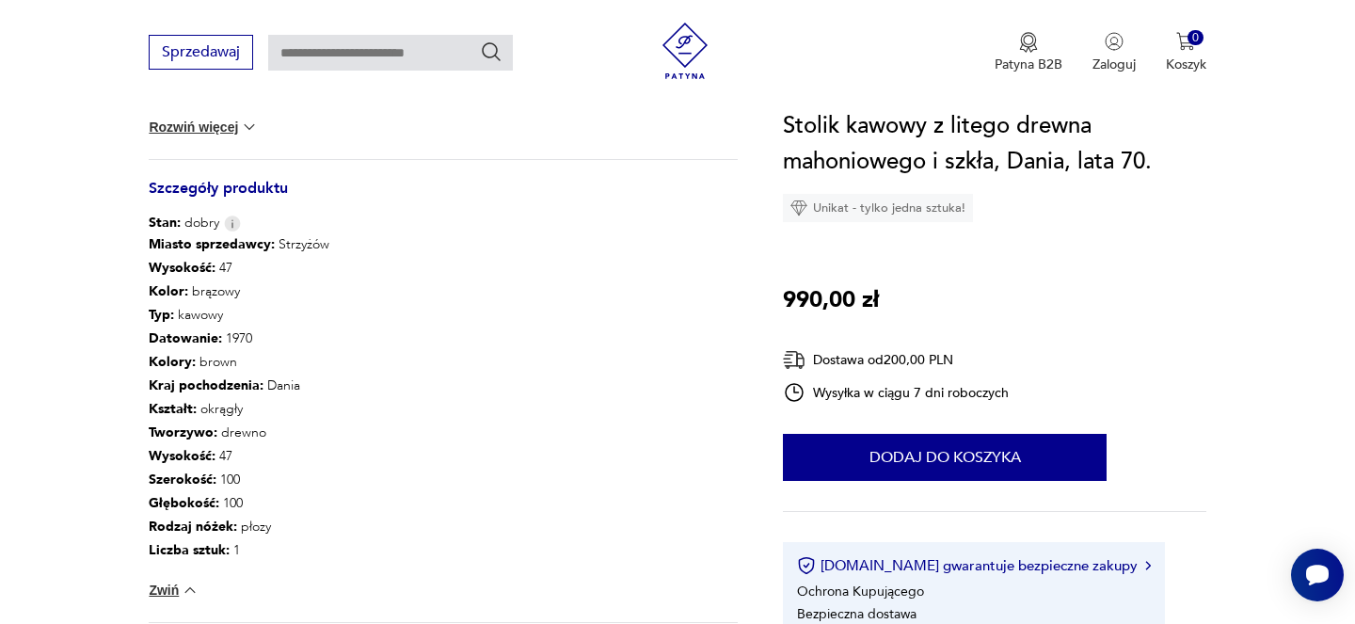
scroll to position [1059, 0]
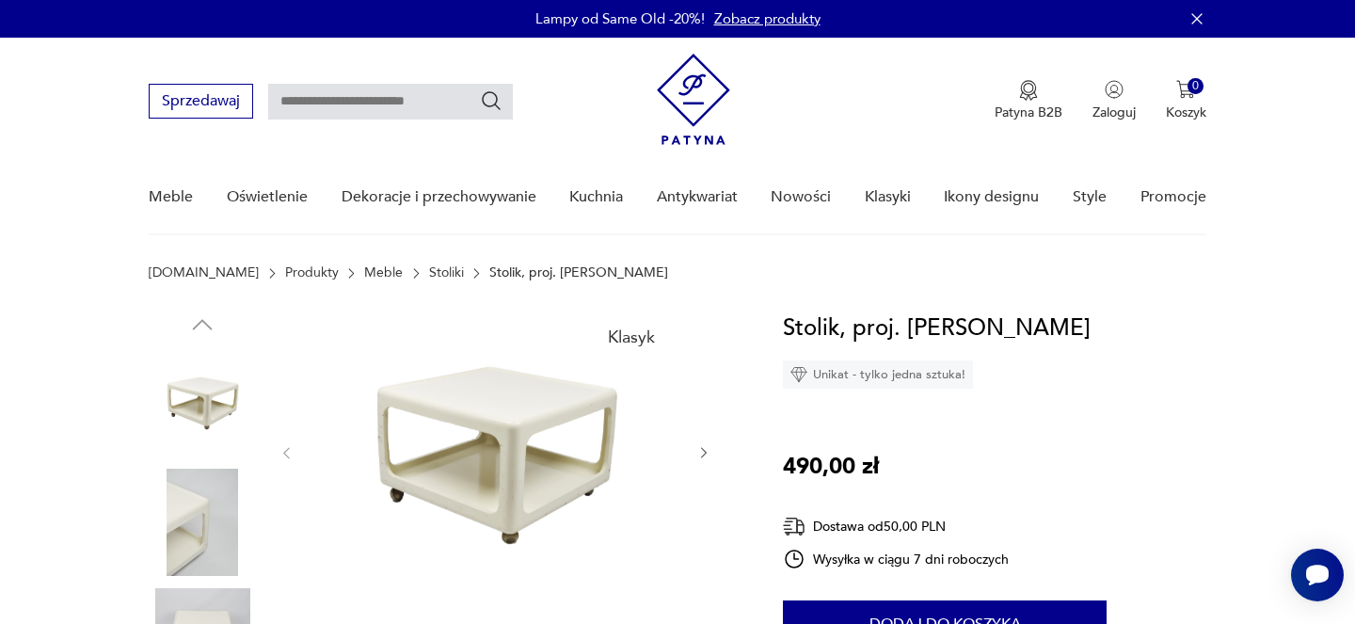
scroll to position [67, 0]
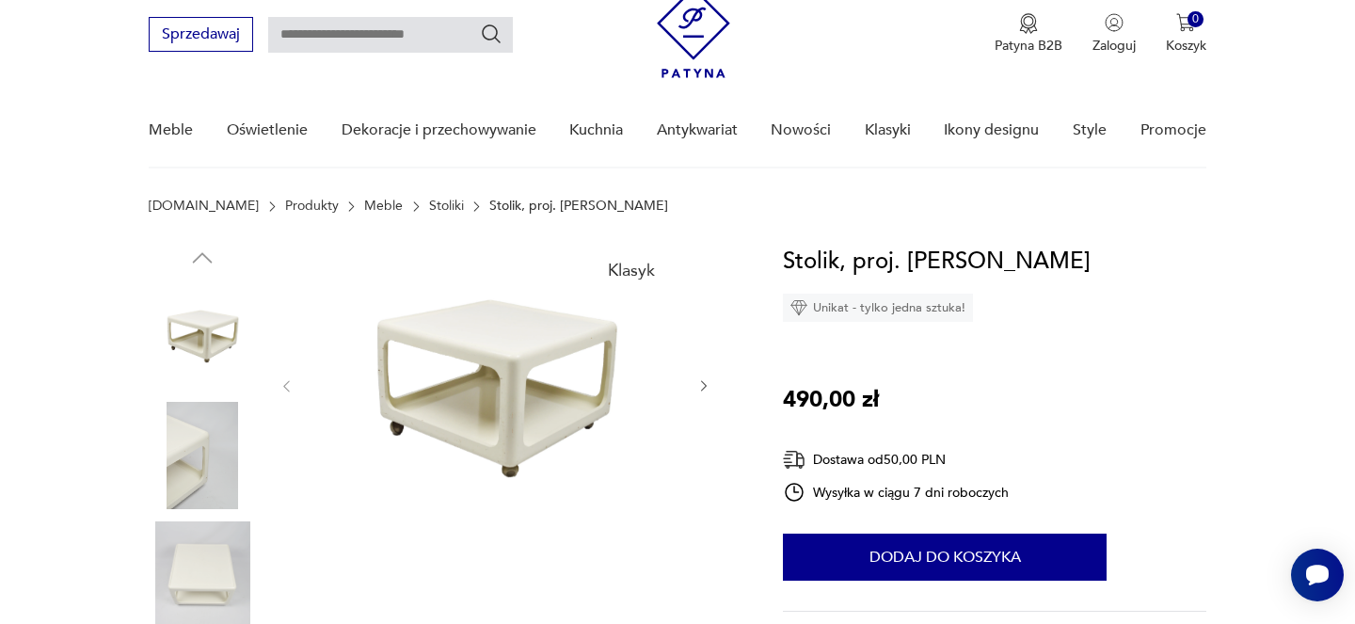
click at [708, 373] on div at bounding box center [495, 386] width 433 height 285
click at [700, 390] on icon "button" at bounding box center [704, 386] width 16 height 16
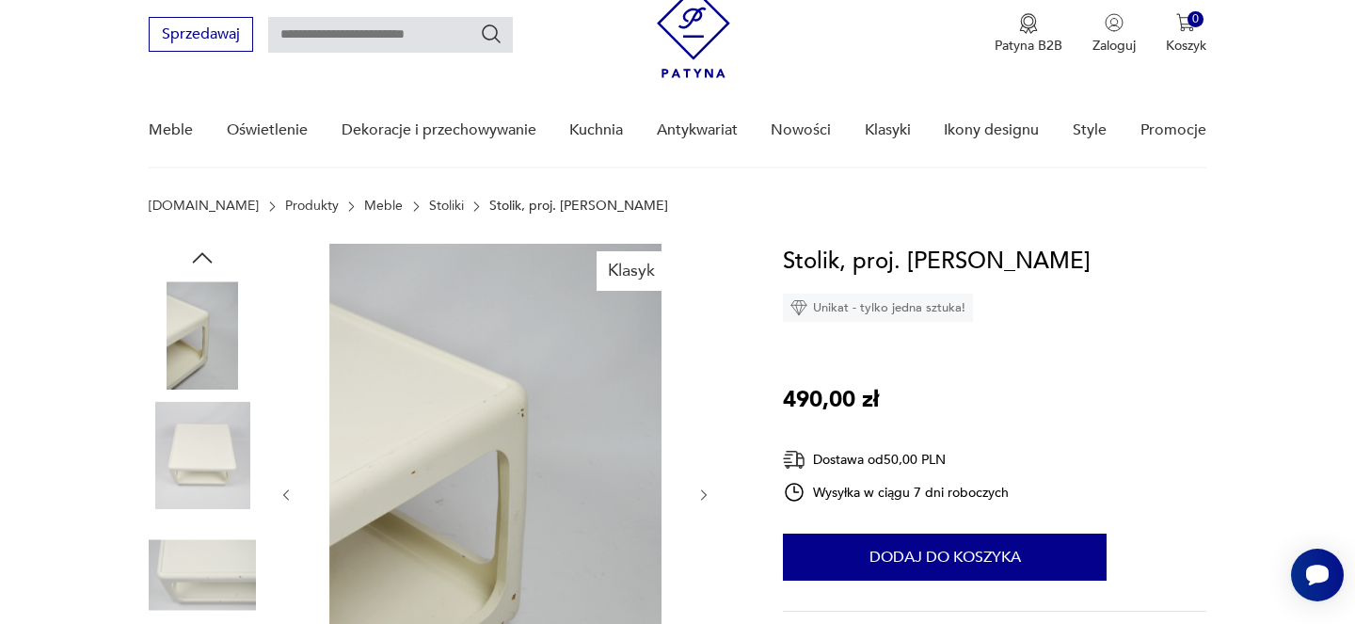
click at [700, 390] on div at bounding box center [495, 495] width 433 height 503
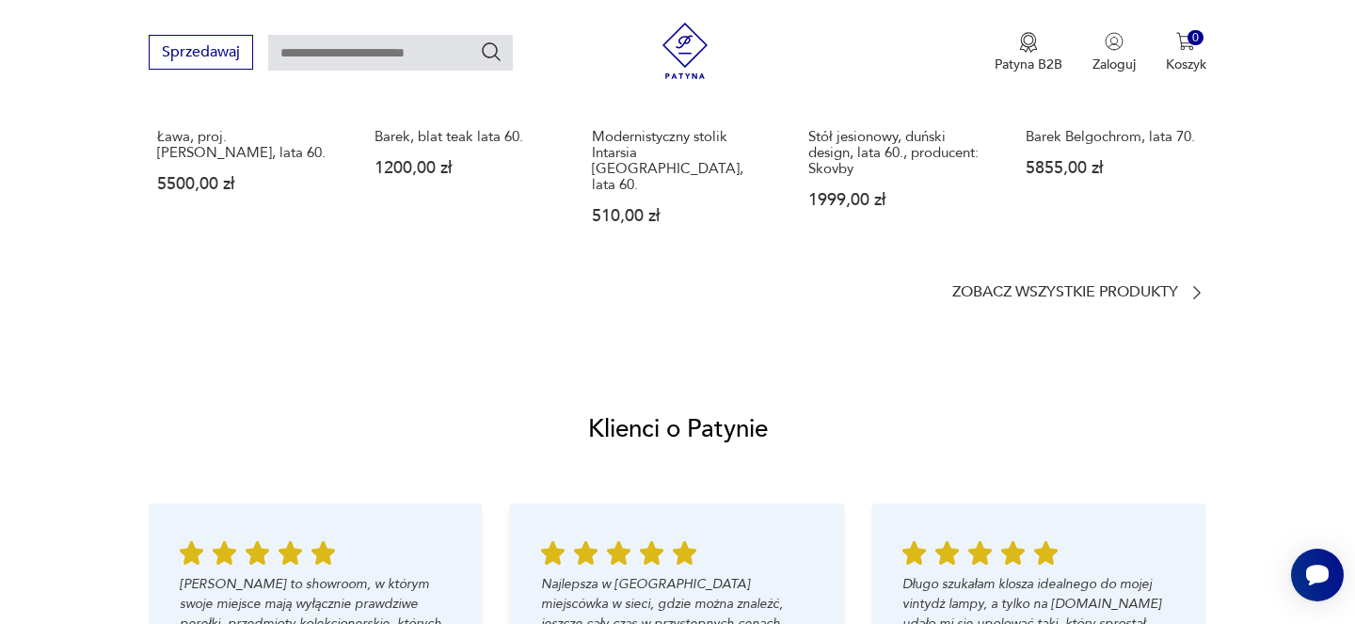
scroll to position [1967, 0]
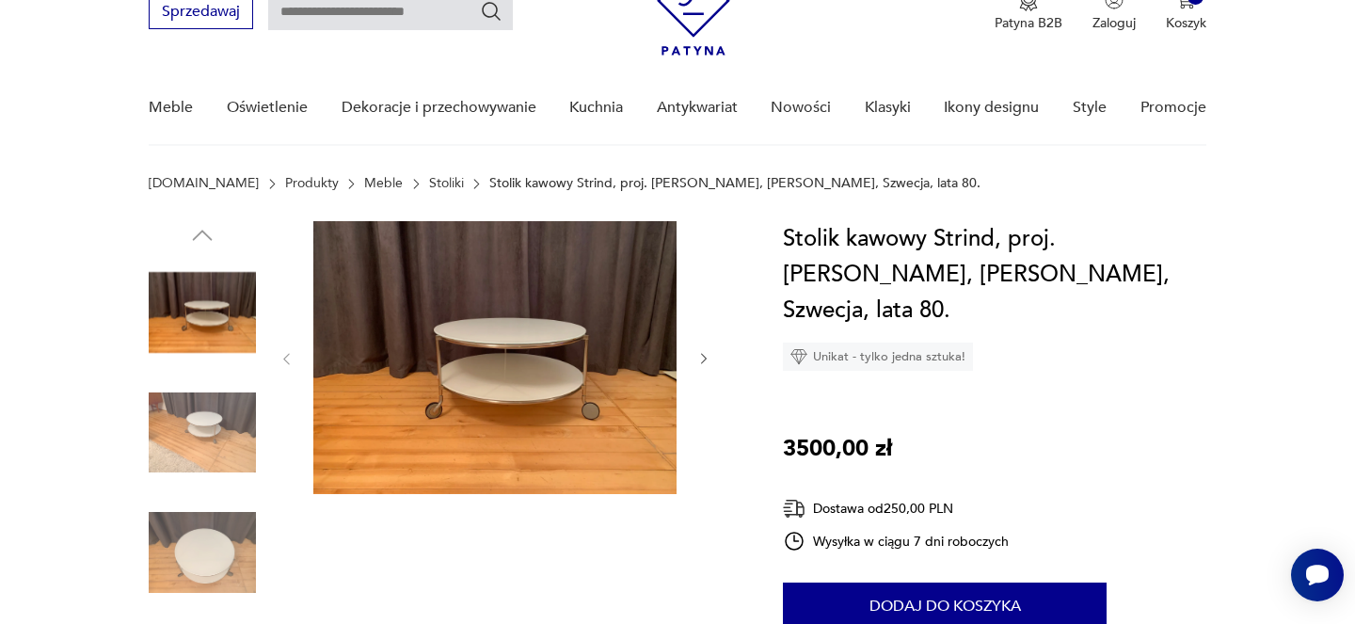
click at [220, 456] on img at bounding box center [202, 432] width 107 height 107
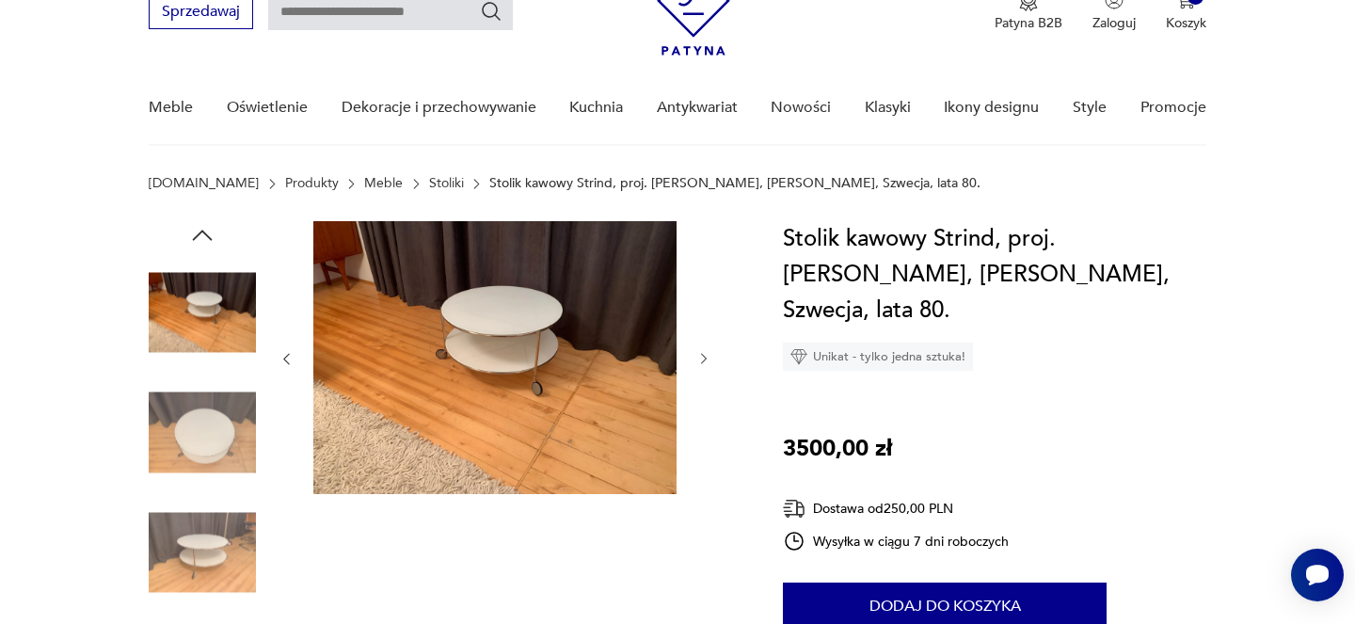
click at [216, 519] on img at bounding box center [202, 552] width 107 height 107
